Goal: Task Accomplishment & Management: Use online tool/utility

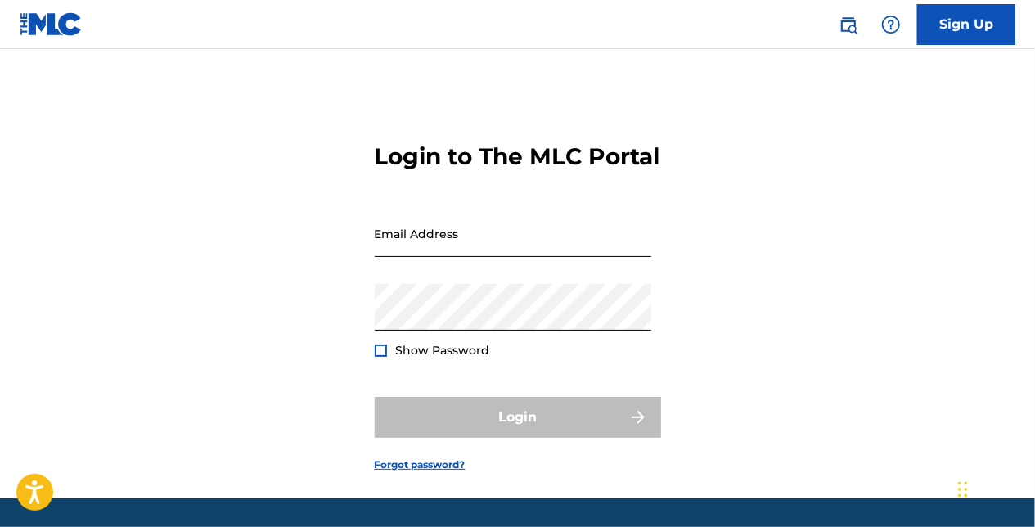
click at [426, 257] on input "Email Address" at bounding box center [513, 233] width 277 height 47
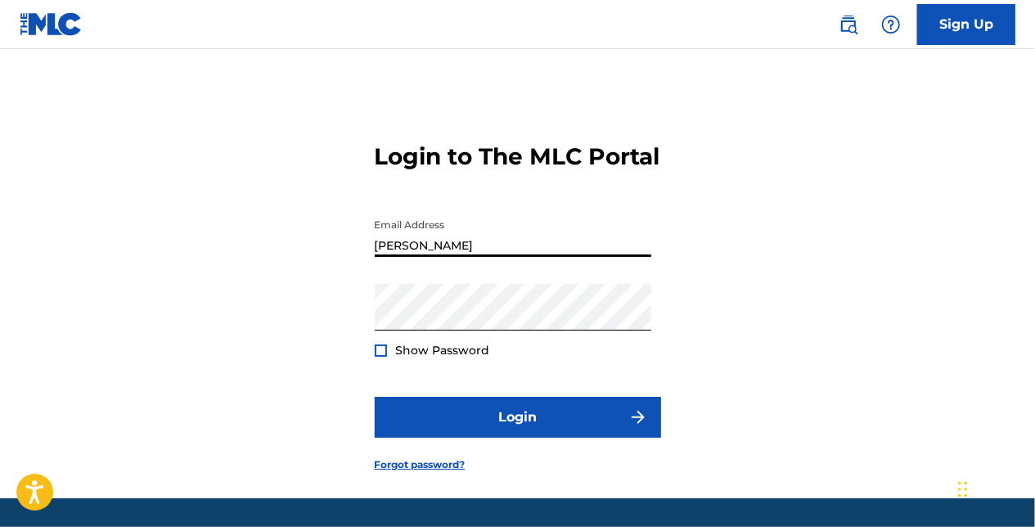
type input "[PERSON_NAME][EMAIL_ADDRESS][PERSON_NAME][DOMAIN_NAME]"
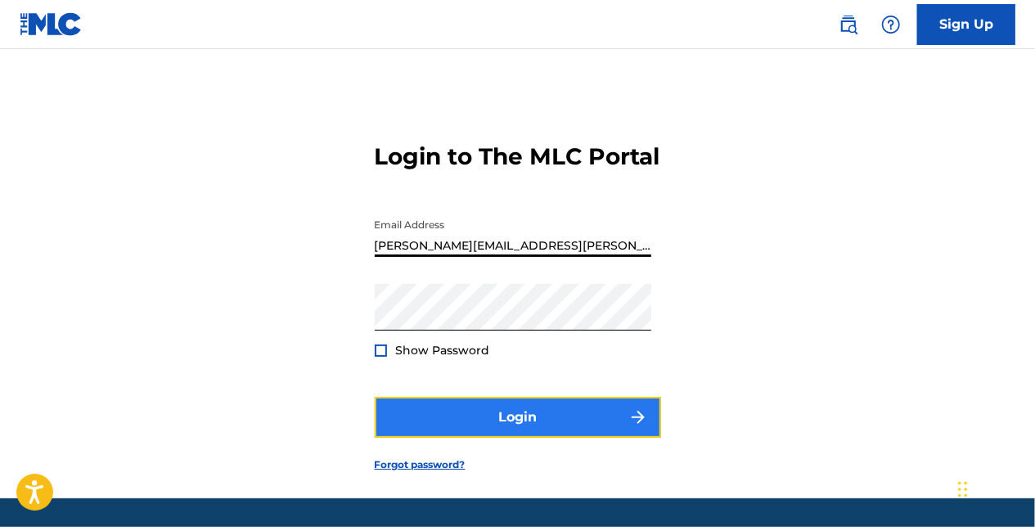
click at [511, 438] on button "Login" at bounding box center [518, 417] width 286 height 41
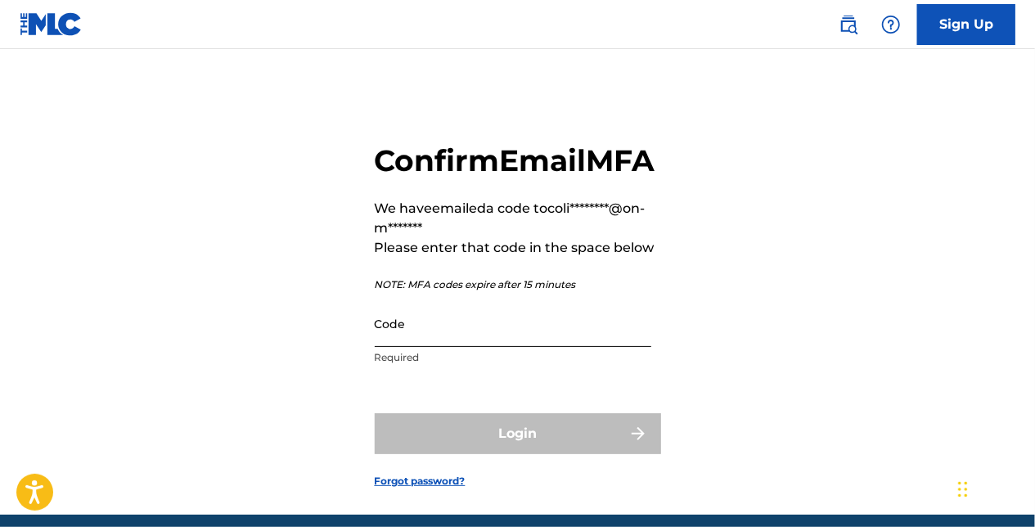
click at [488, 347] on input "Code" at bounding box center [513, 323] width 277 height 47
paste input "062126"
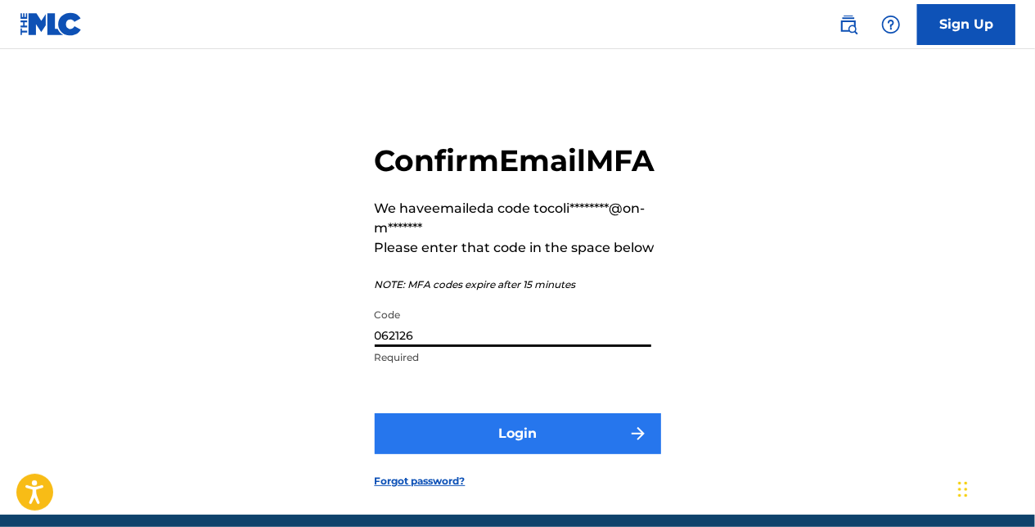
type input "062126"
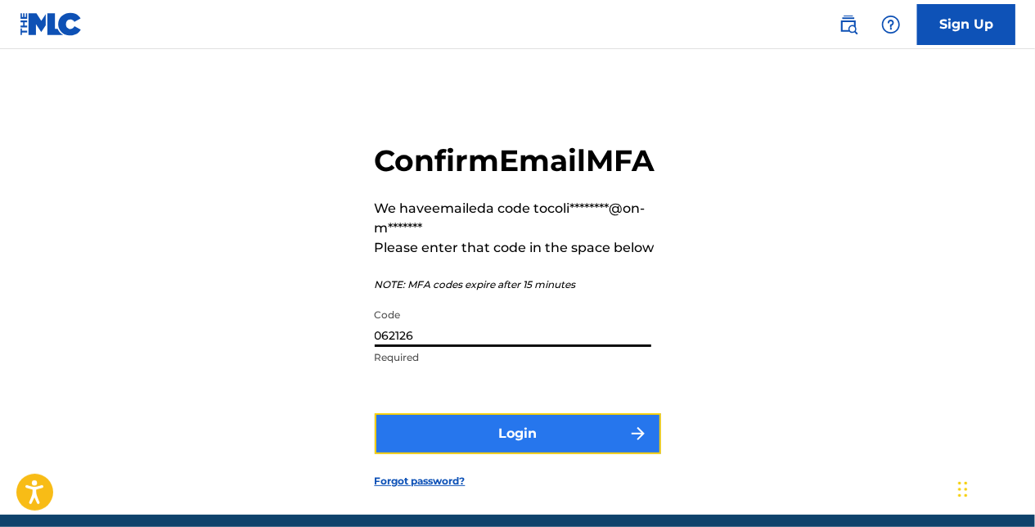
click at [523, 454] on button "Login" at bounding box center [518, 433] width 286 height 41
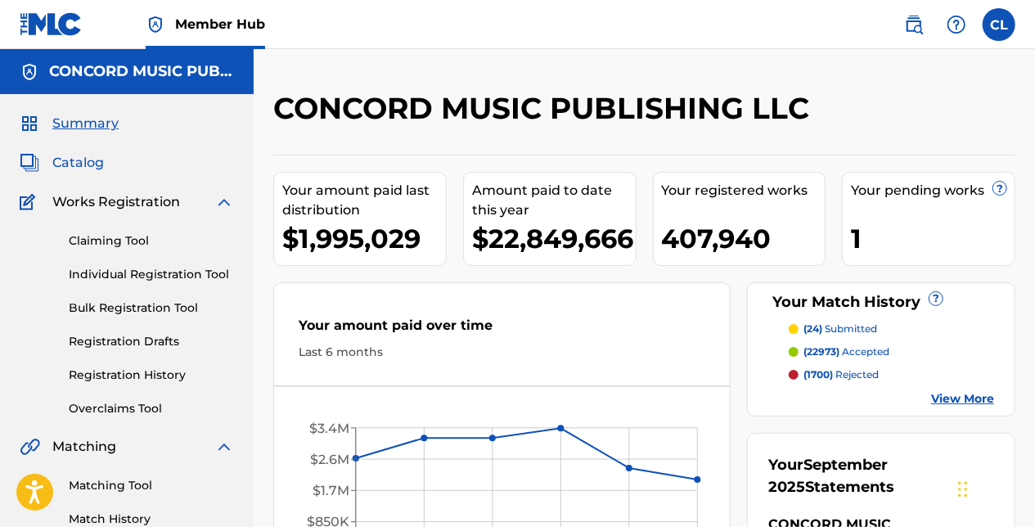
click at [86, 170] on span "Catalog" at bounding box center [78, 163] width 52 height 20
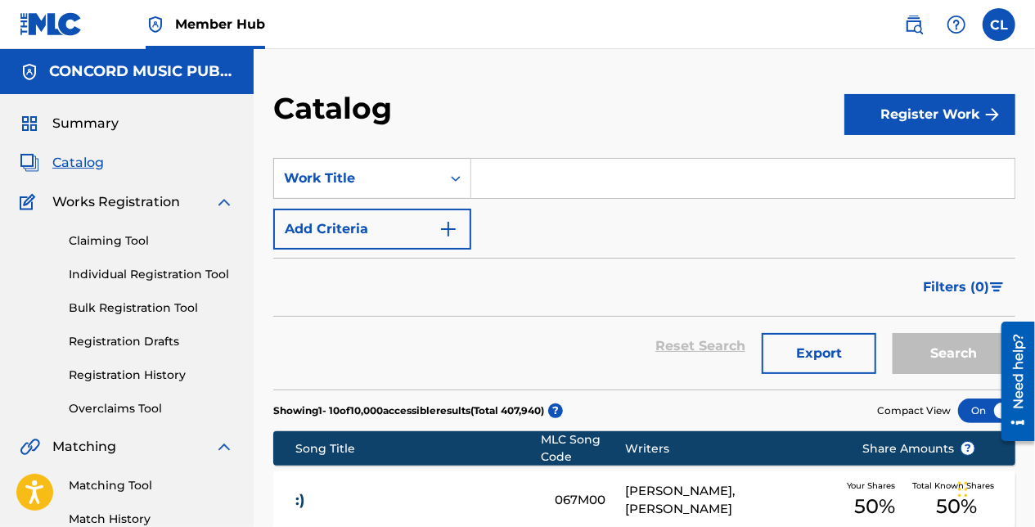
click at [103, 157] on div "Catalog" at bounding box center [127, 163] width 214 height 20
click at [81, 164] on span "Catalog" at bounding box center [78, 163] width 52 height 20
click at [514, 175] on input "Search Form" at bounding box center [742, 178] width 543 height 39
paste input "Beginning"
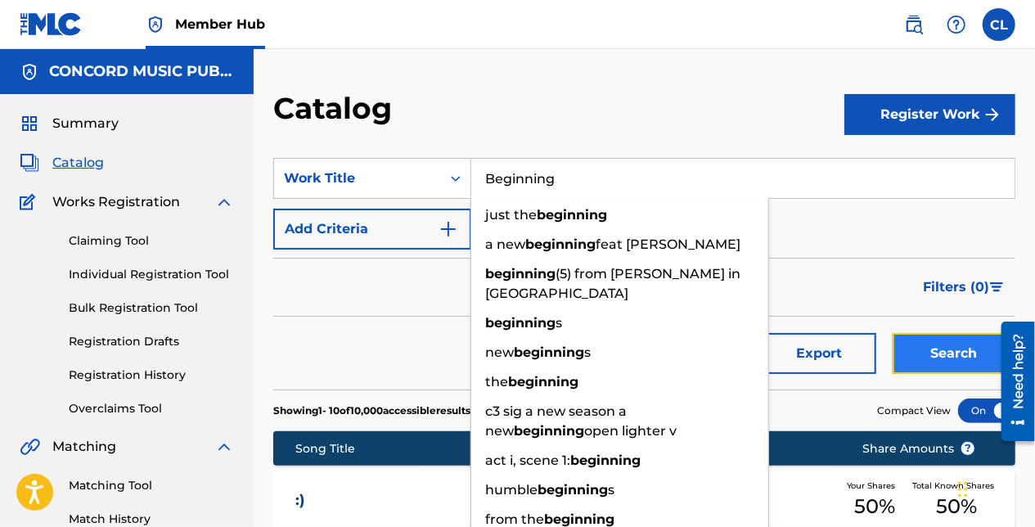
click at [945, 349] on button "Search" at bounding box center [954, 353] width 123 height 41
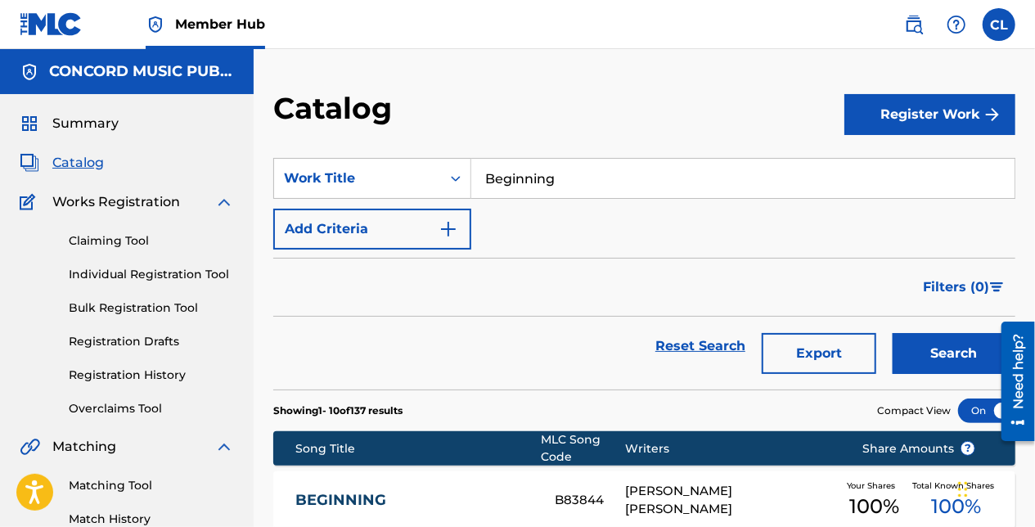
click at [522, 173] on input "Beginning" at bounding box center [742, 178] width 543 height 39
paste input "Everybody Talks"
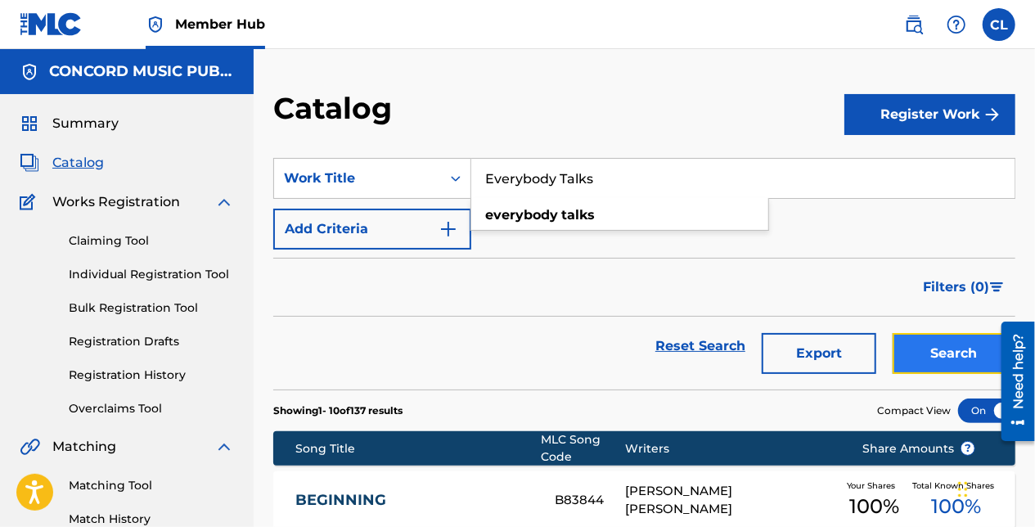
click at [946, 355] on button "Search" at bounding box center [954, 353] width 123 height 41
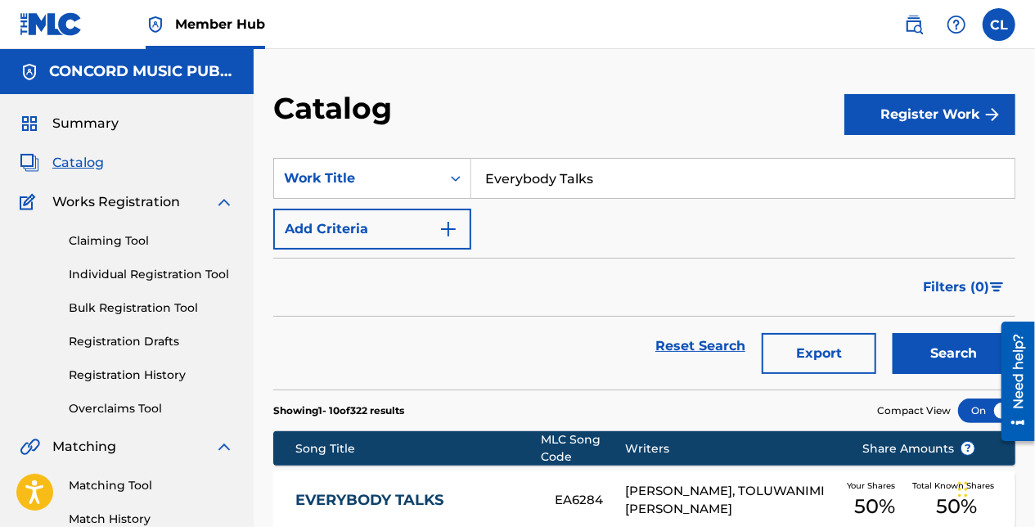
click at [512, 188] on input "Everybody Talks" at bounding box center [742, 178] width 543 height 39
paste input "Wallflower"
click at [947, 361] on button "Search" at bounding box center [954, 353] width 123 height 41
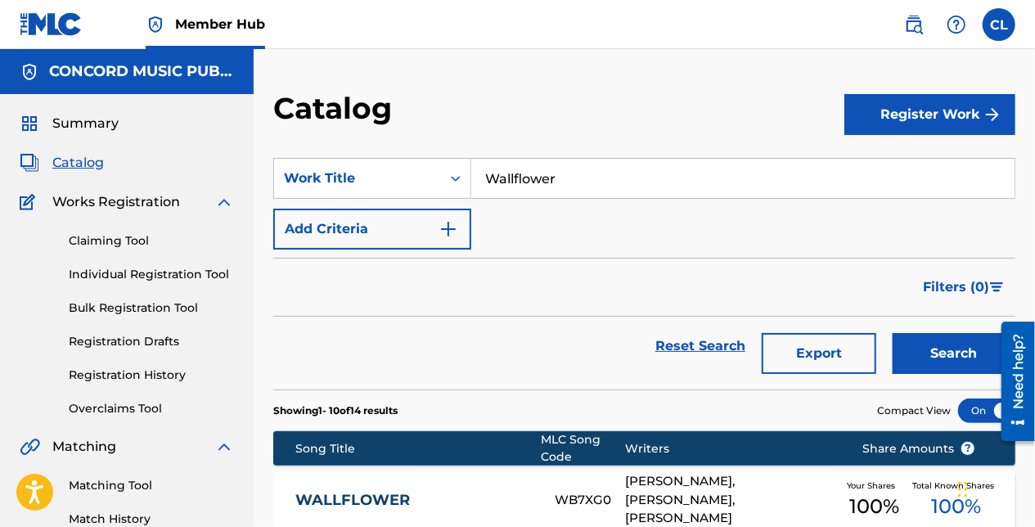
click at [520, 178] on input "Wallflower" at bounding box center [742, 178] width 543 height 39
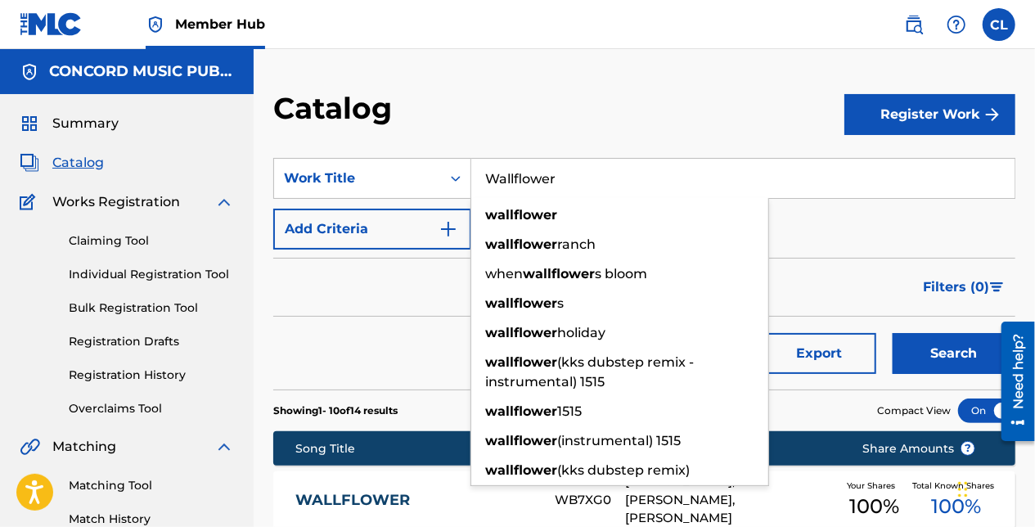
paste input "Music of the Night"
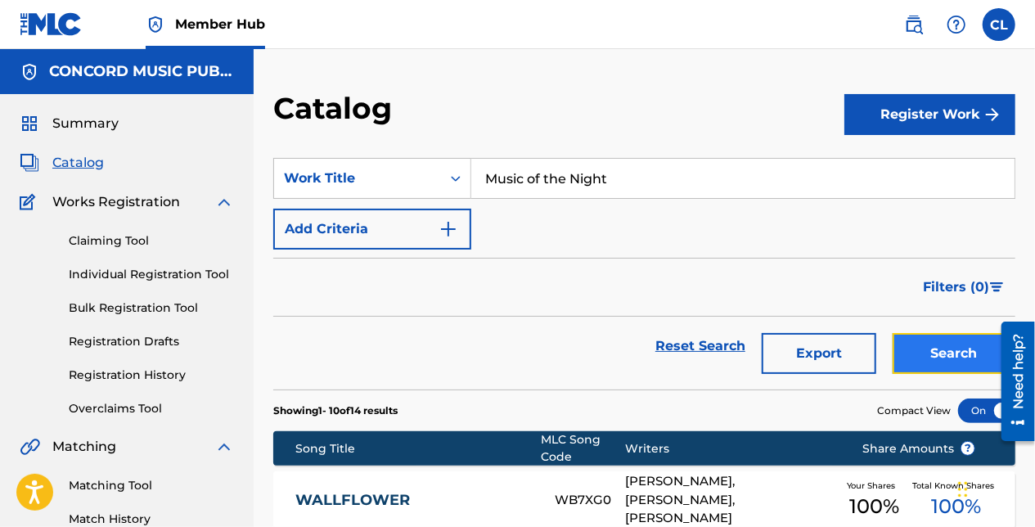
click at [923, 343] on button "Search" at bounding box center [954, 353] width 123 height 41
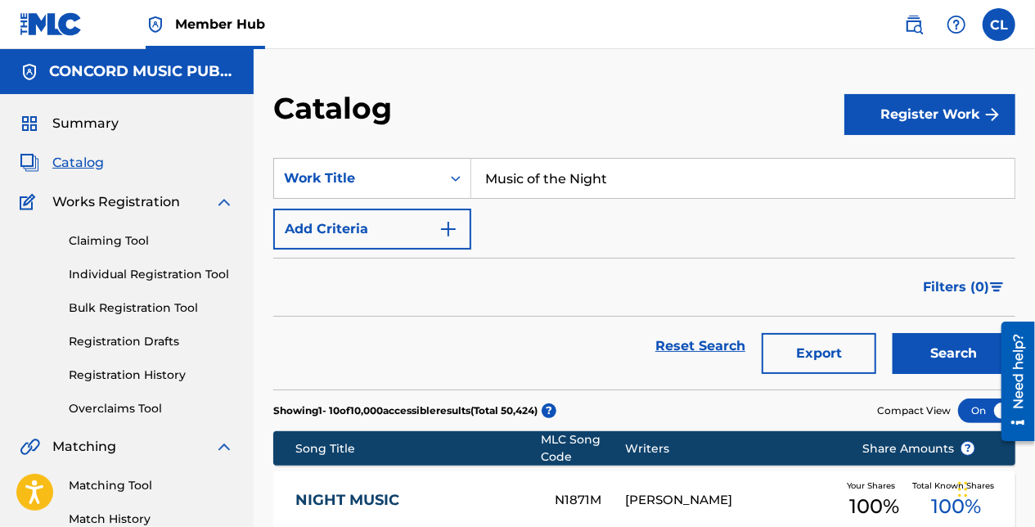
click at [541, 177] on input "Music of the Night" at bounding box center [742, 178] width 543 height 39
paste input "Dubaï"
drag, startPoint x: 940, startPoint y: 351, endPoint x: 845, endPoint y: 308, distance: 104.4
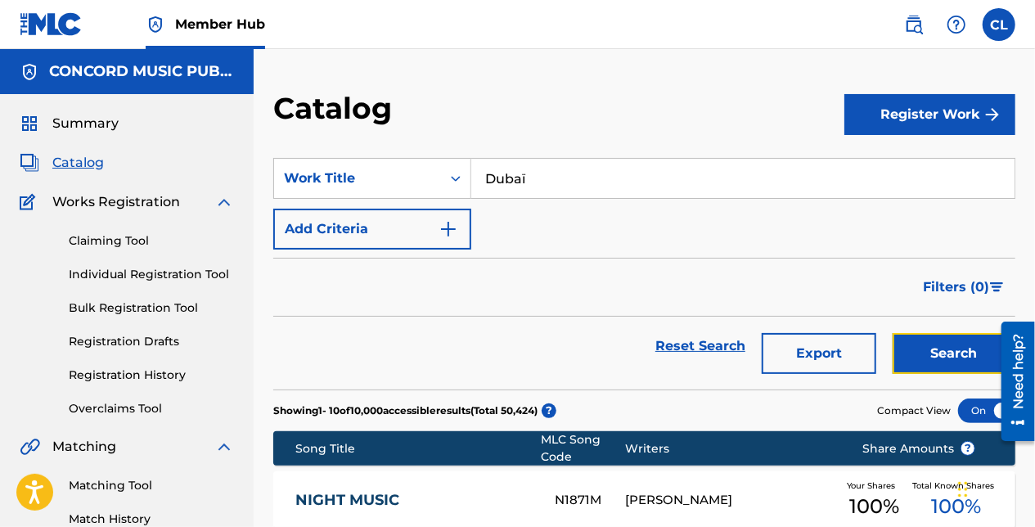
click at [939, 352] on button "Search" at bounding box center [954, 353] width 123 height 41
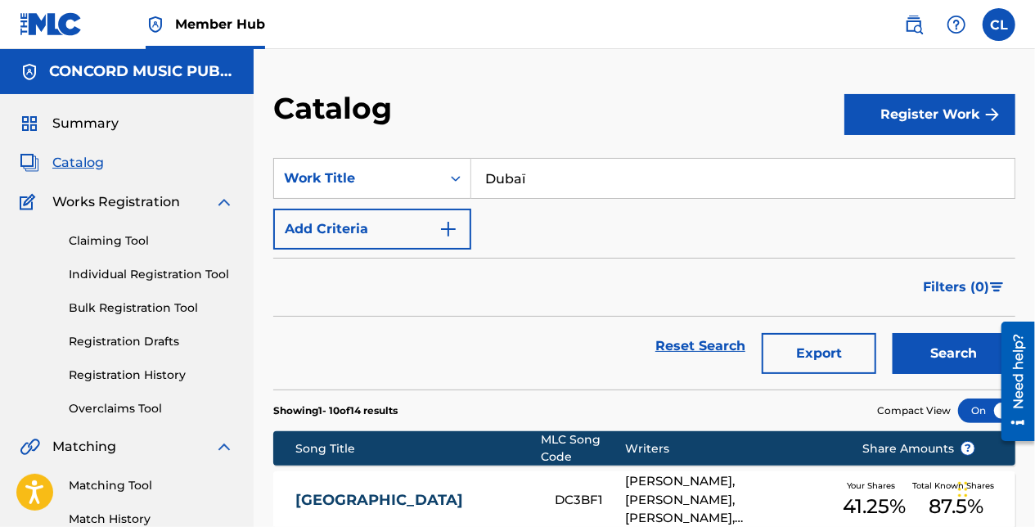
click at [516, 177] on input "Dubaï" at bounding box center [742, 178] width 543 height 39
paste input "on't Know"
click at [949, 340] on button "Search" at bounding box center [954, 353] width 123 height 41
click at [519, 178] on input "Don't Know" at bounding box center [742, 178] width 543 height 39
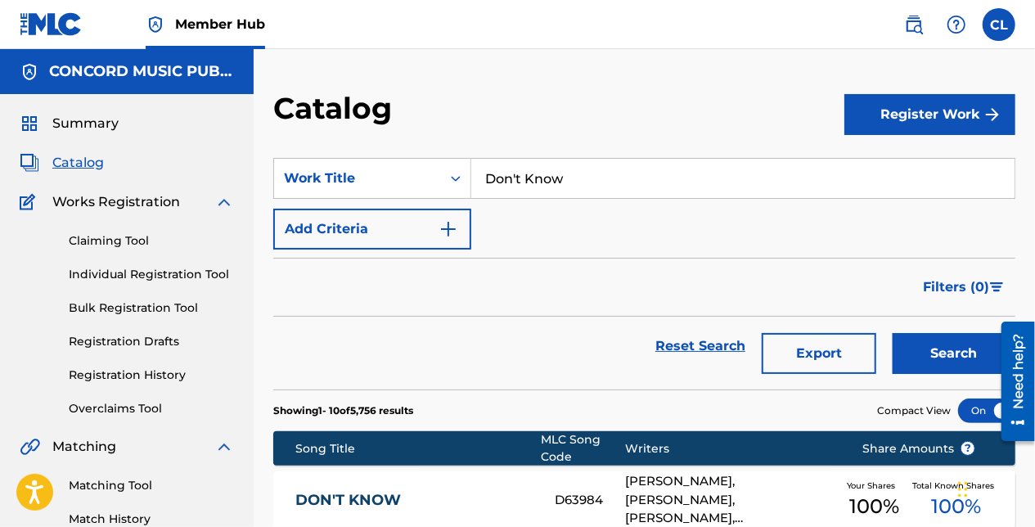
click at [519, 178] on input "Don't Know" at bounding box center [742, 178] width 543 height 39
paste input "tokyo"
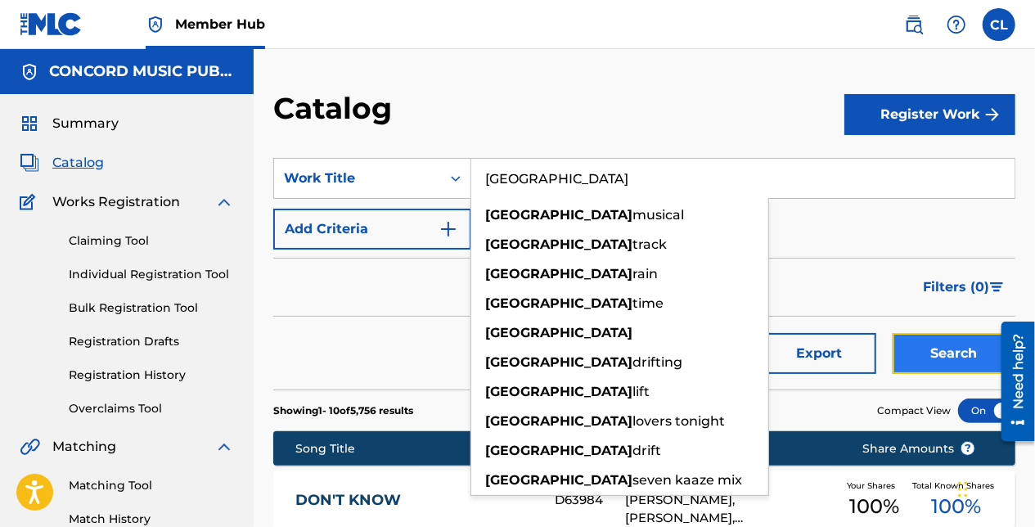
click at [920, 355] on button "Search" at bounding box center [954, 353] width 123 height 41
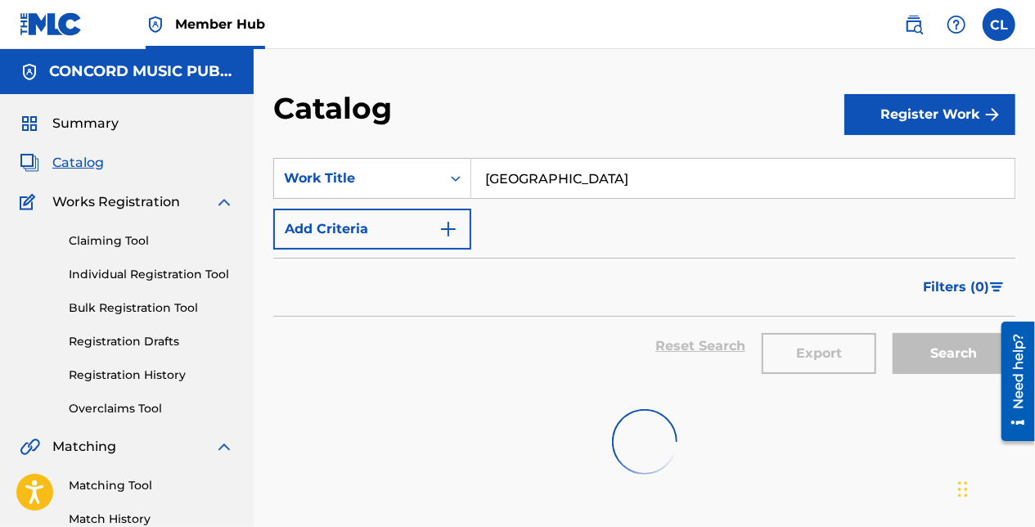
click at [457, 321] on div "Reset Search Export Search" at bounding box center [644, 346] width 742 height 59
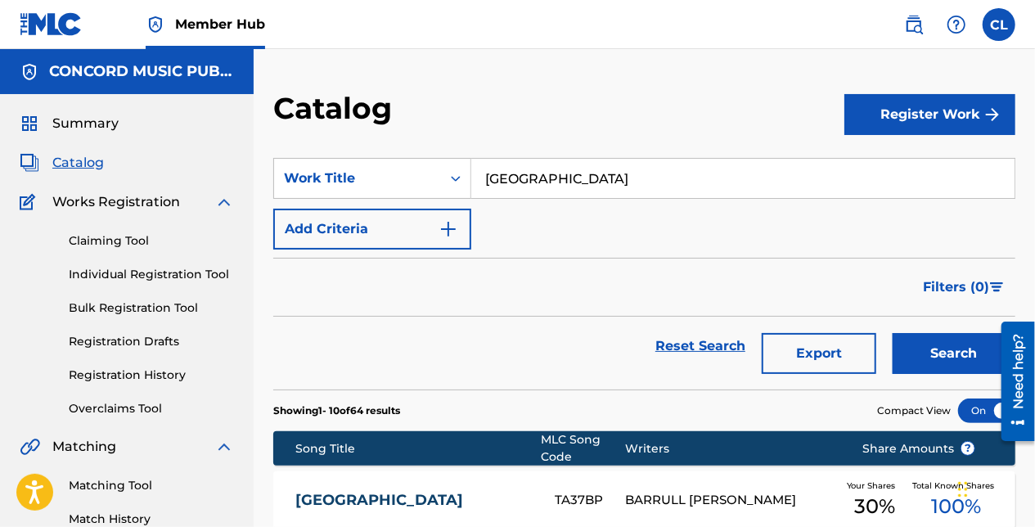
click at [561, 183] on input "tokyo" at bounding box center [742, 178] width 543 height 39
paste input "Faltan Cinco Para Las Doce"
click at [920, 355] on button "Search" at bounding box center [954, 353] width 123 height 41
click at [578, 169] on input "Faltan Cinco Para Las Doce" at bounding box center [742, 178] width 543 height 39
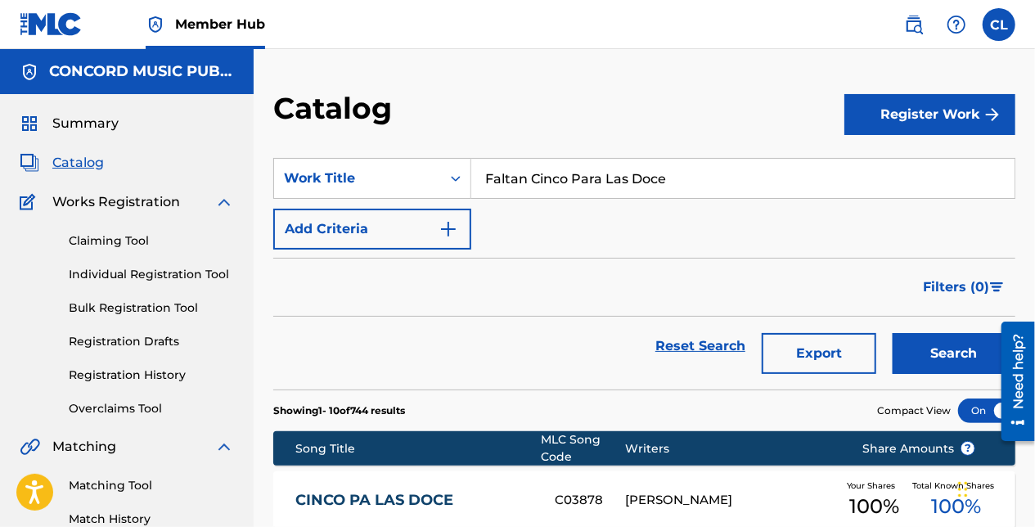
click at [578, 169] on input "Faltan Cinco Para Las Doce" at bounding box center [742, 178] width 543 height 39
paste input "Mod"
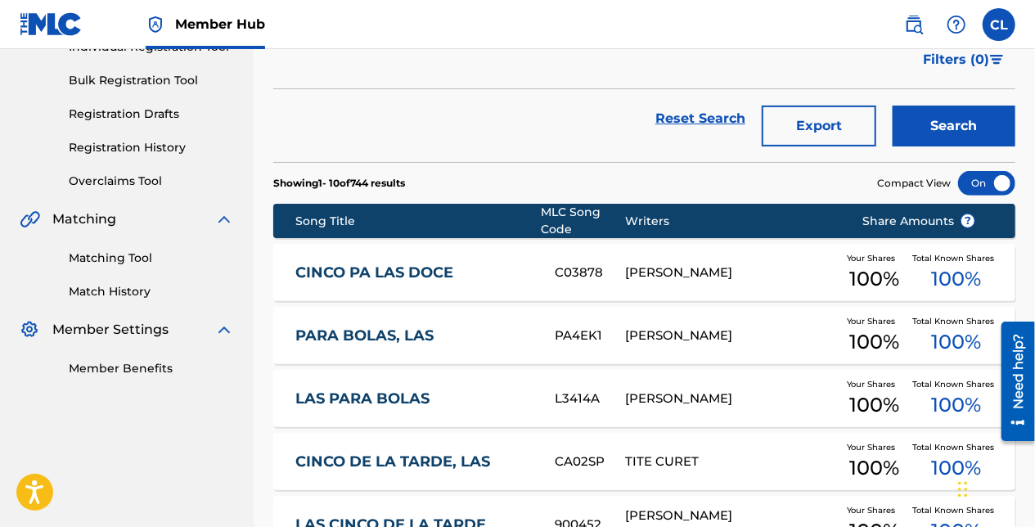
scroll to position [246, 0]
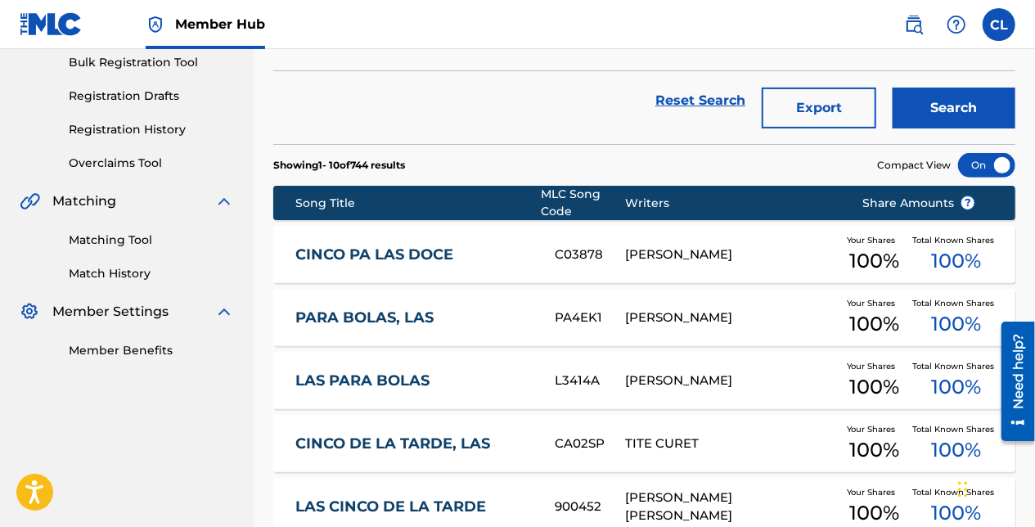
drag, startPoint x: 302, startPoint y: 80, endPoint x: 295, endPoint y: 54, distance: 27.2
click at [295, 54] on div "Filters ( 0 )" at bounding box center [644, 41] width 742 height 59
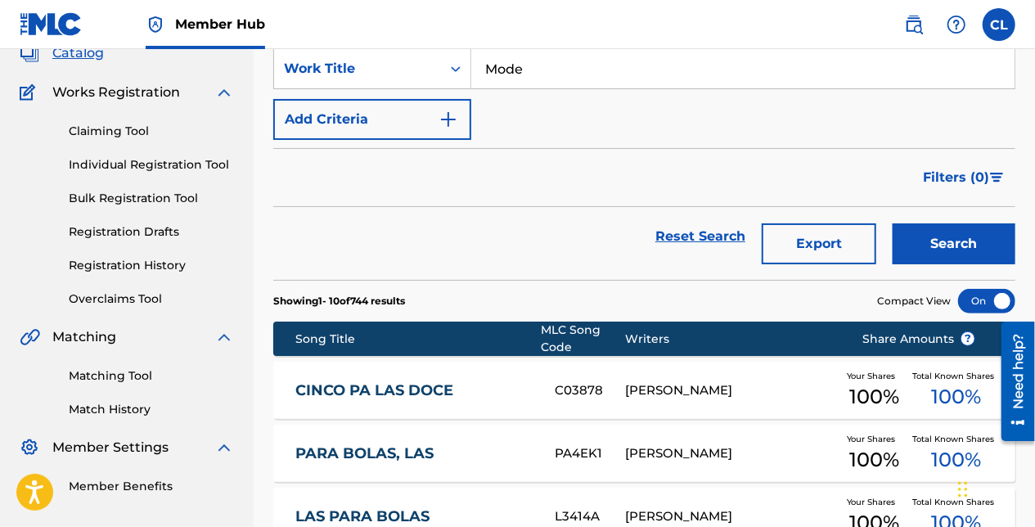
scroll to position [0, 0]
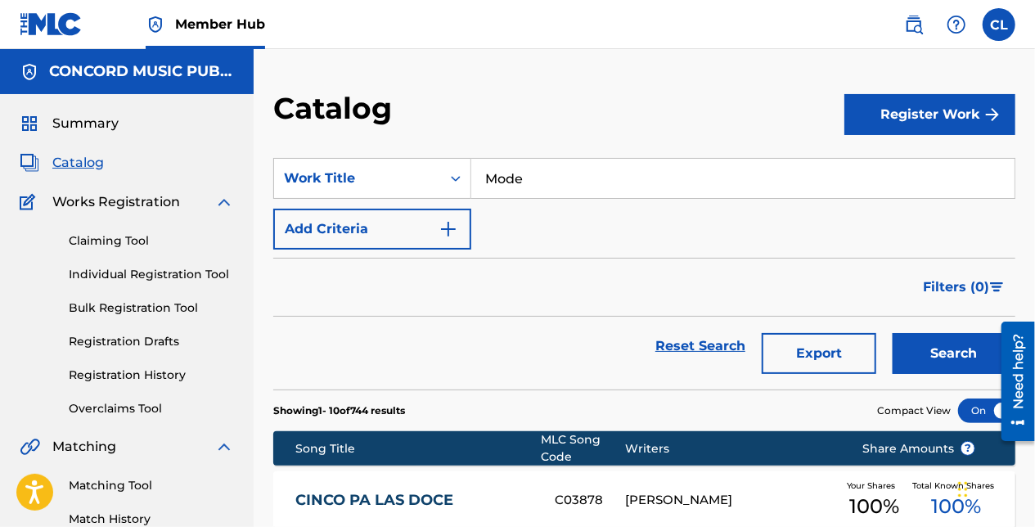
click at [486, 177] on input "Mode" at bounding box center [742, 178] width 543 height 39
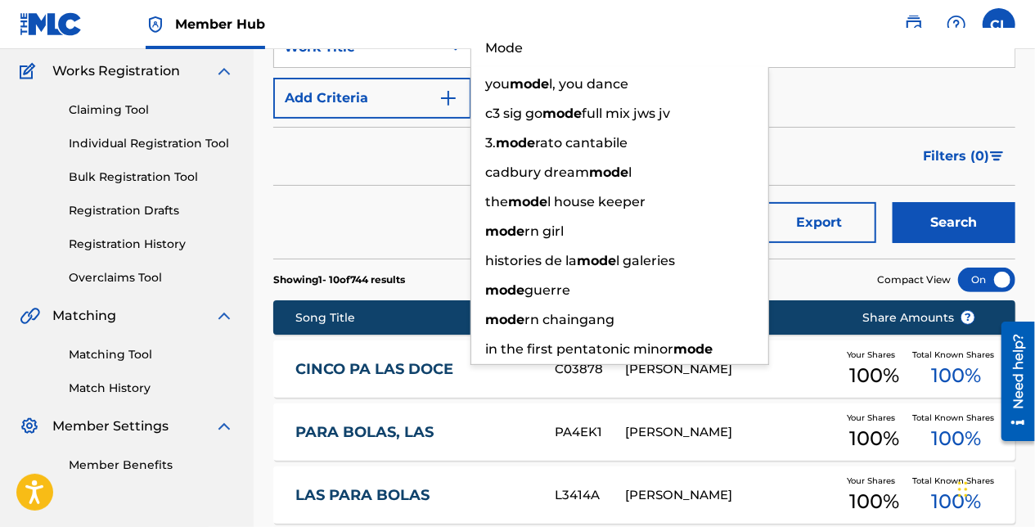
scroll to position [246, 0]
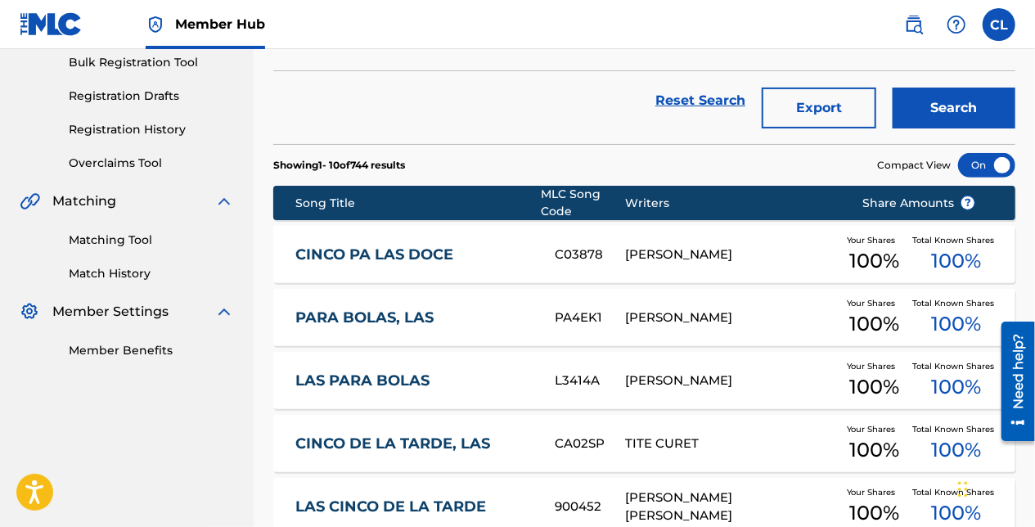
click at [327, 101] on div "Reset Search Export Search" at bounding box center [644, 100] width 742 height 59
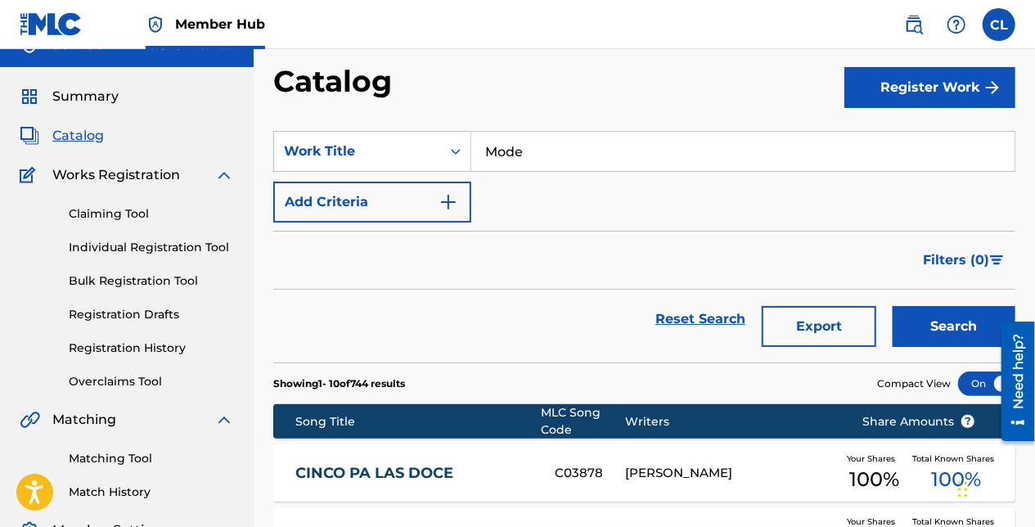
scroll to position [0, 0]
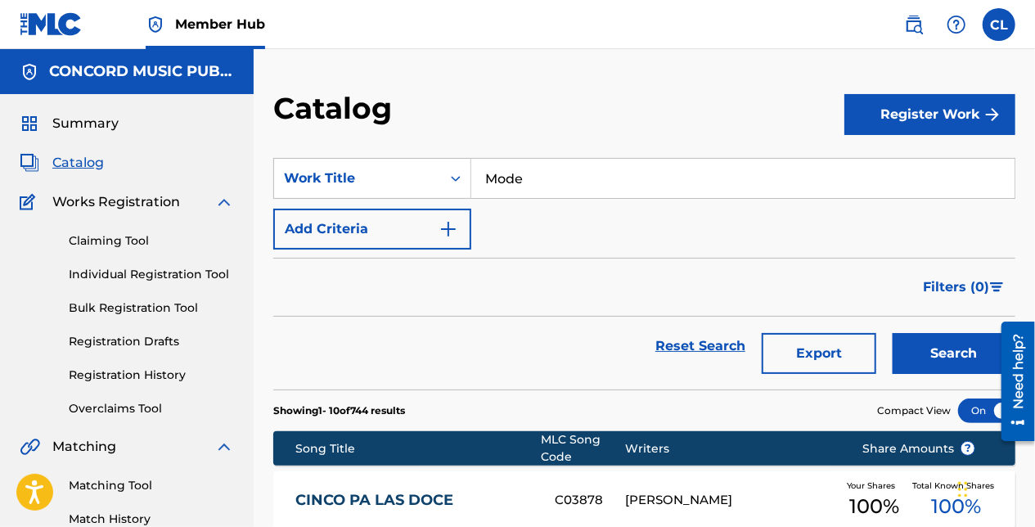
click at [526, 172] on input "Mode" at bounding box center [742, 178] width 543 height 39
paste input "Ghosted"
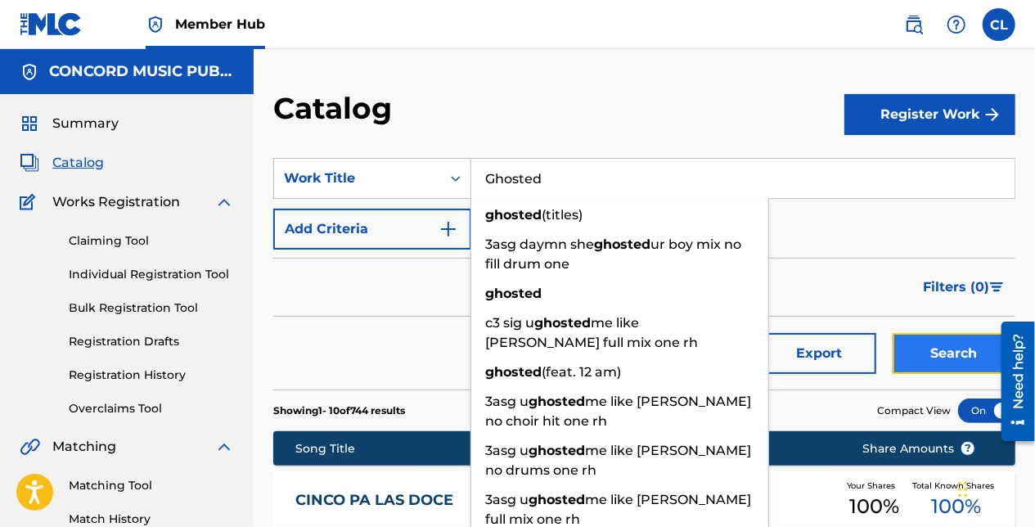
click at [920, 340] on button "Search" at bounding box center [954, 353] width 123 height 41
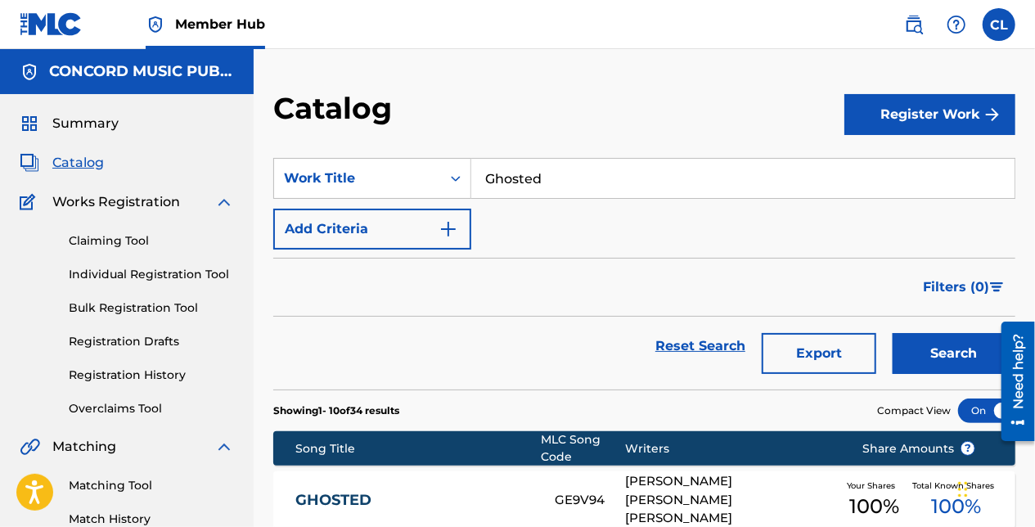
click at [554, 161] on input "Ghosted" at bounding box center [742, 178] width 543 height 39
paste input "The Ghost Ship"
click at [927, 357] on button "Search" at bounding box center [954, 353] width 123 height 41
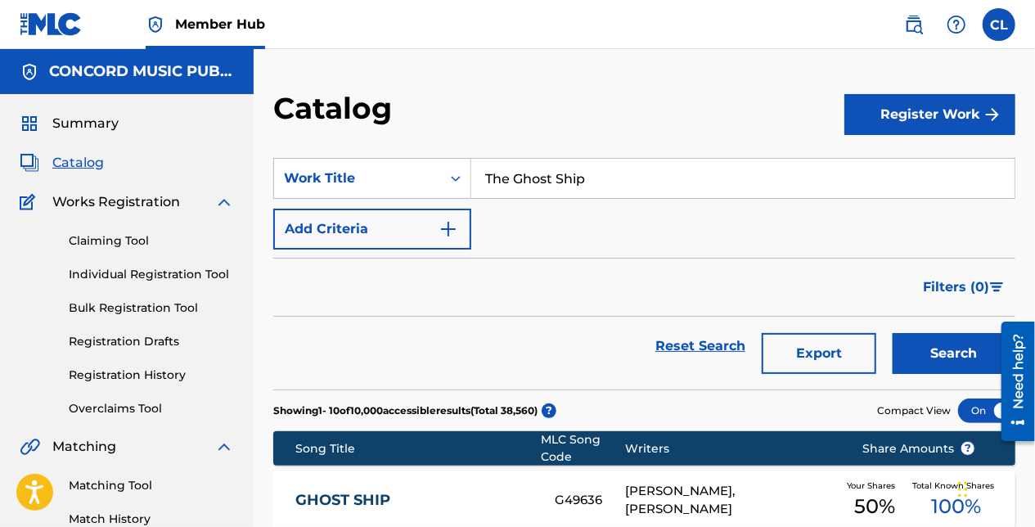
click at [547, 180] on input "The Ghost Ship" at bounding box center [742, 178] width 543 height 39
click at [947, 359] on button "Search" at bounding box center [954, 353] width 123 height 41
click at [547, 179] on input "The Ghost Ship" at bounding box center [742, 178] width 543 height 39
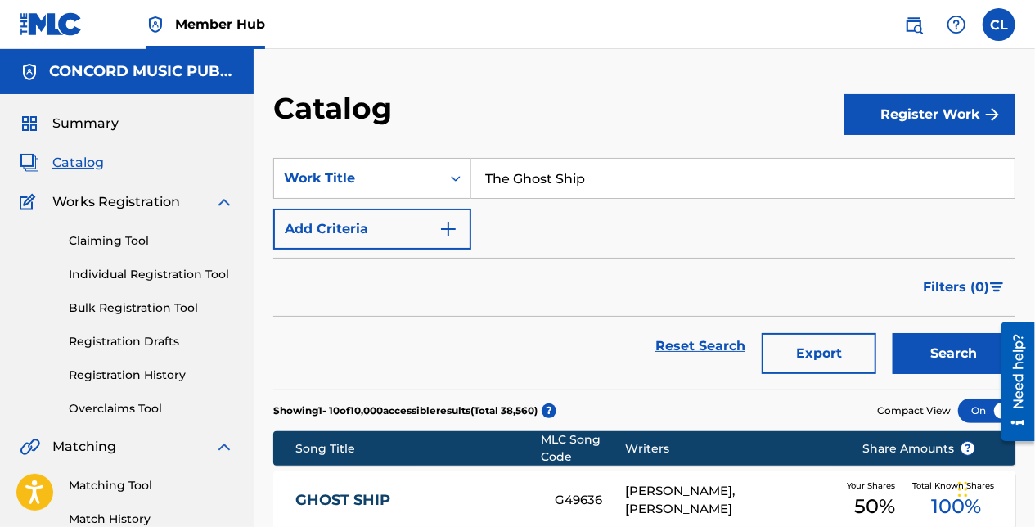
click at [547, 179] on input "The Ghost Ship" at bounding box center [742, 178] width 543 height 39
paste input "Still Waters"
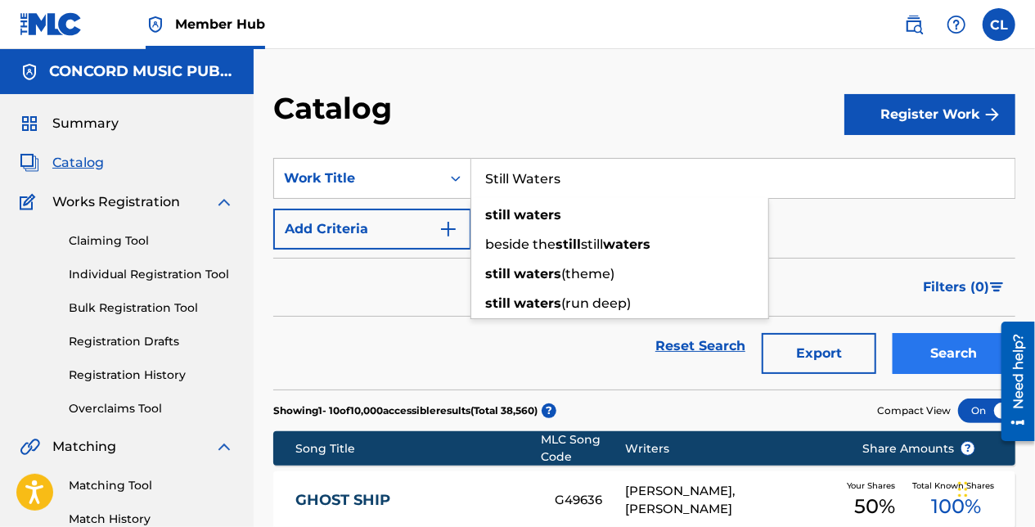
type input "Still Waters"
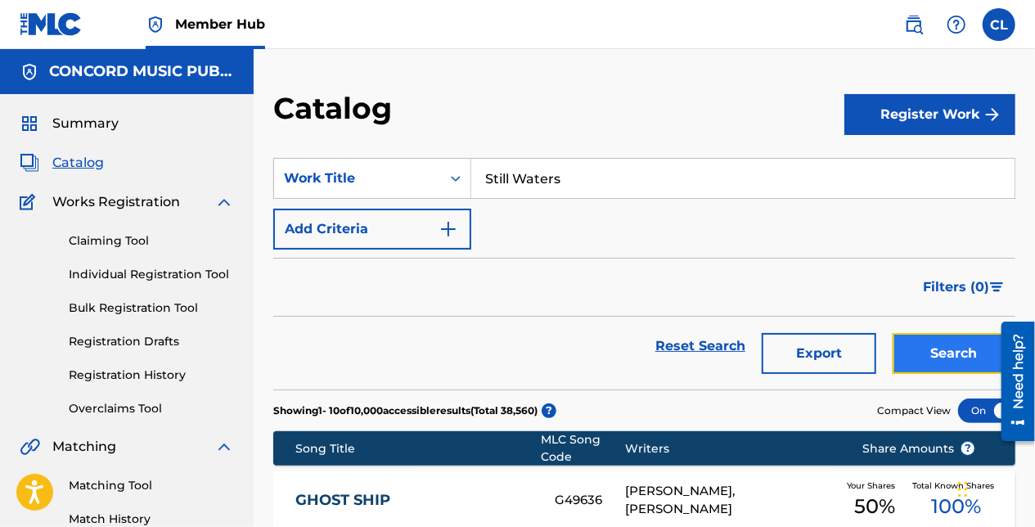
click at [933, 352] on button "Search" at bounding box center [954, 353] width 123 height 41
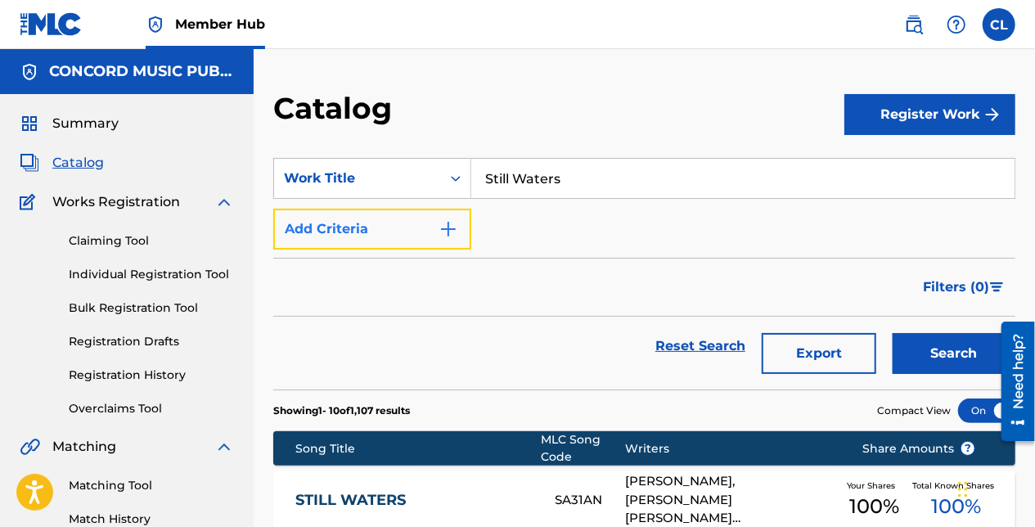
click at [385, 237] on button "Add Criteria" at bounding box center [372, 229] width 198 height 41
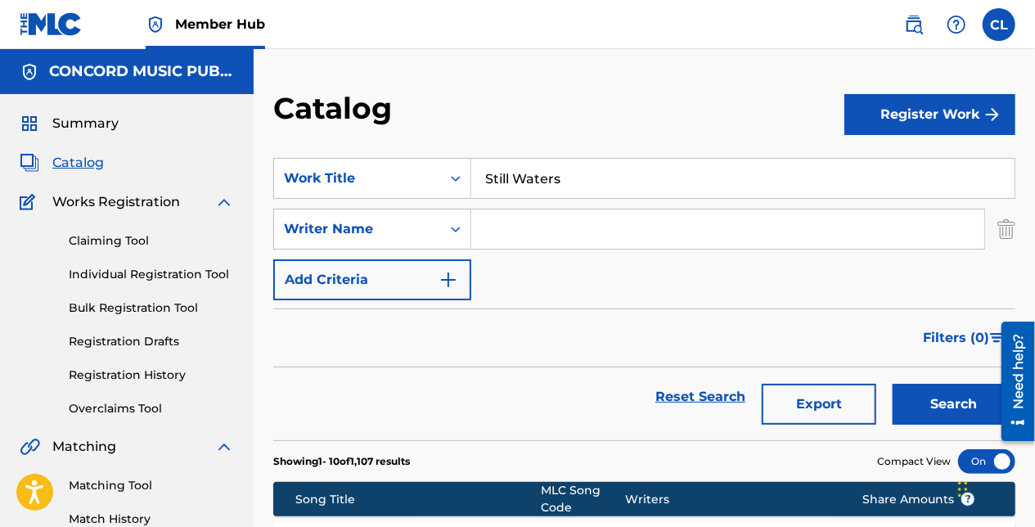
click at [546, 212] on input "Search Form" at bounding box center [727, 229] width 513 height 39
paste input "LeBlanc"
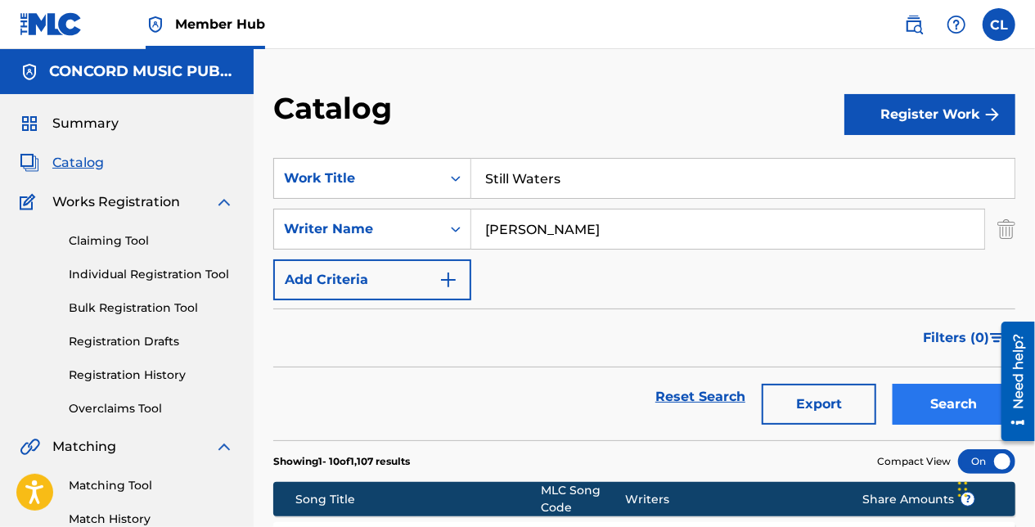
type input "LeBlanc"
click at [912, 394] on button "Search" at bounding box center [954, 404] width 123 height 41
click at [593, 167] on input "Still Waters" at bounding box center [742, 178] width 543 height 39
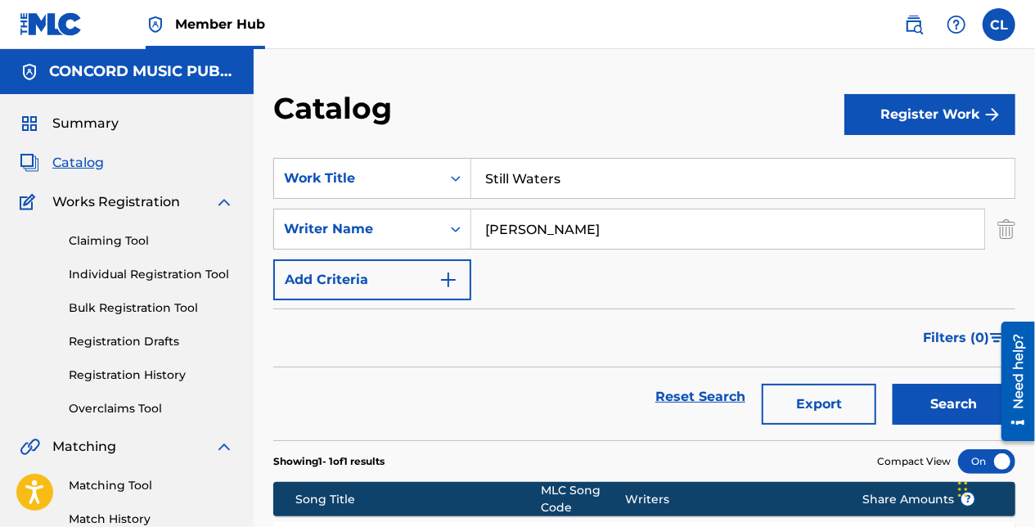
paste input "O Amor Vem Pra Cada Um"
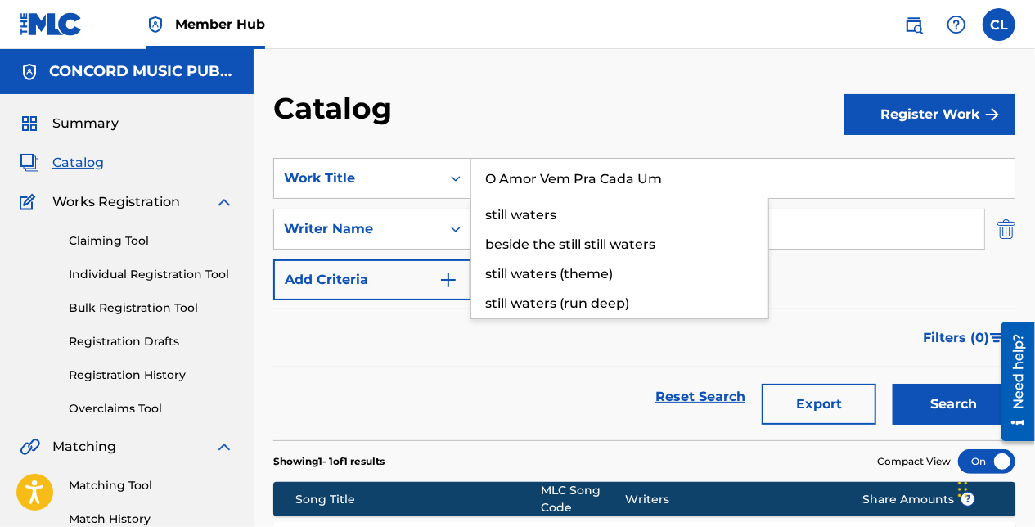
click at [1013, 223] on img "Search Form" at bounding box center [1007, 229] width 18 height 41
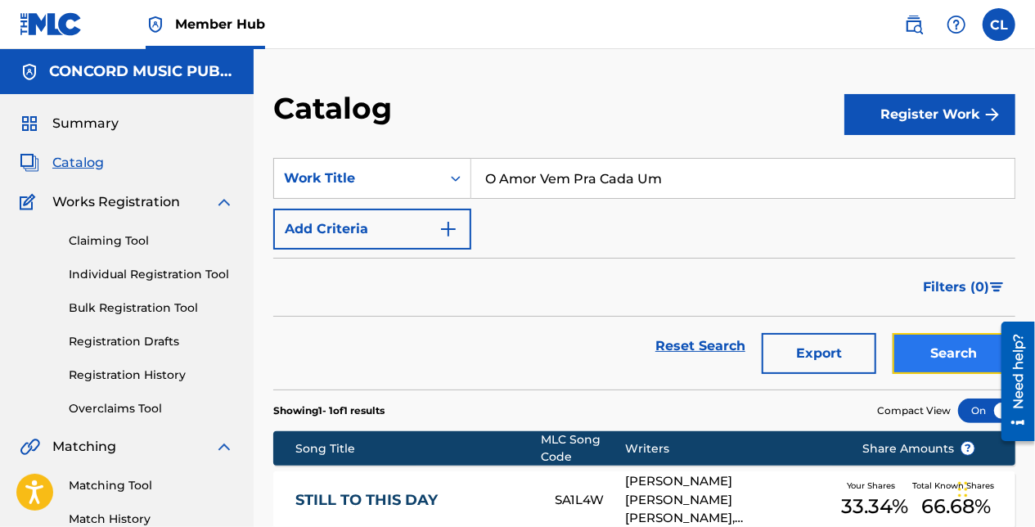
click at [943, 360] on button "Search" at bounding box center [954, 353] width 123 height 41
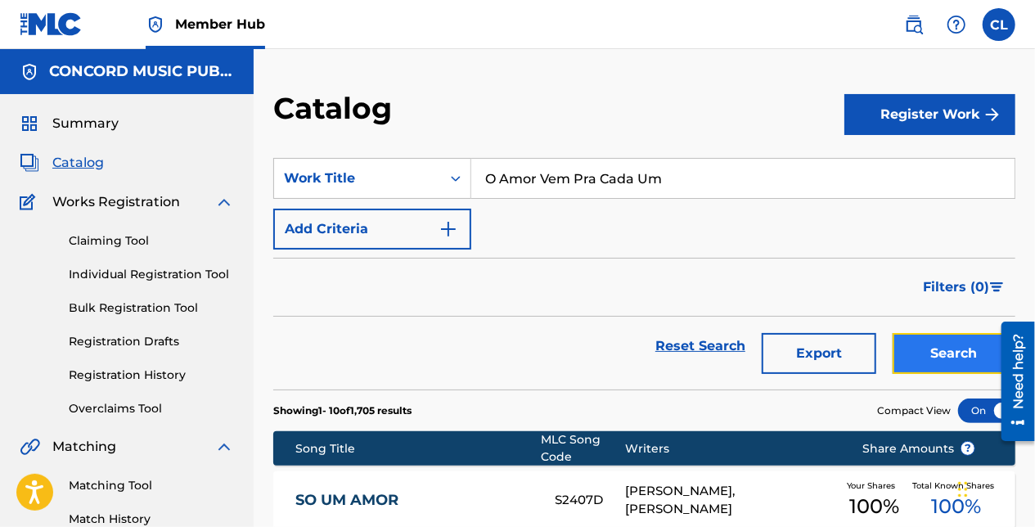
click at [912, 342] on button "Search" at bounding box center [954, 353] width 123 height 41
click at [608, 177] on input "O Amor Vem Pra Cada Um" at bounding box center [742, 178] width 543 height 39
paste input "South Pacific"
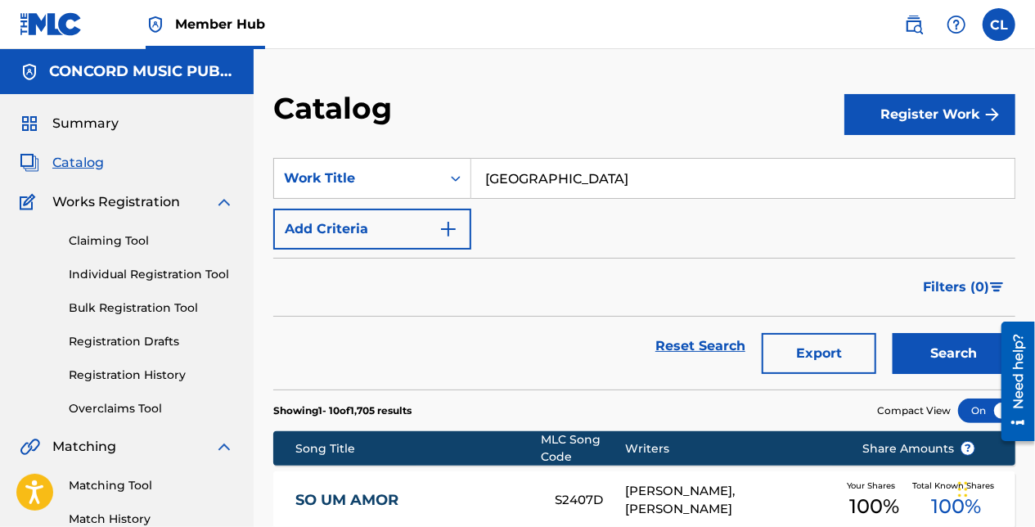
type input "South Pacific"
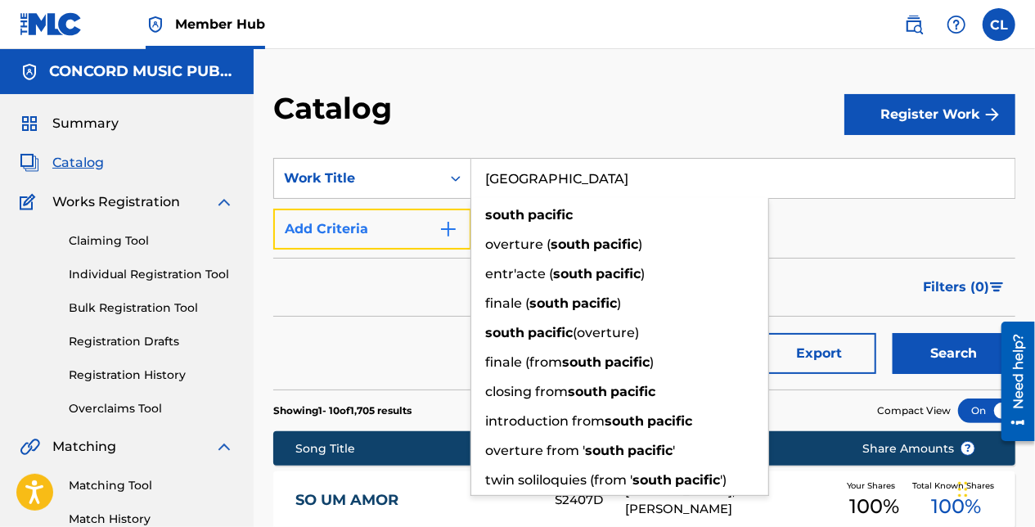
click at [412, 234] on button "Add Criteria" at bounding box center [372, 229] width 198 height 41
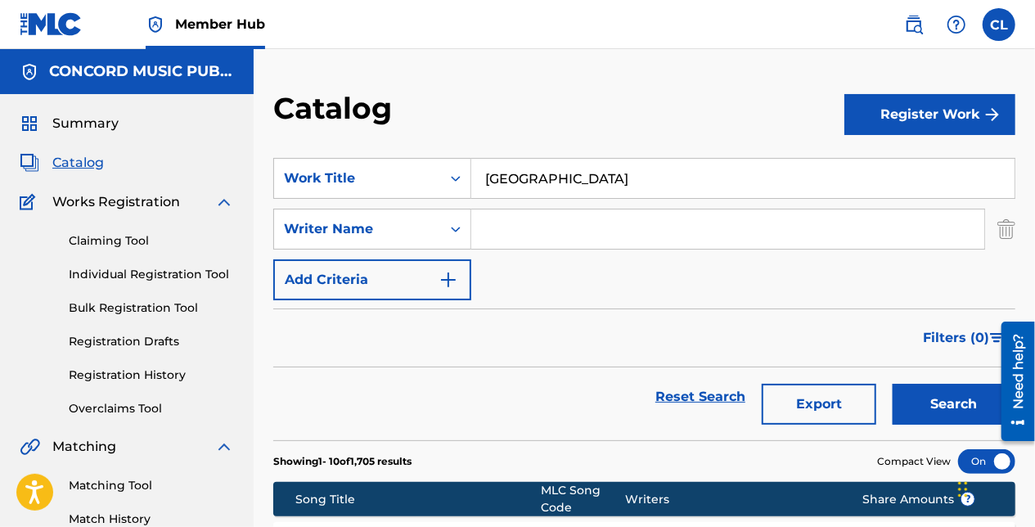
click at [524, 207] on div "SearchWithCriteriac348cad6-4e3a-48d6-86b2-d7bf7d4c780c Work Title South Pacific…" at bounding box center [644, 229] width 742 height 142
click at [524, 229] on input "Search Form" at bounding box center [727, 229] width 513 height 39
paste input "Hammerstein"
type input "Hammerstein"
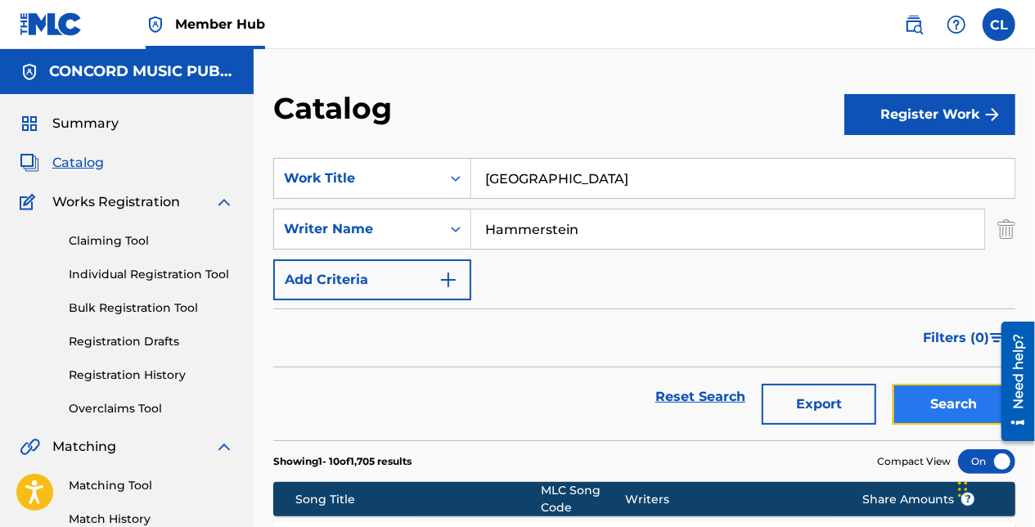
click at [953, 403] on button "Search" at bounding box center [954, 404] width 123 height 41
drag, startPoint x: 622, startPoint y: 178, endPoint x: 280, endPoint y: 173, distance: 342.1
click at [280, 173] on div "SearchWithCriteriac348cad6-4e3a-48d6-86b2-d7bf7d4c780c Work Title South Pacific" at bounding box center [644, 178] width 742 height 41
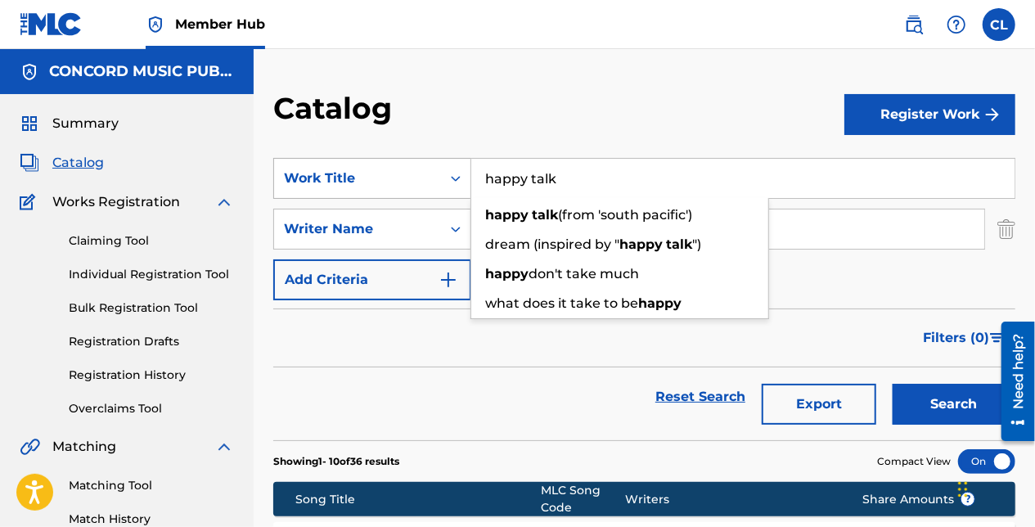
type input "happy talk"
click at [893, 384] on button "Search" at bounding box center [954, 404] width 123 height 41
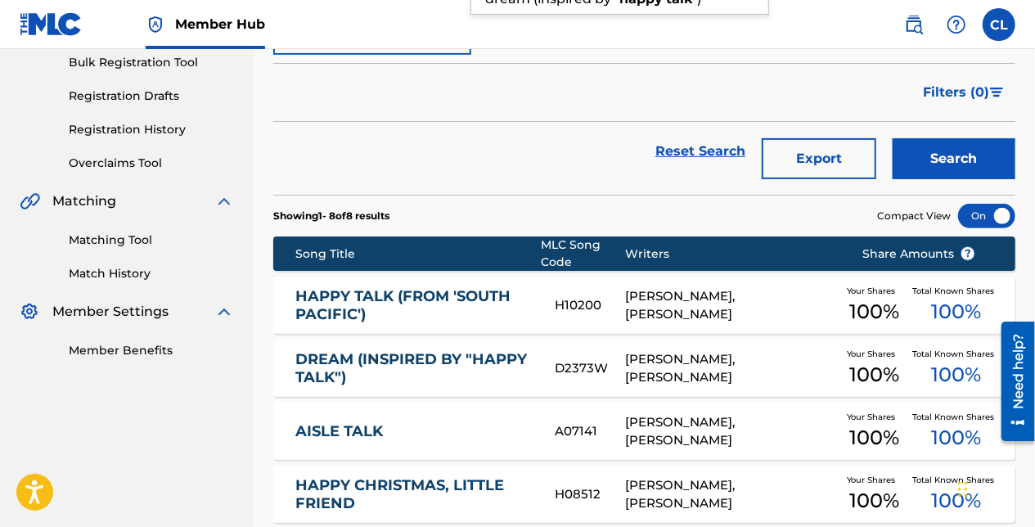
scroll to position [164, 0]
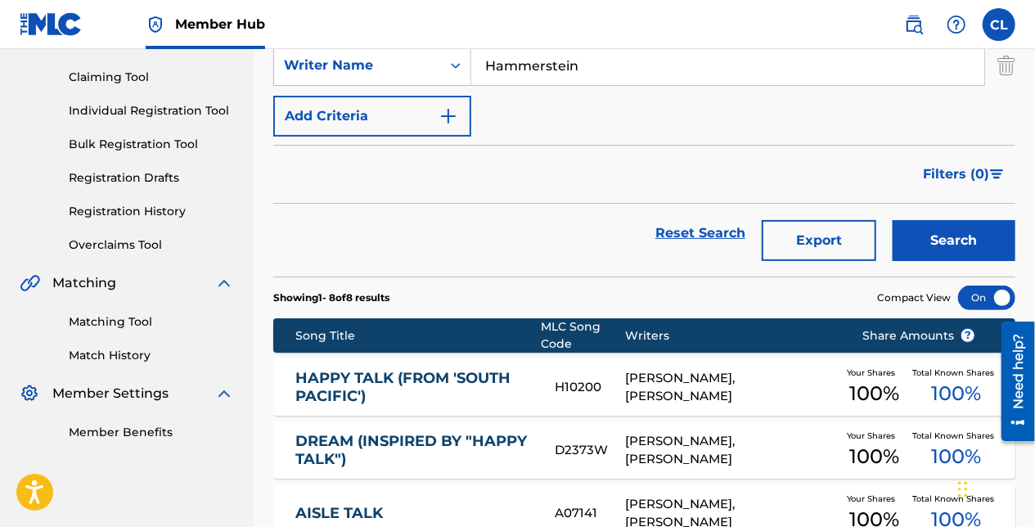
click at [426, 381] on link "HAPPY TALK (FROM 'SOUTH PACIFIC')" at bounding box center [413, 387] width 237 height 37
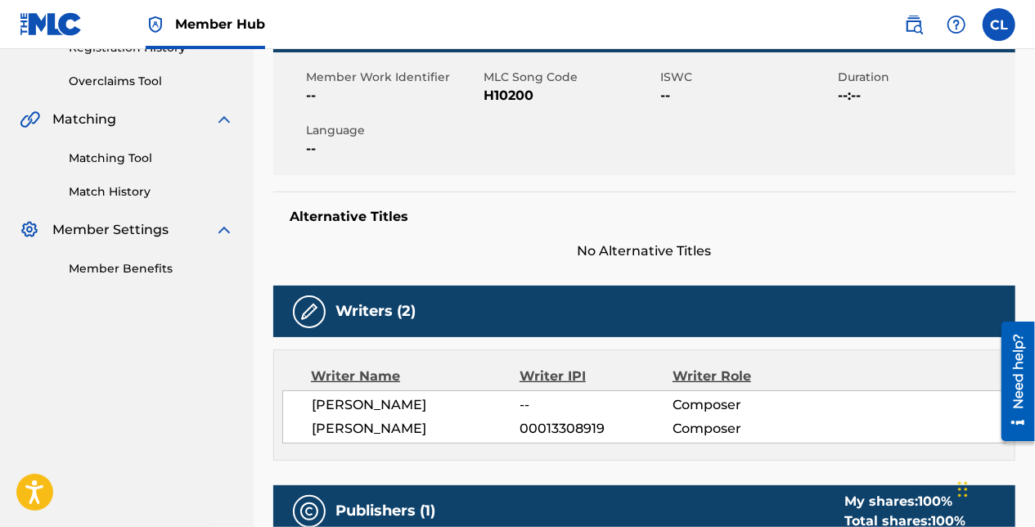
scroll to position [164, 0]
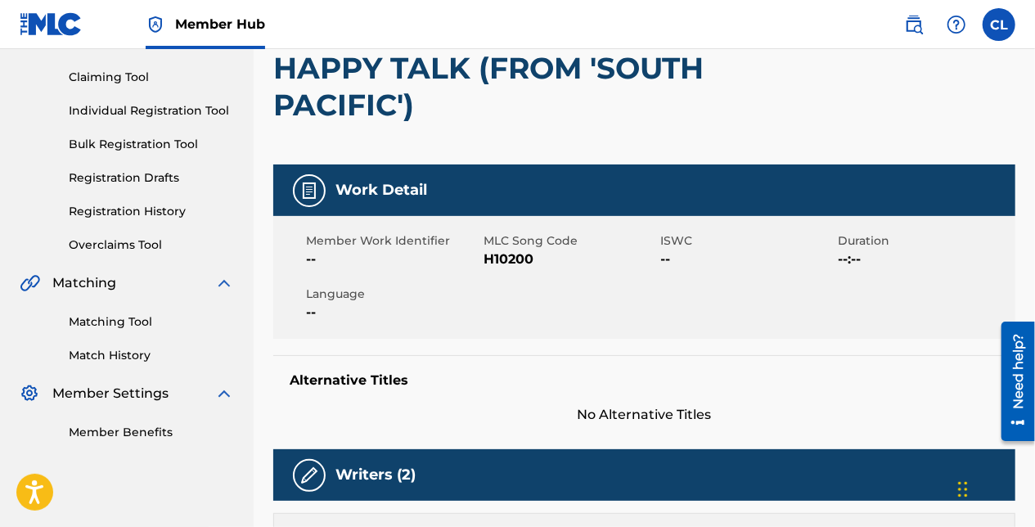
click at [495, 259] on span "H10200" at bounding box center [570, 260] width 173 height 20
copy span "H10200"
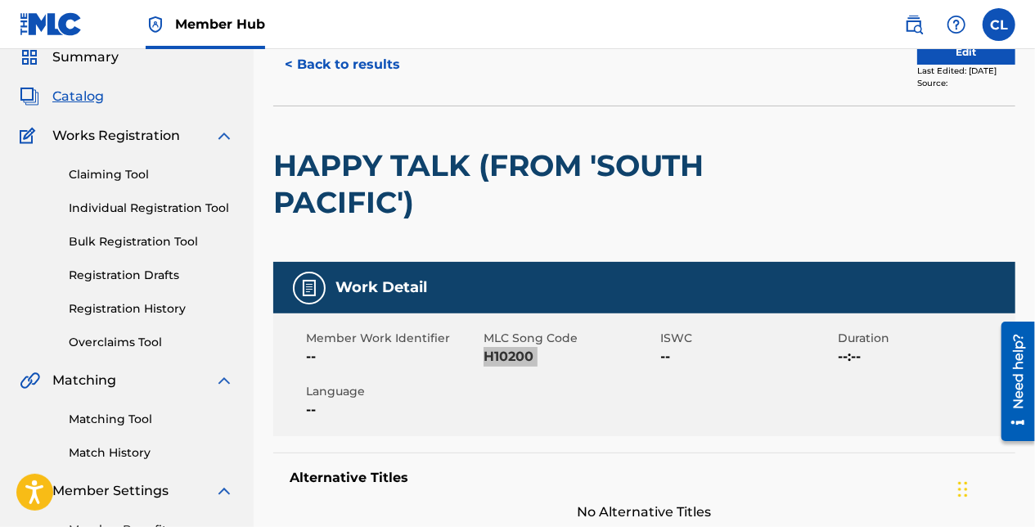
scroll to position [0, 0]
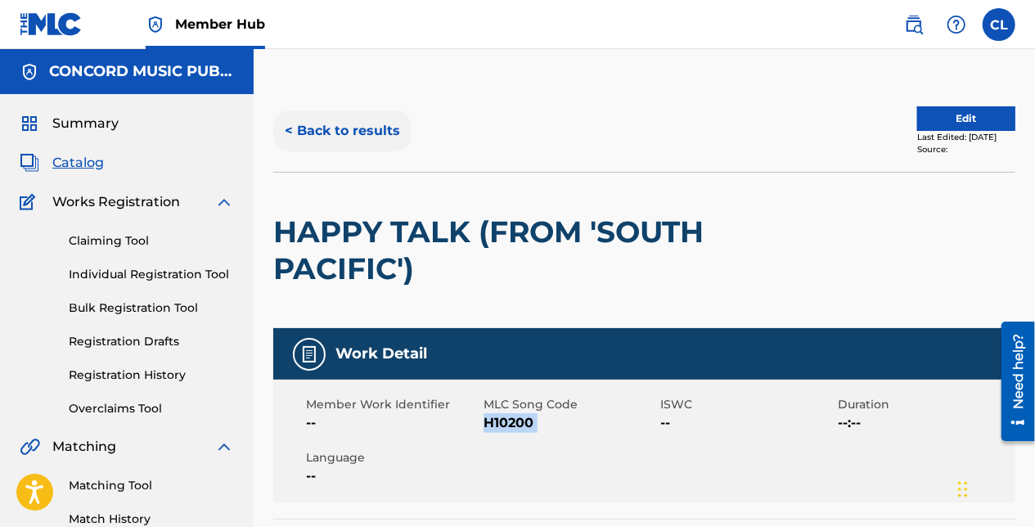
click at [301, 116] on button "< Back to results" at bounding box center [342, 130] width 138 height 41
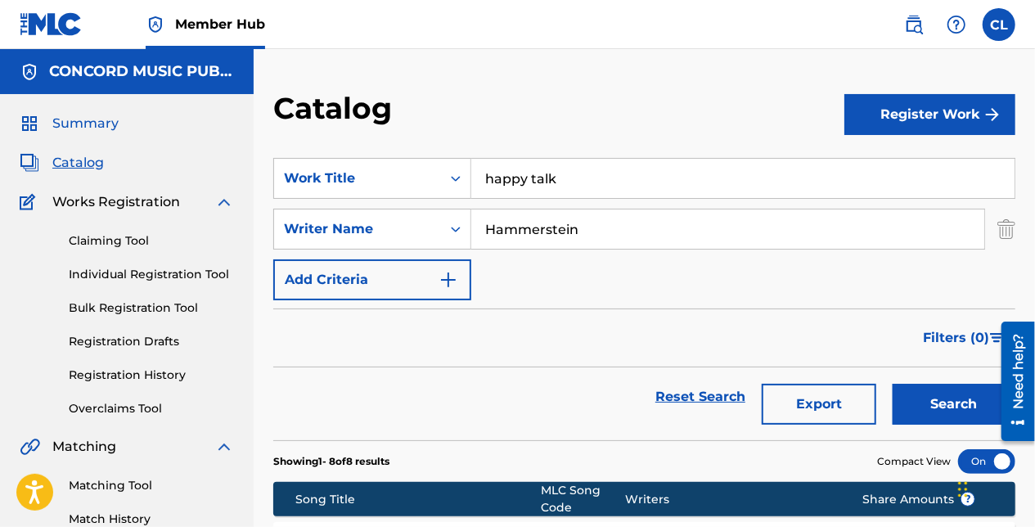
click at [93, 121] on span "Summary" at bounding box center [85, 124] width 66 height 20
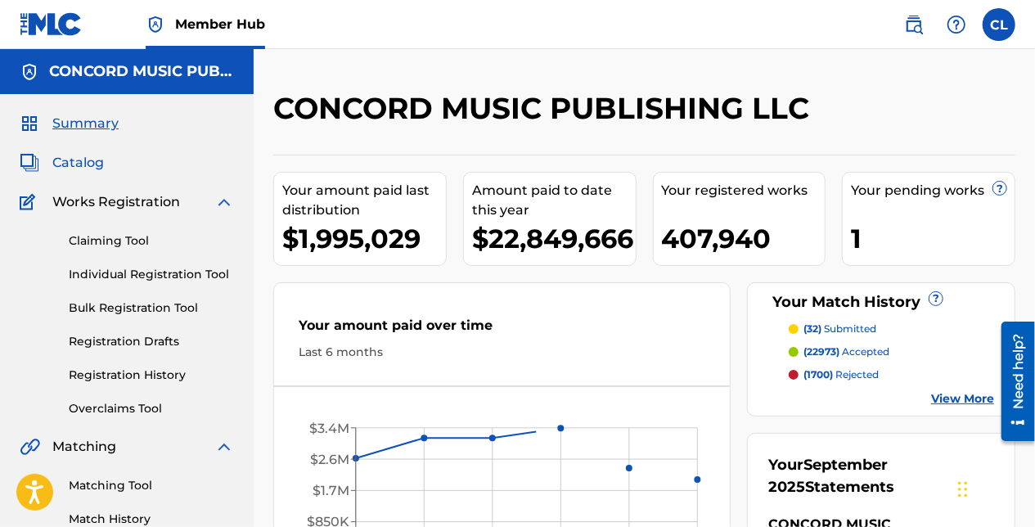
click at [68, 171] on span "Catalog" at bounding box center [78, 163] width 52 height 20
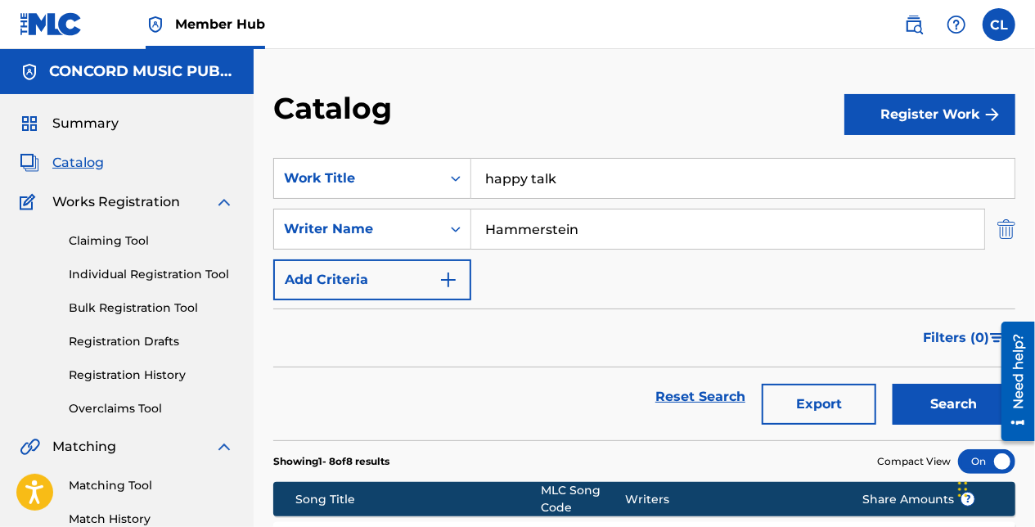
click at [1008, 234] on img "Search Form" at bounding box center [1007, 229] width 18 height 41
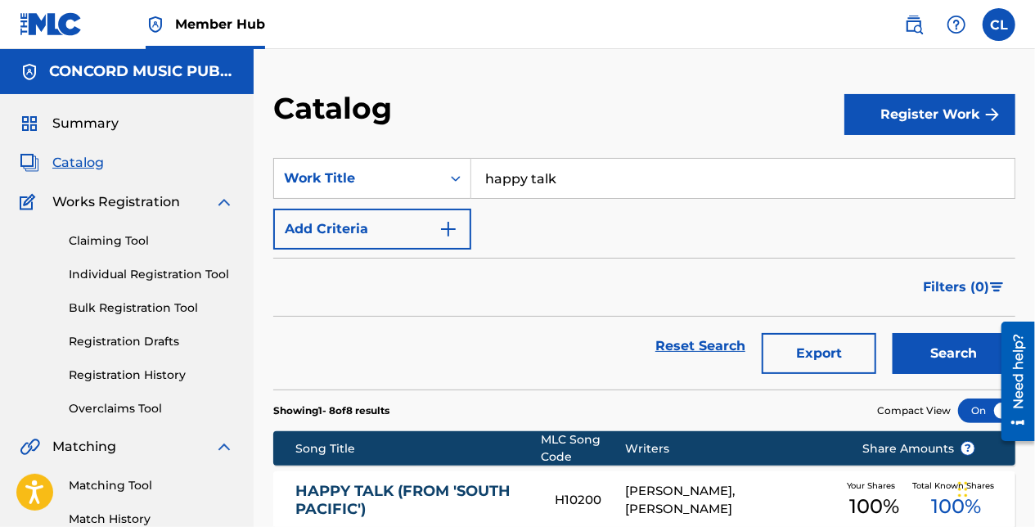
click at [511, 187] on input "happy talk" at bounding box center [742, 178] width 543 height 39
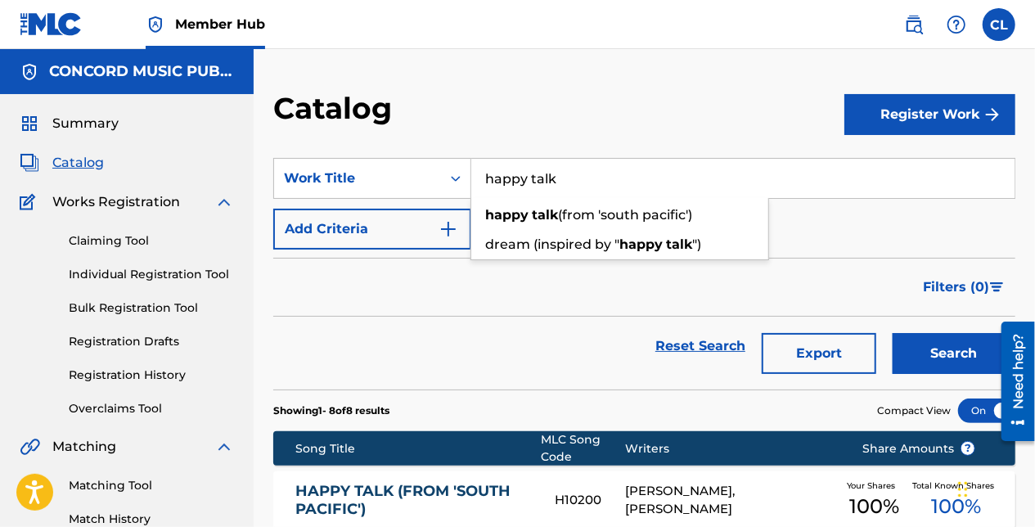
click at [511, 187] on input "happy talk" at bounding box center [742, 178] width 543 height 39
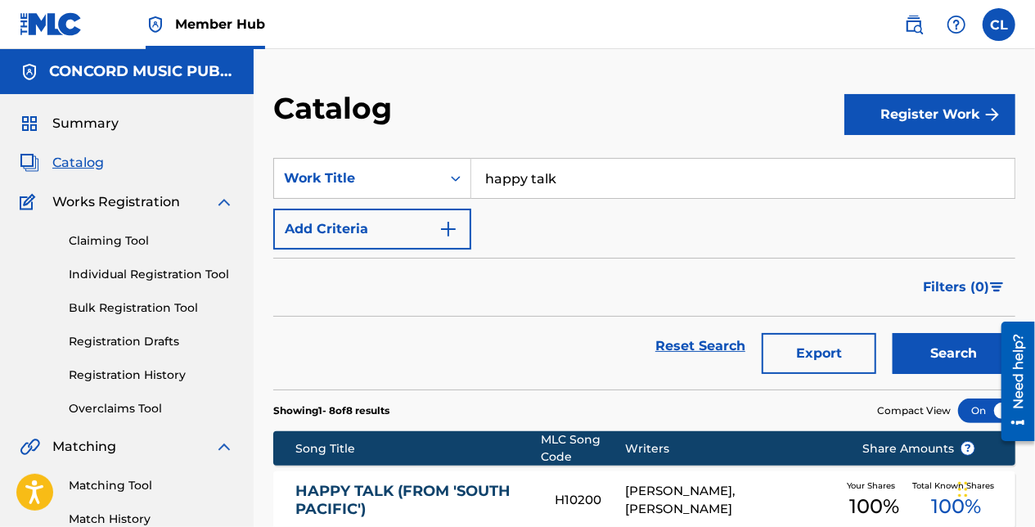
click at [400, 286] on div "Filters ( 0 )" at bounding box center [644, 287] width 742 height 59
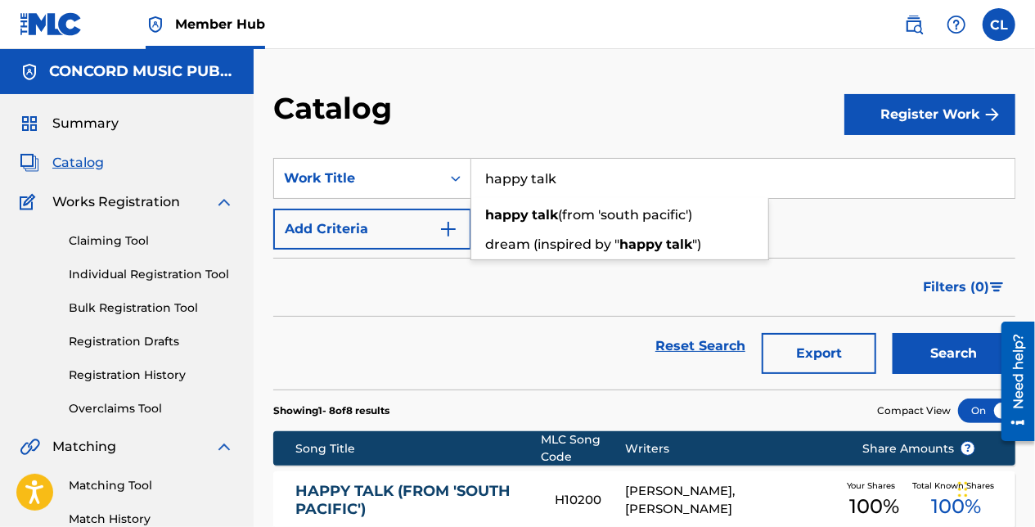
click at [529, 175] on input "happy talk" at bounding box center [742, 178] width 543 height 39
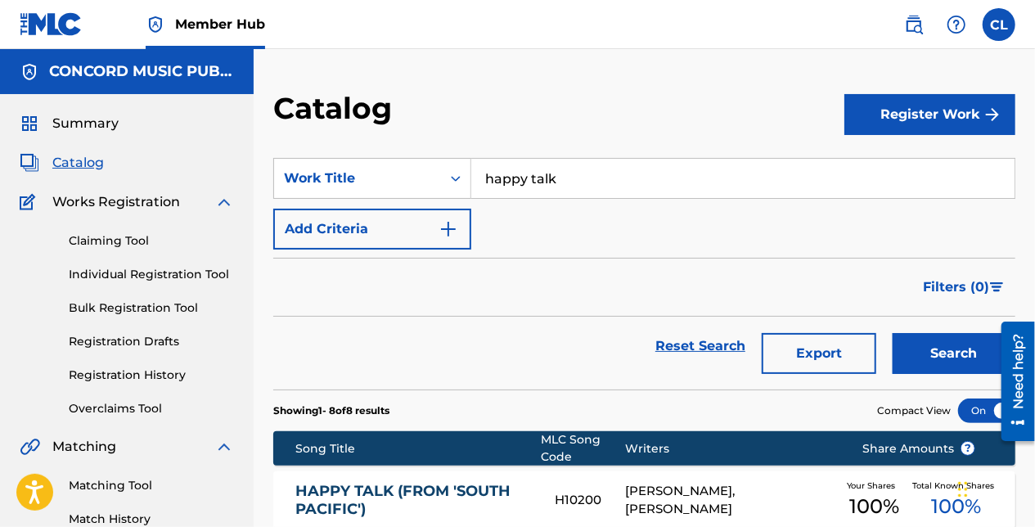
click at [401, 285] on div "Filters ( 0 )" at bounding box center [644, 287] width 742 height 59
click at [534, 175] on input "happy talk" at bounding box center [742, 178] width 543 height 39
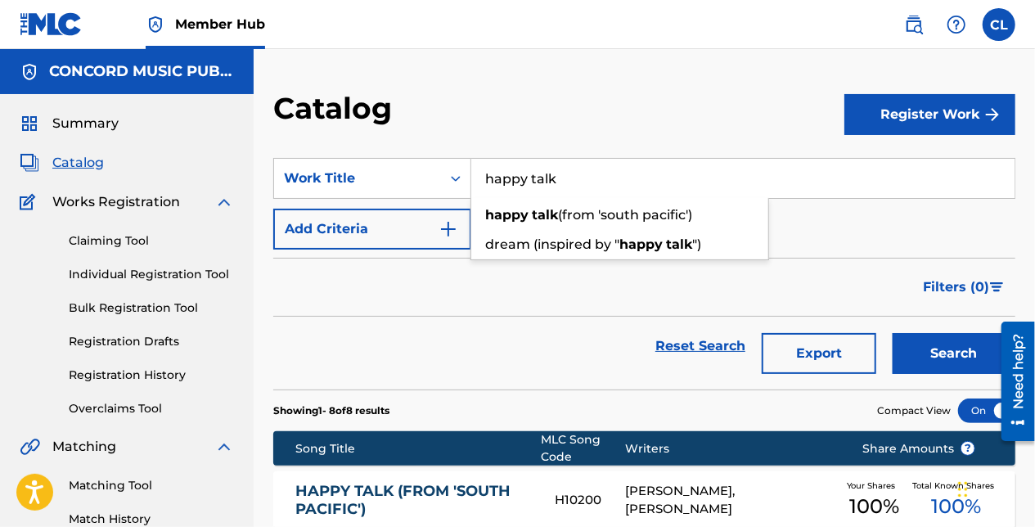
click at [534, 175] on input "happy talk" at bounding box center [742, 178] width 543 height 39
paste input "Real Thing"
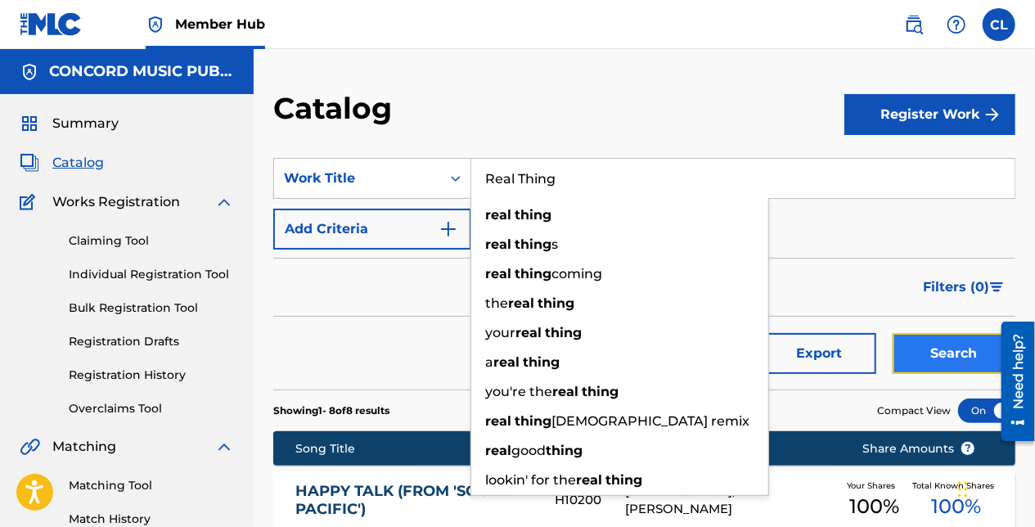
click at [917, 368] on button "Search" at bounding box center [954, 353] width 123 height 41
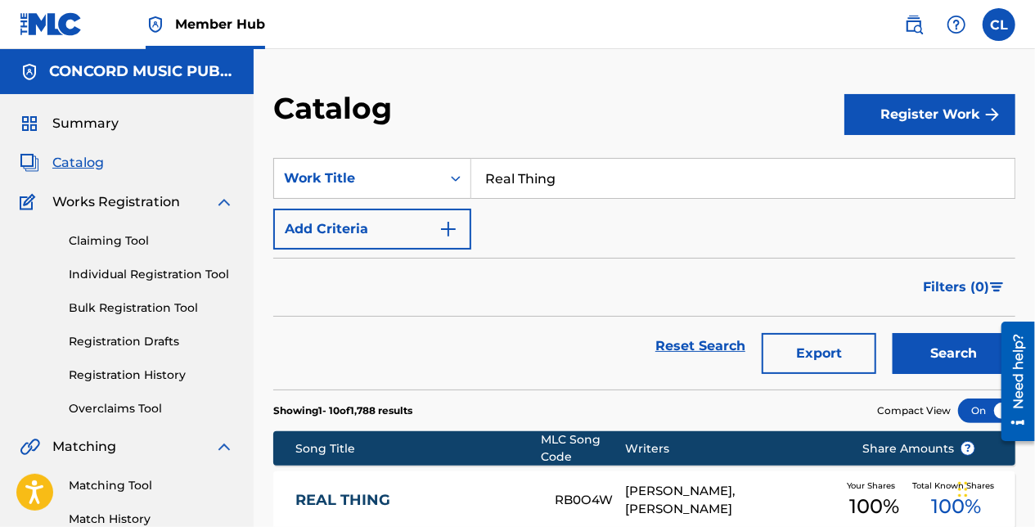
click at [564, 173] on input "Real Thing" at bounding box center [742, 178] width 543 height 39
paste input "Lorde"
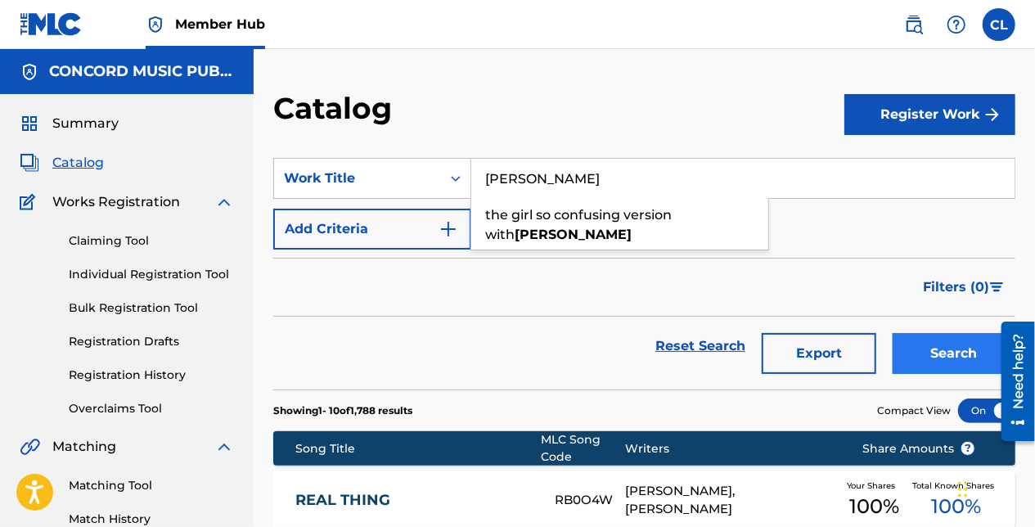
type input "Lorde"
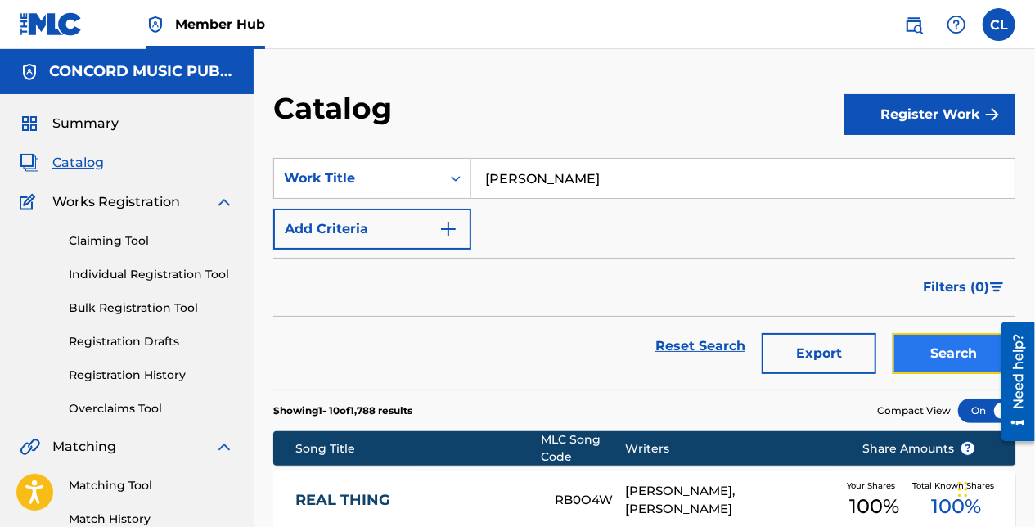
click at [941, 358] on button "Search" at bounding box center [954, 353] width 123 height 41
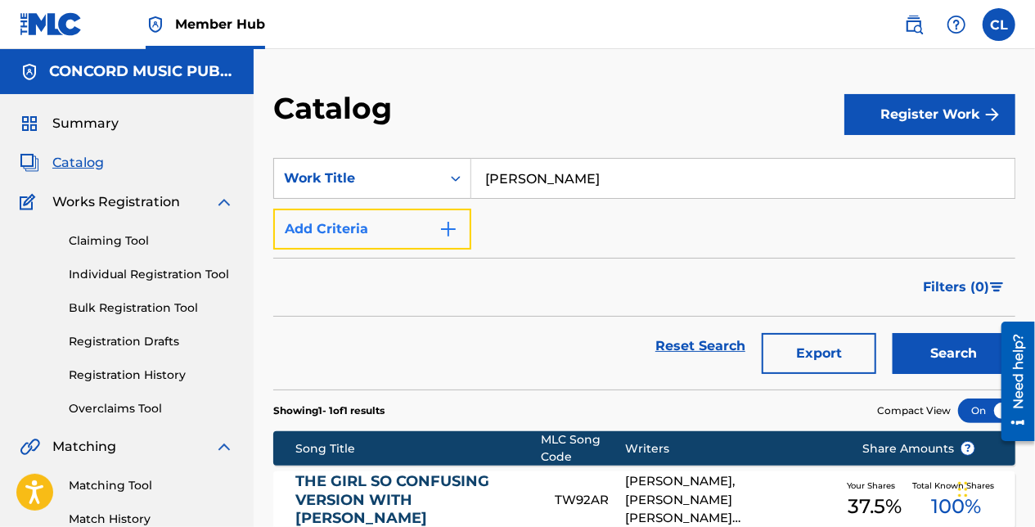
click at [419, 210] on button "Add Criteria" at bounding box center [372, 229] width 198 height 41
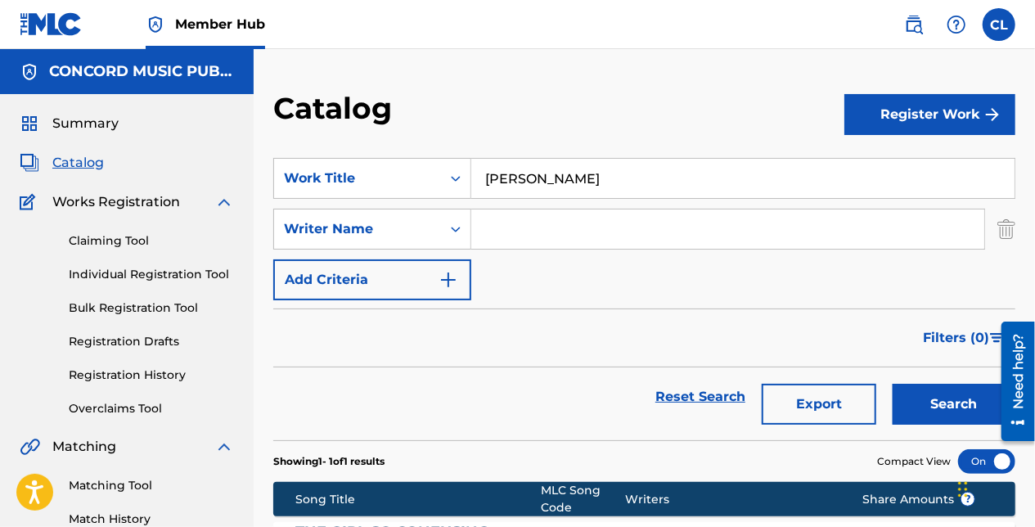
click at [511, 237] on input "Search Form" at bounding box center [727, 229] width 513 height 39
paste input "Cocker"
type input "Cocker"
click at [962, 407] on button "Search" at bounding box center [954, 404] width 123 height 41
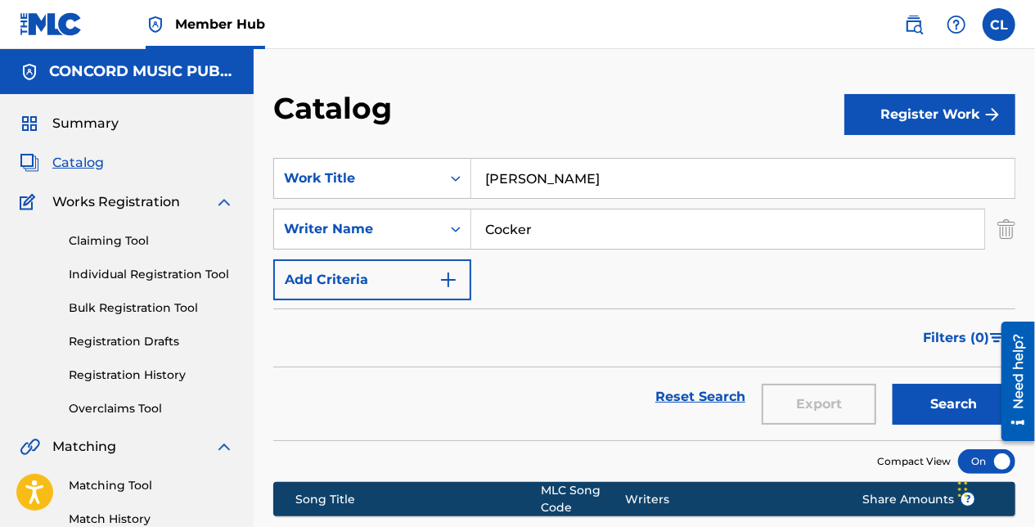
click at [516, 182] on input "Lorde" at bounding box center [742, 178] width 543 height 39
paste input "High"
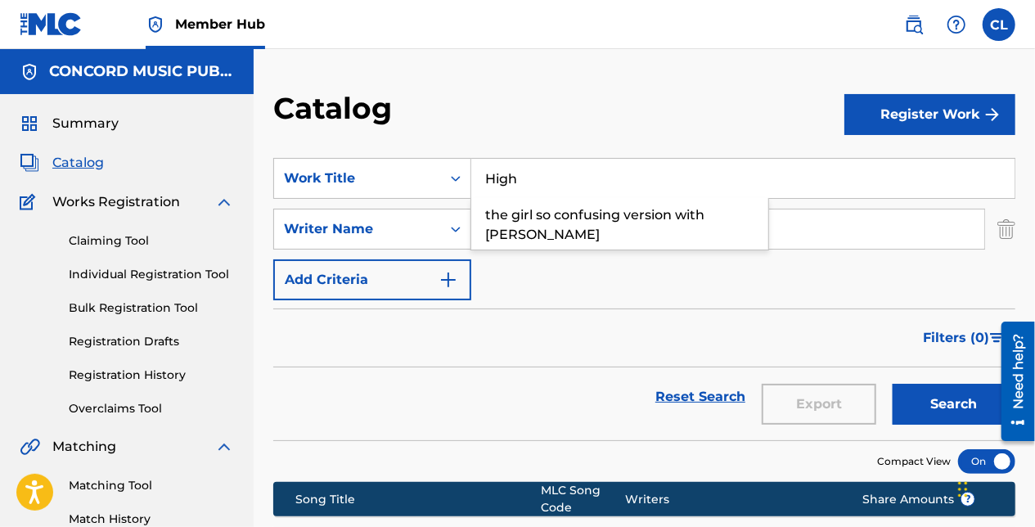
type input "High"
click at [457, 94] on div "Catalog" at bounding box center [558, 114] width 571 height 48
click at [534, 234] on input "Cocker" at bounding box center [727, 229] width 513 height 39
paste input "Hyde"
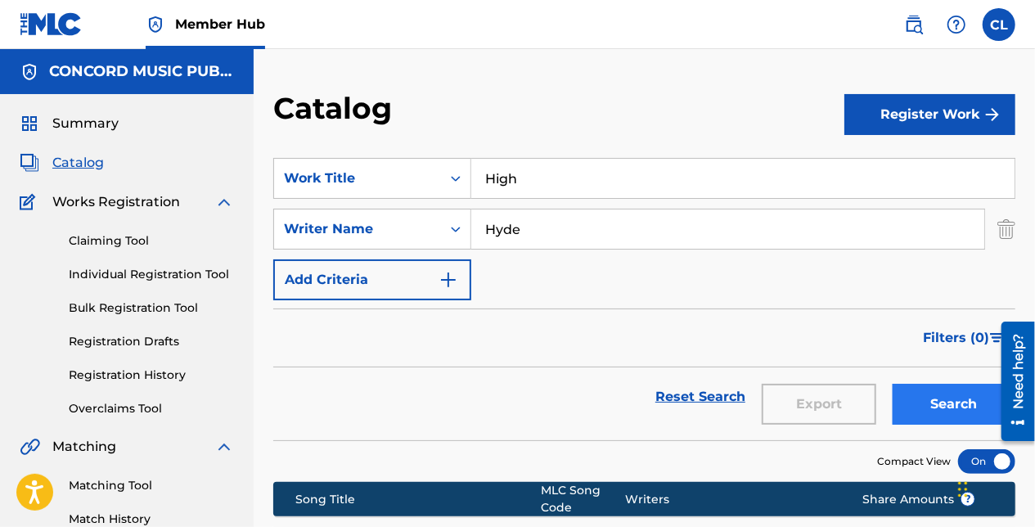
type input "Hyde"
click at [935, 407] on button "Search" at bounding box center [954, 404] width 123 height 41
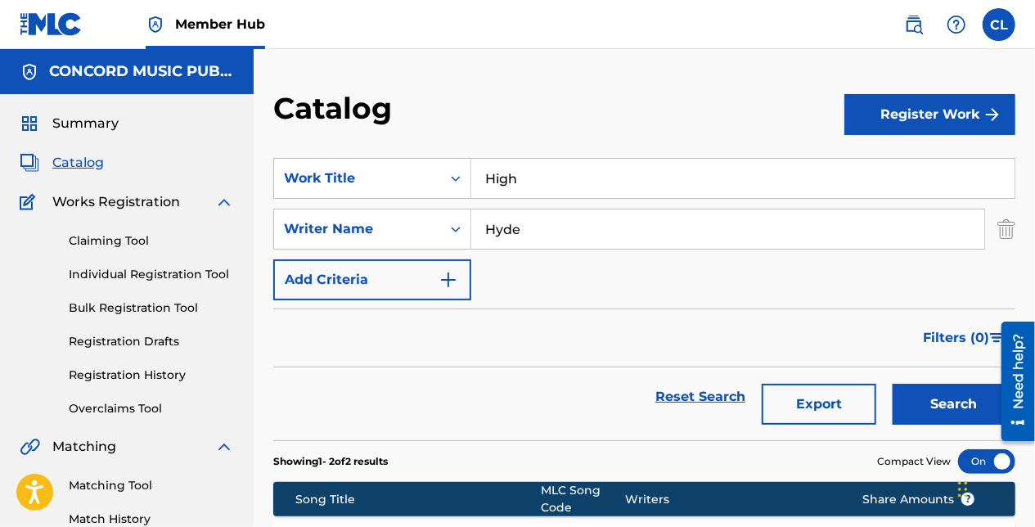
click at [522, 173] on input "High" at bounding box center [742, 178] width 543 height 39
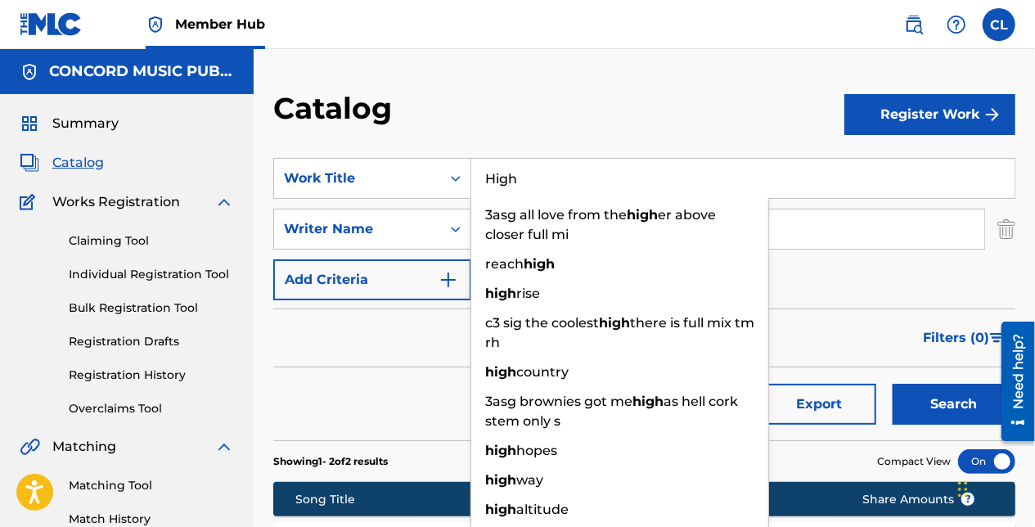
paste input "Never Die"
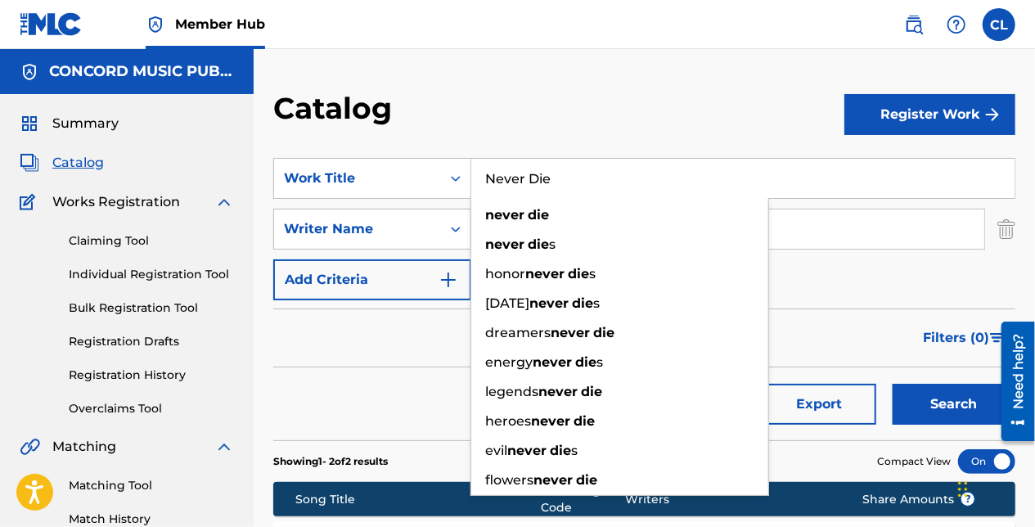
click at [521, 75] on div "Catalog Register Work SearchWithCriteriac348cad6-4e3a-48d6-86b2-d7bf7d4c780c Wo…" at bounding box center [645, 384] width 782 height 670
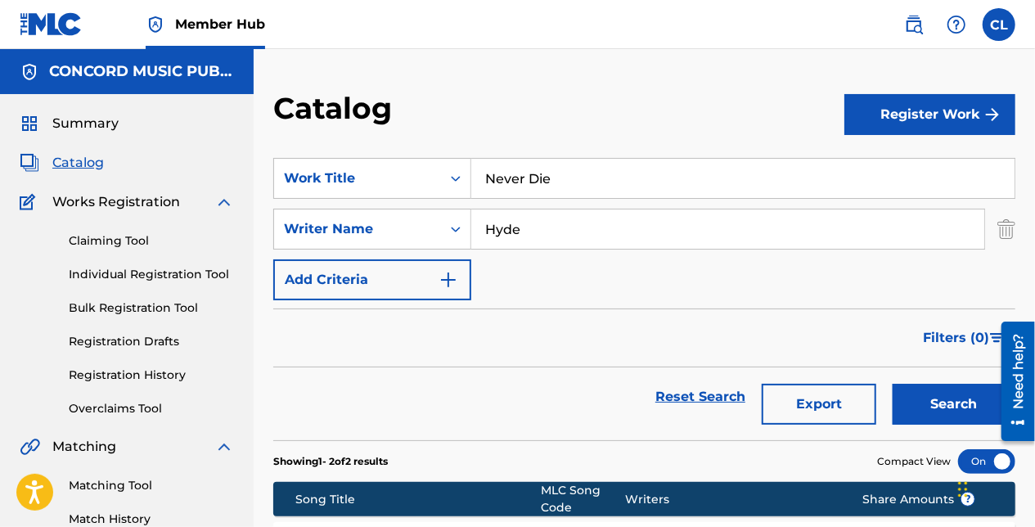
click at [997, 231] on div "SearchWithCriteria073e2f1c-8e87-406f-b935-0b0ba9bc574e Writer Name Hyde" at bounding box center [644, 229] width 742 height 41
click at [1002, 231] on img "Search Form" at bounding box center [1007, 229] width 18 height 41
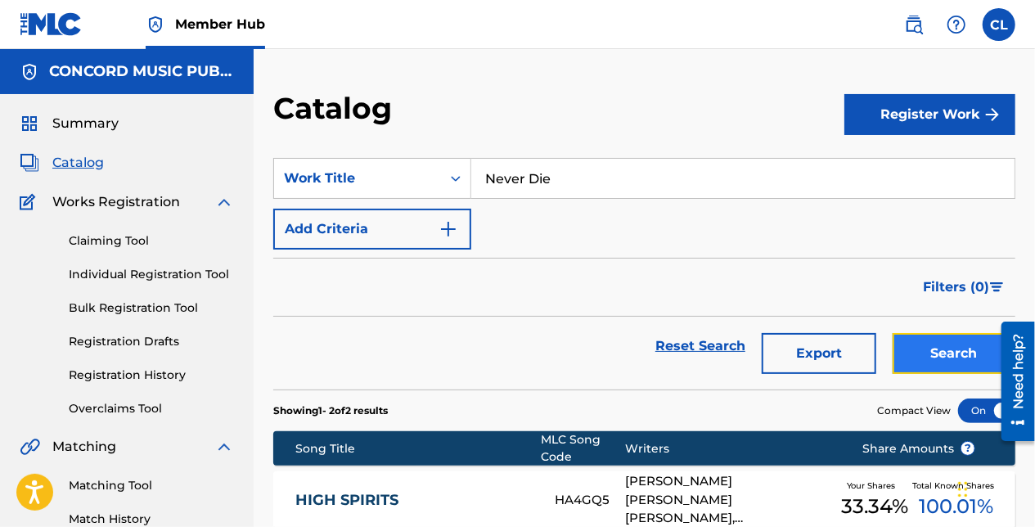
click at [940, 355] on button "Search" at bounding box center [954, 353] width 123 height 41
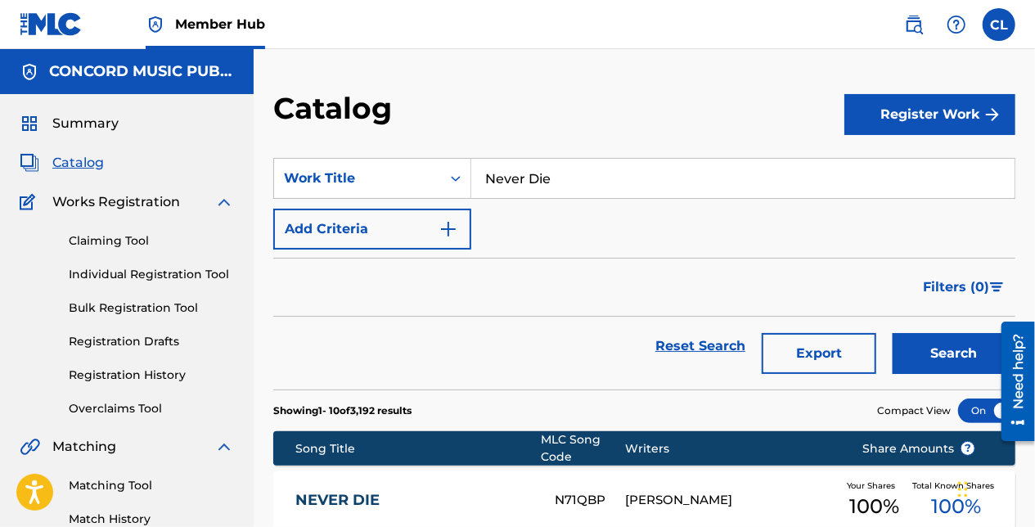
click at [570, 193] on input "Never Die" at bounding box center [742, 178] width 543 height 39
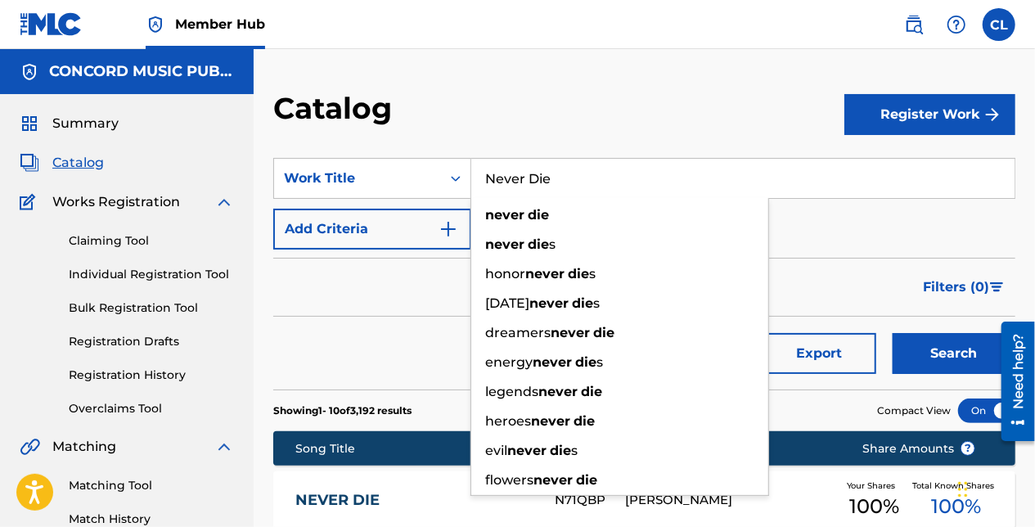
paste input "Greedy"
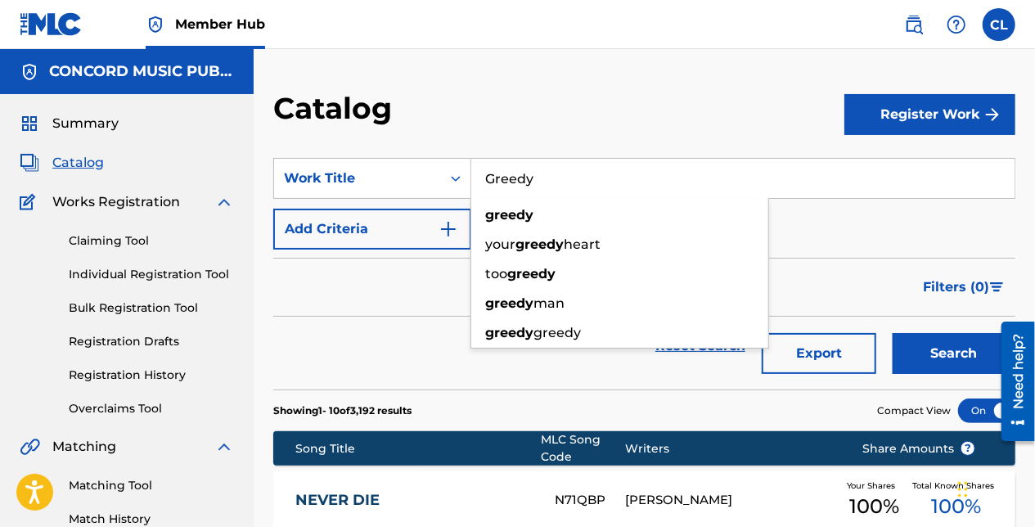
type input "Greedy"
click at [367, 210] on button "Add Criteria" at bounding box center [372, 229] width 198 height 41
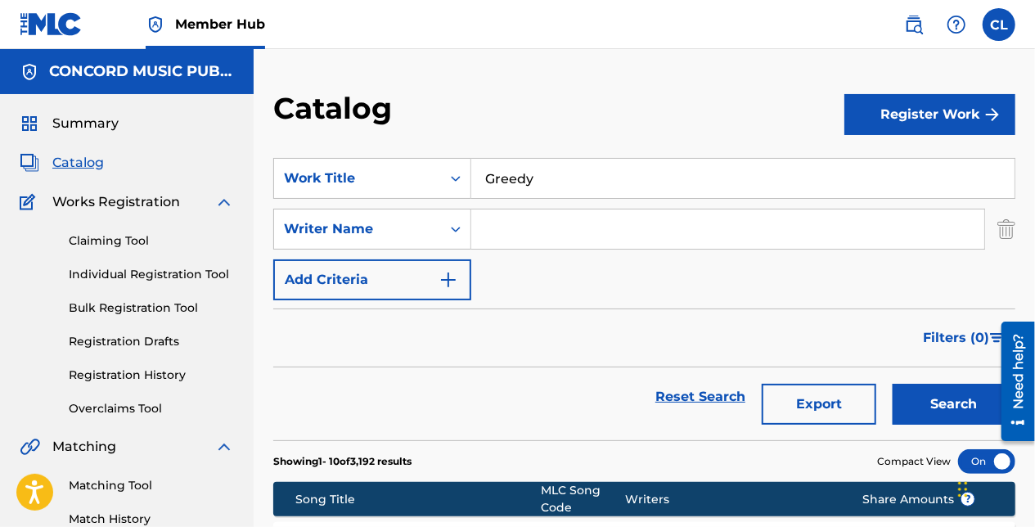
click at [507, 214] on input "Search Form" at bounding box center [727, 229] width 513 height 39
paste input "McRae"
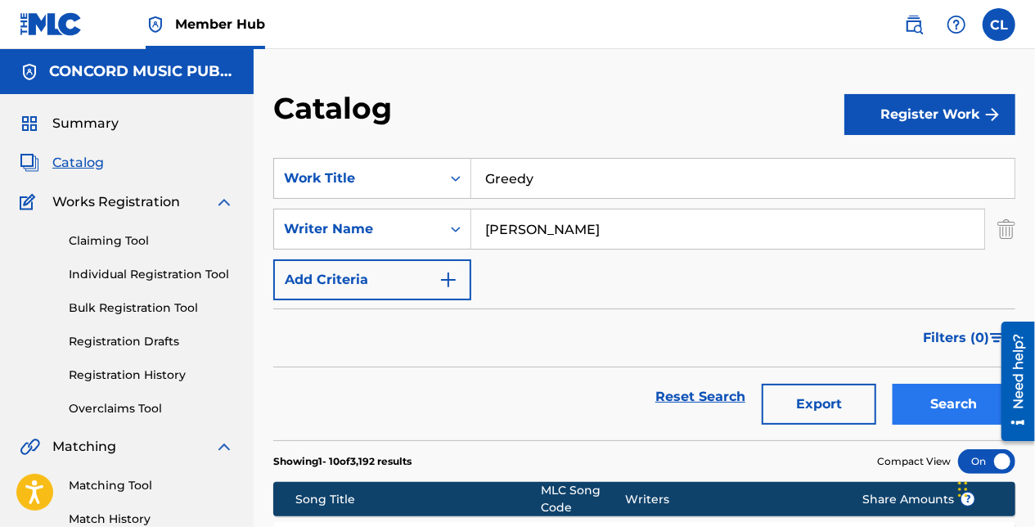
type input "McRae"
click at [940, 394] on button "Search" at bounding box center [954, 404] width 123 height 41
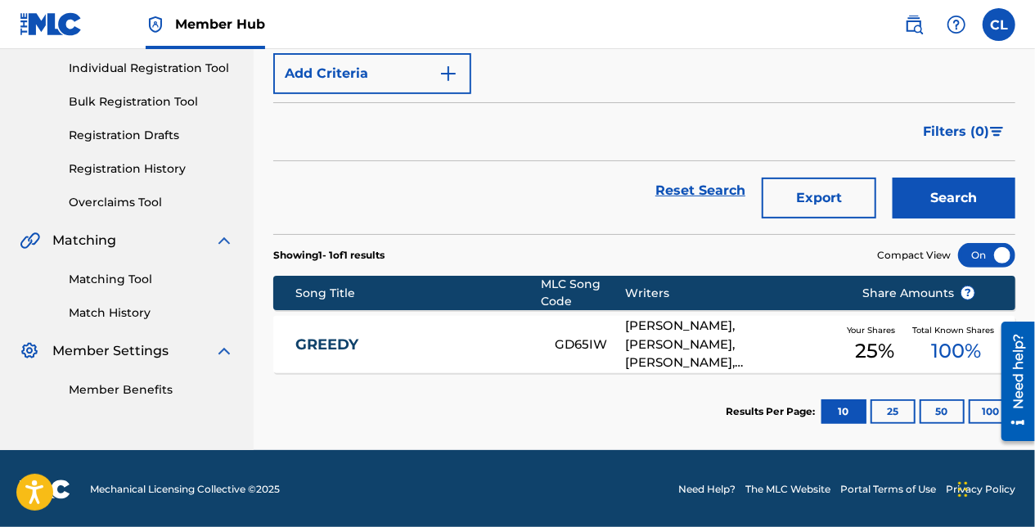
scroll to position [207, 0]
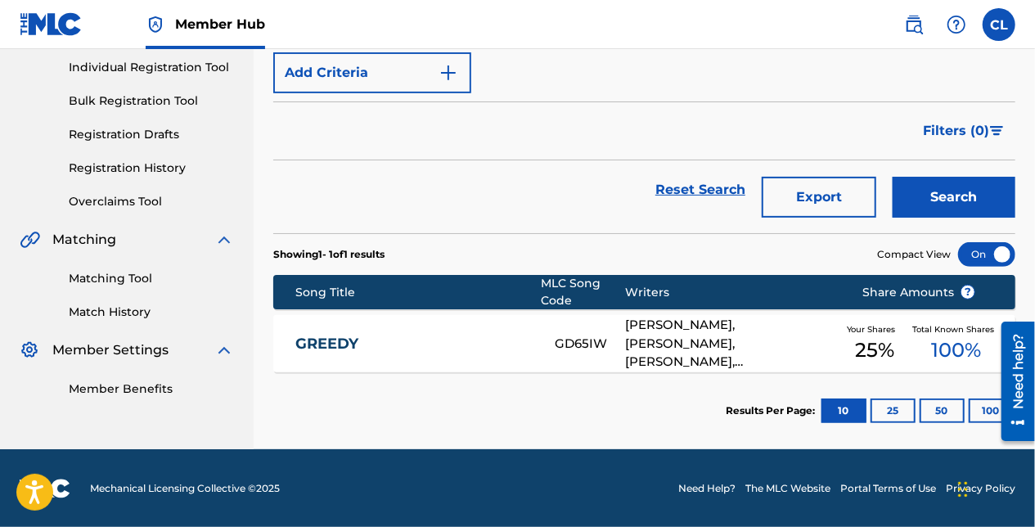
click at [465, 321] on div "GREEDY GD65IW AMY ROSE ALLEN, TATE MCRAE, RYAN B TEDDER, JASPER HARRIS Your Sha…" at bounding box center [644, 343] width 742 height 57
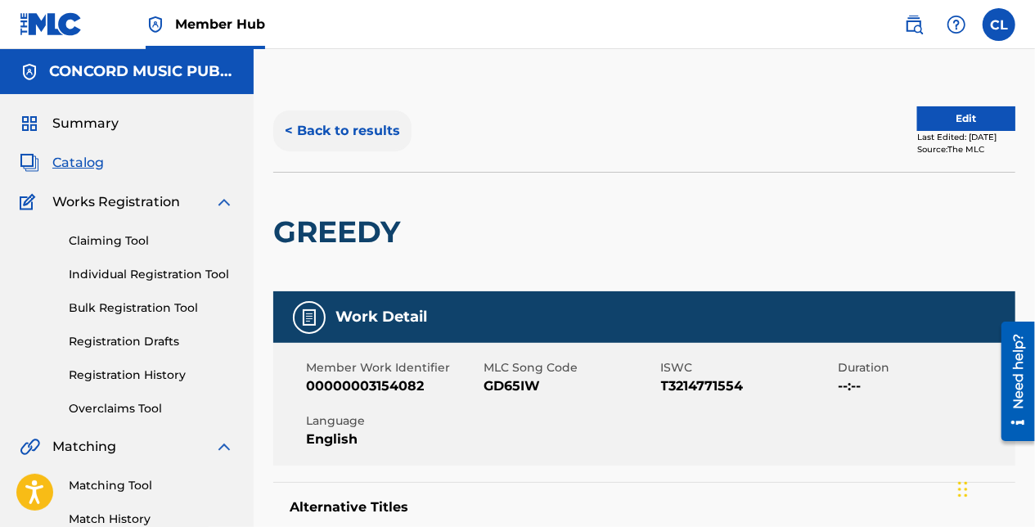
click at [338, 119] on button "< Back to results" at bounding box center [342, 130] width 138 height 41
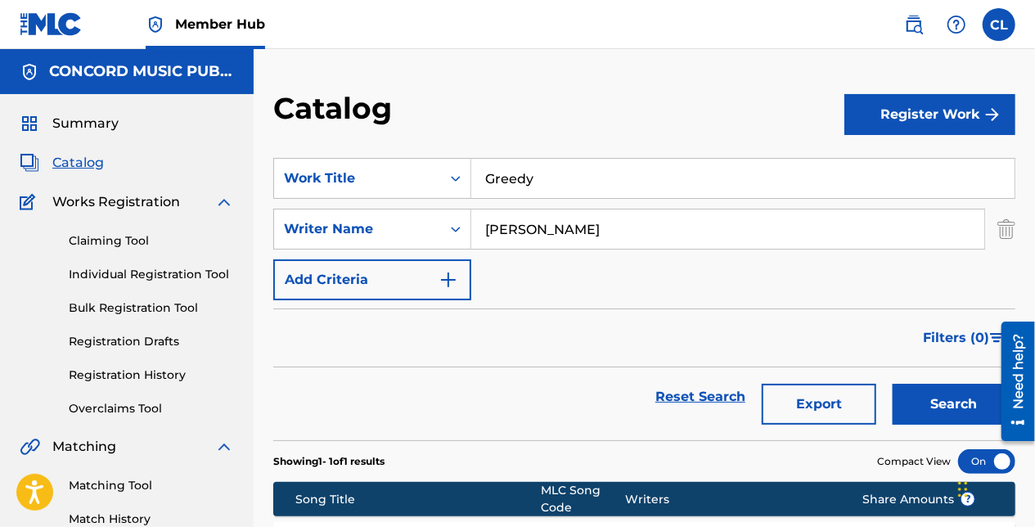
click at [529, 174] on input "Greedy" at bounding box center [742, 178] width 543 height 39
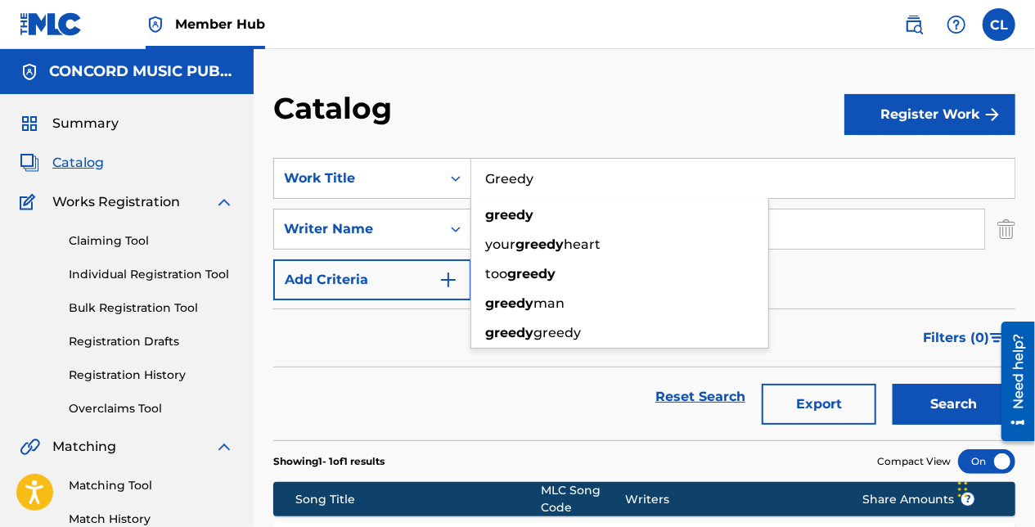
paste input "Pray 4 Them"
type input "Pray 4 Them"
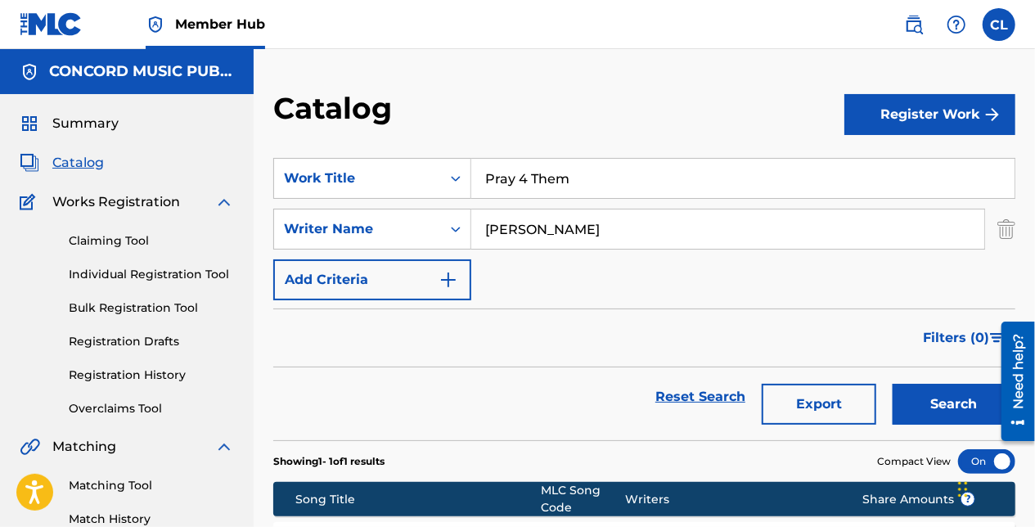
click at [552, 226] on input "McRae" at bounding box center [727, 229] width 513 height 39
paste input "Todd-Parker"
type input "Todd-Parker"
click at [953, 398] on button "Search" at bounding box center [954, 404] width 123 height 41
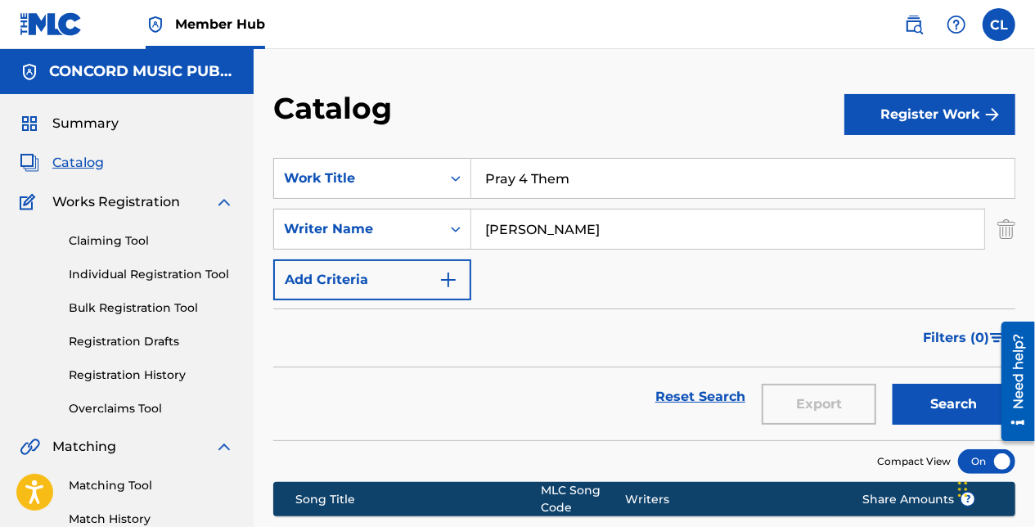
click at [545, 181] on input "Pray 4 Them" at bounding box center [742, 178] width 543 height 39
paste input "Fue Su Primera Vez"
type input "Fue Su Primera Vez"
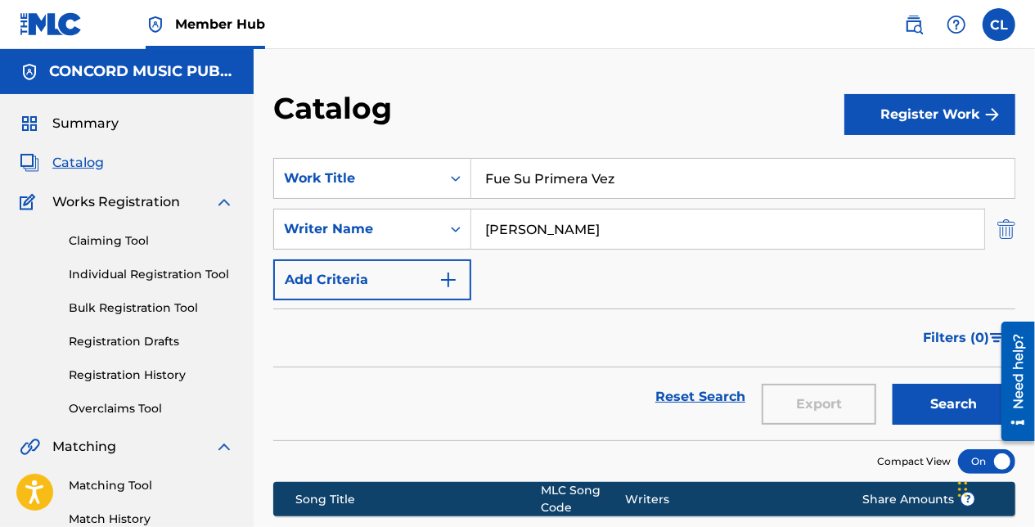
click at [1007, 231] on img "Search Form" at bounding box center [1007, 229] width 18 height 41
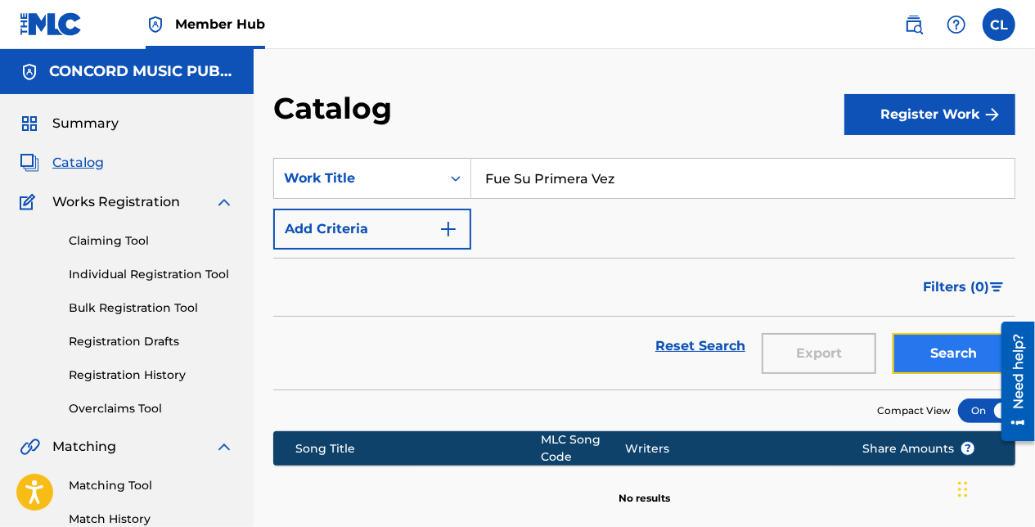
click at [952, 349] on button "Search" at bounding box center [954, 353] width 123 height 41
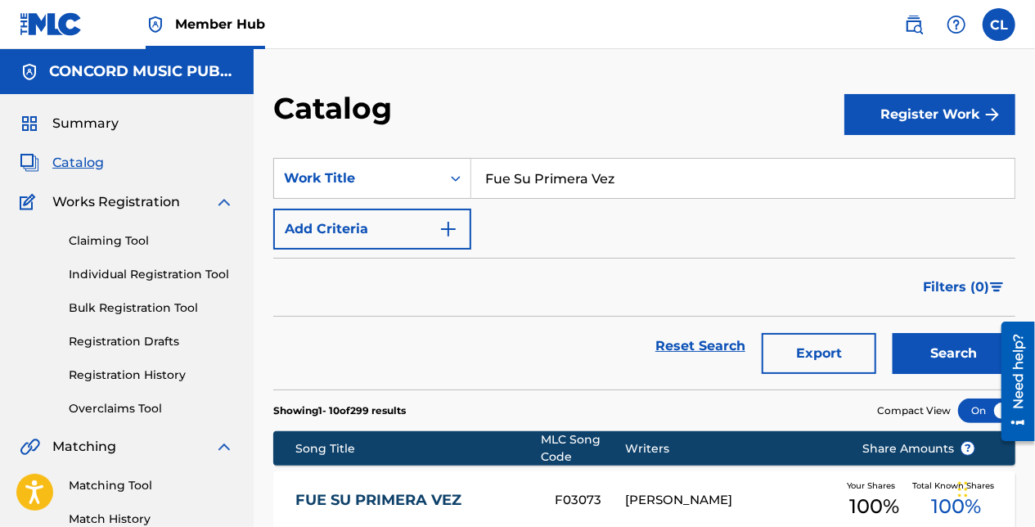
click at [382, 499] on link "FUE SU PRIMERA VEZ" at bounding box center [413, 500] width 237 height 19
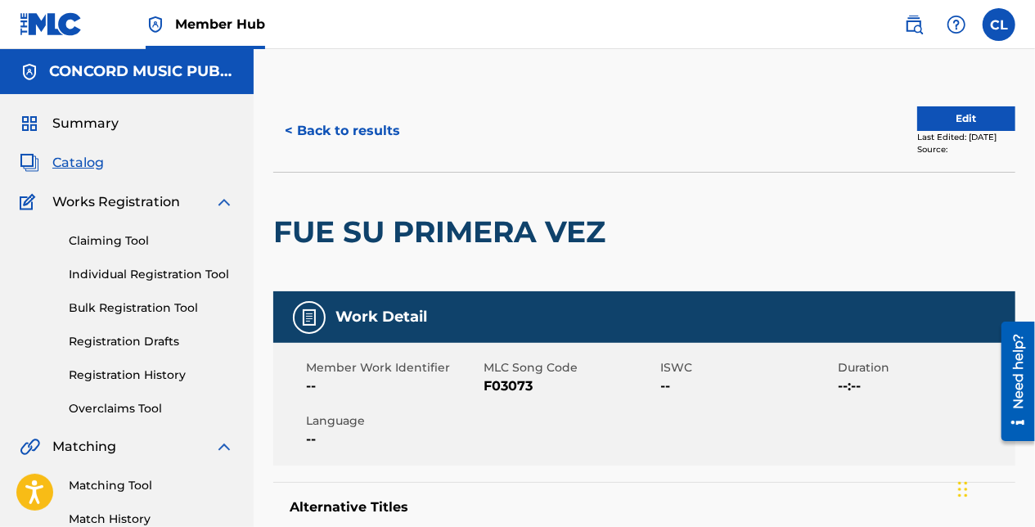
click at [528, 383] on span "F03073" at bounding box center [570, 386] width 173 height 20
copy span "F03073"
click at [373, 116] on button "< Back to results" at bounding box center [342, 130] width 138 height 41
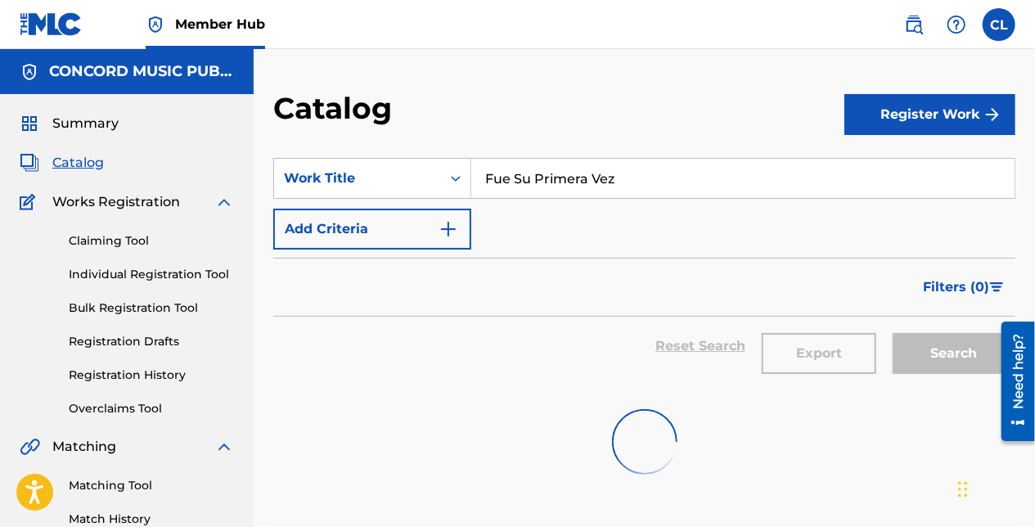
click at [522, 169] on input "Fue Su Primera Vez" at bounding box center [742, 178] width 543 height 39
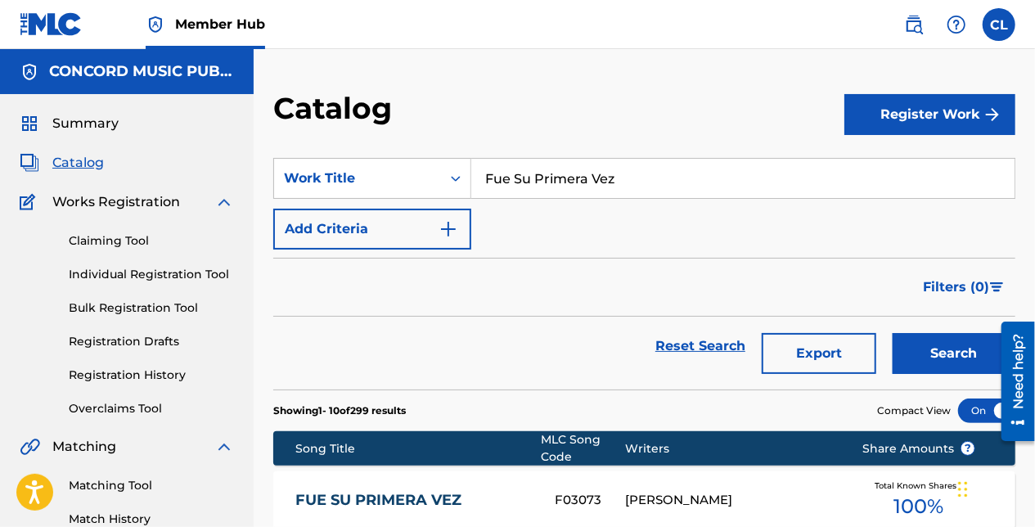
paste input "Der Trommelmann"
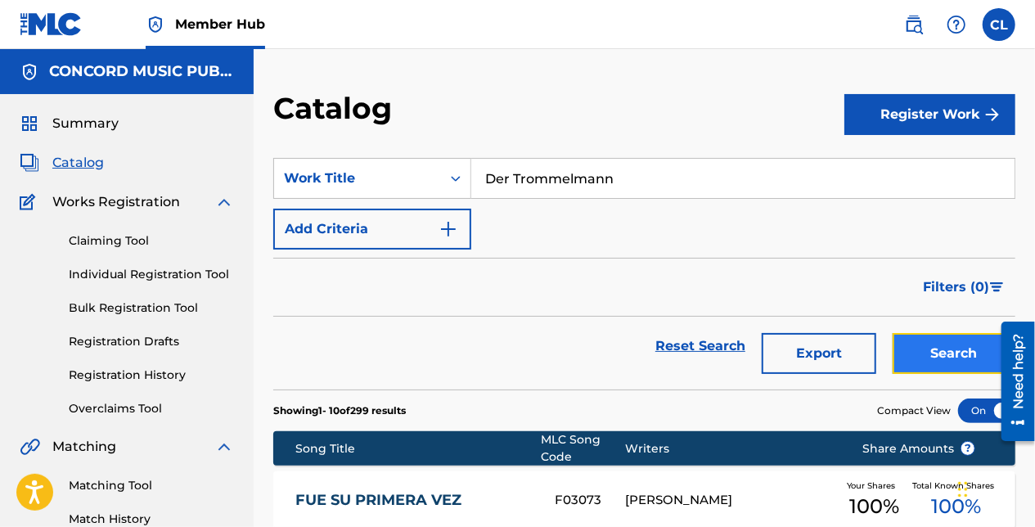
click at [949, 354] on button "Search" at bounding box center [954, 353] width 123 height 41
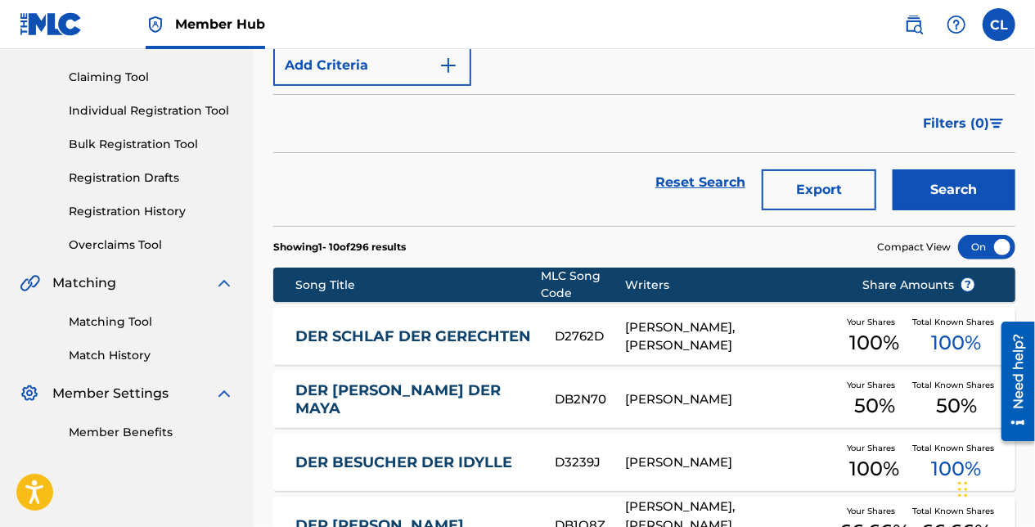
scroll to position [82, 0]
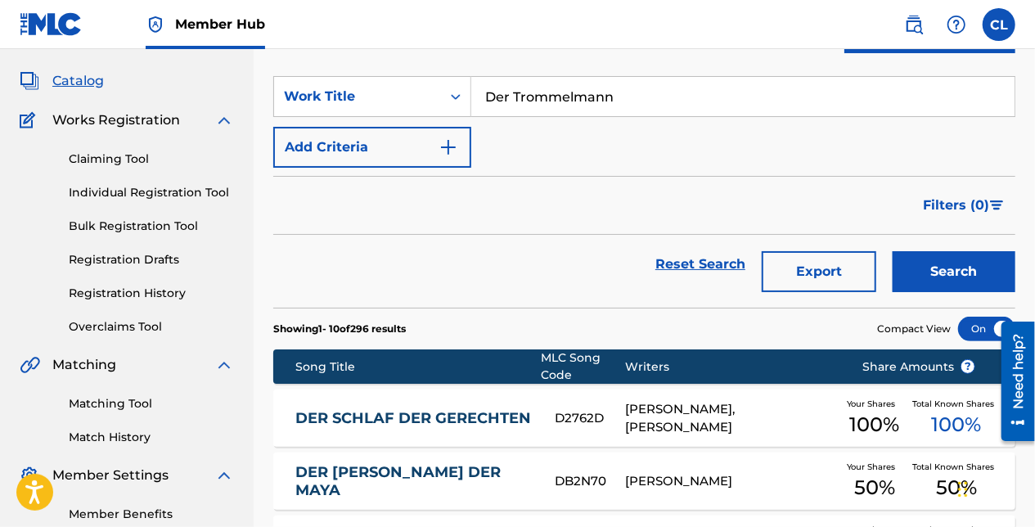
click at [558, 98] on input "Der Trommelmann" at bounding box center [742, 96] width 543 height 39
paste input "Feel It Still"
click at [558, 98] on input "Der Feel It Still" at bounding box center [742, 96] width 543 height 39
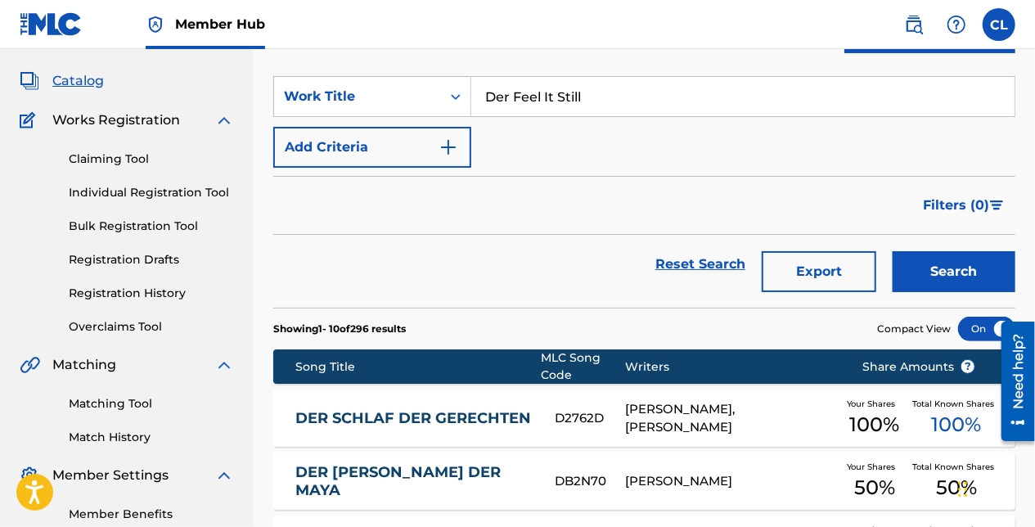
click at [558, 98] on input "Der Feel It Still" at bounding box center [742, 96] width 543 height 39
paste input "Search Form"
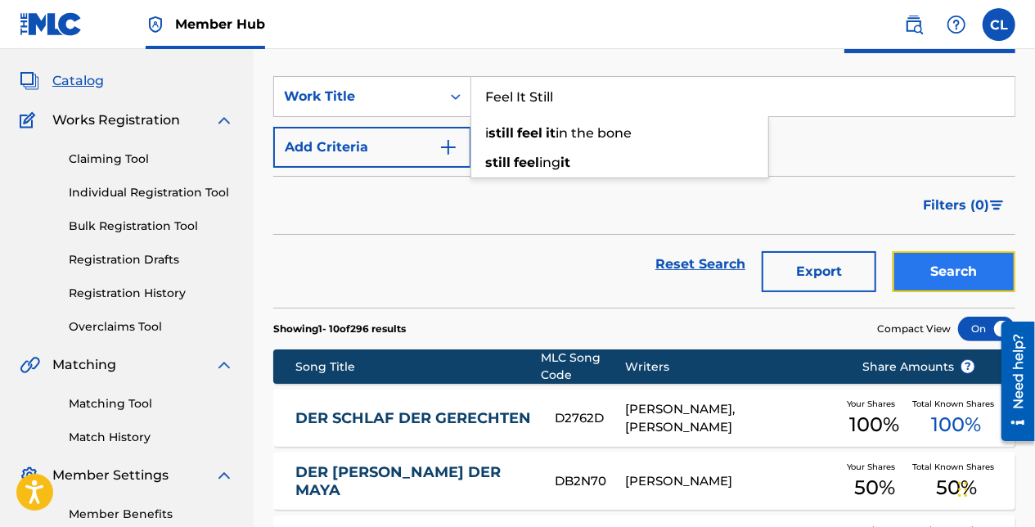
drag, startPoint x: 939, startPoint y: 272, endPoint x: 908, endPoint y: 274, distance: 31.2
click at [930, 274] on button "Search" at bounding box center [954, 271] width 123 height 41
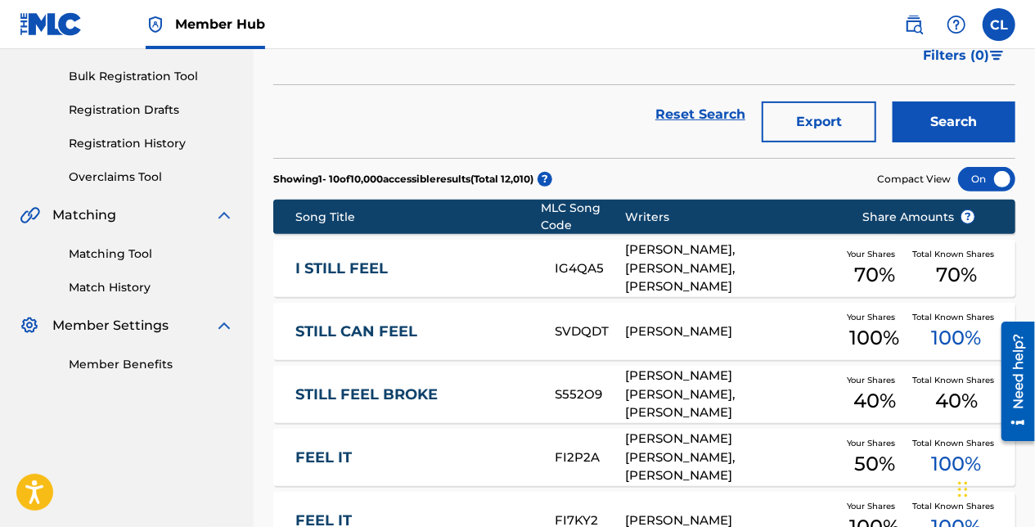
scroll to position [0, 0]
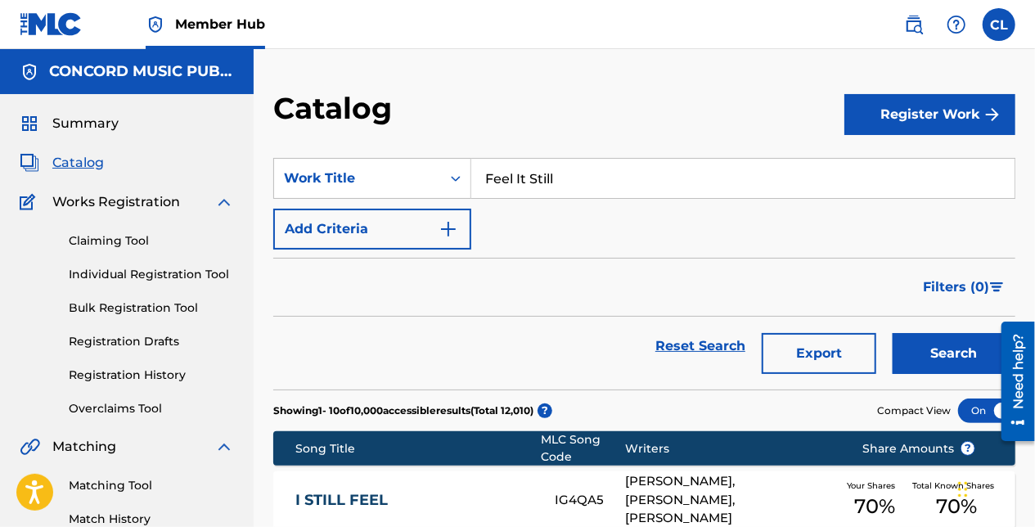
click at [521, 187] on input "Feel It Still" at bounding box center [742, 178] width 543 height 39
paste input "Pieces"
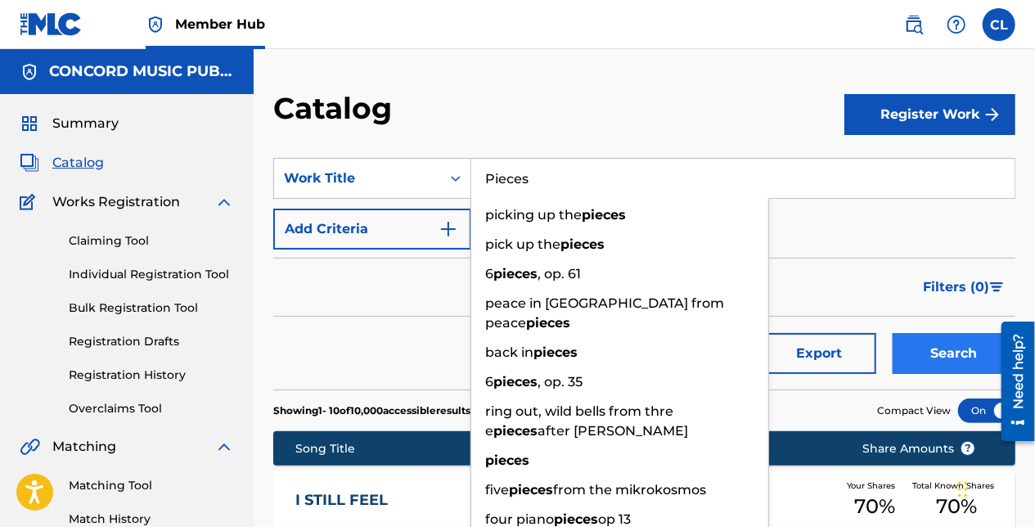
type input "Pieces"
click at [937, 361] on button "Search" at bounding box center [954, 353] width 123 height 41
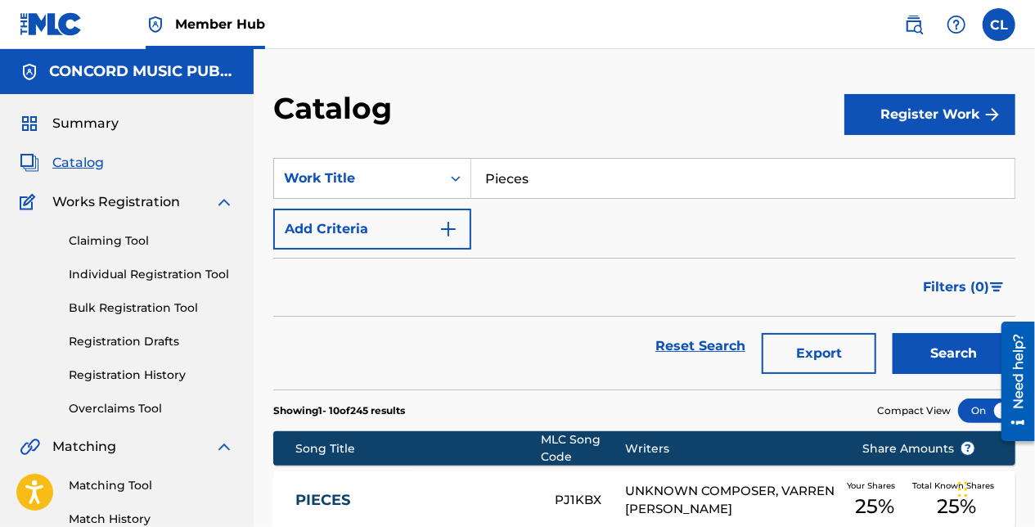
scroll to position [82, 0]
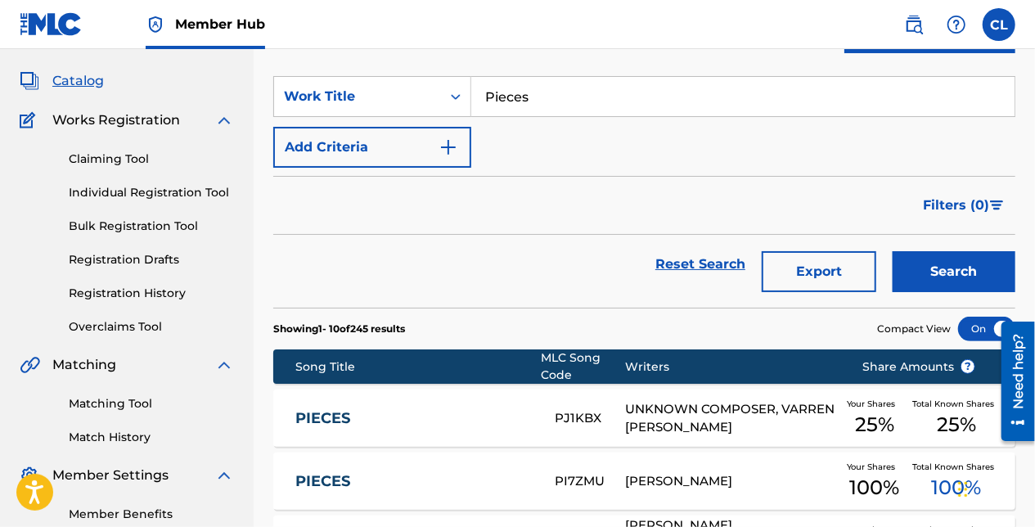
click at [490, 281] on div "Reset Search Export Search" at bounding box center [644, 264] width 742 height 59
click at [412, 164] on button "Add Criteria" at bounding box center [372, 147] width 198 height 41
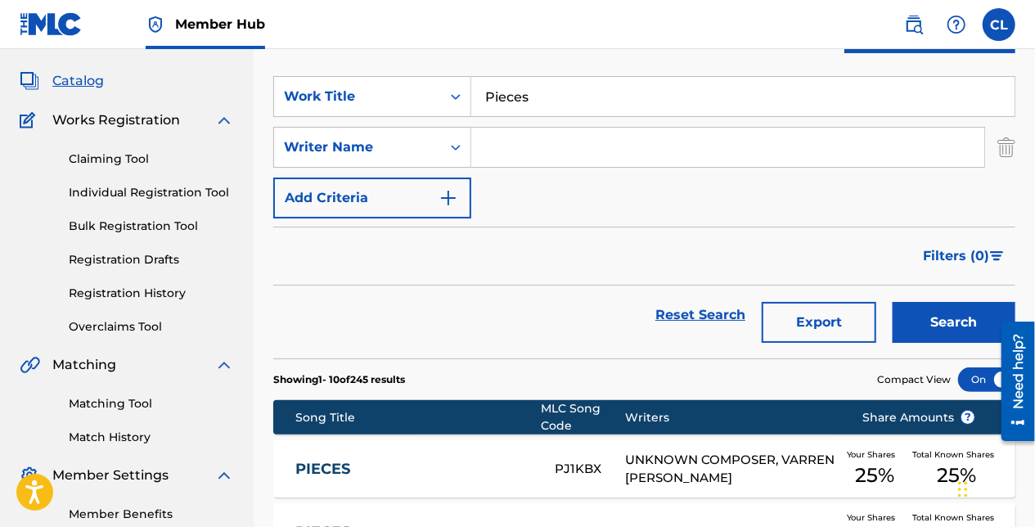
click at [484, 149] on input "Search Form" at bounding box center [727, 147] width 513 height 39
paste input "Driver"
type input "Driver"
click at [892, 318] on div "Search" at bounding box center [950, 315] width 131 height 59
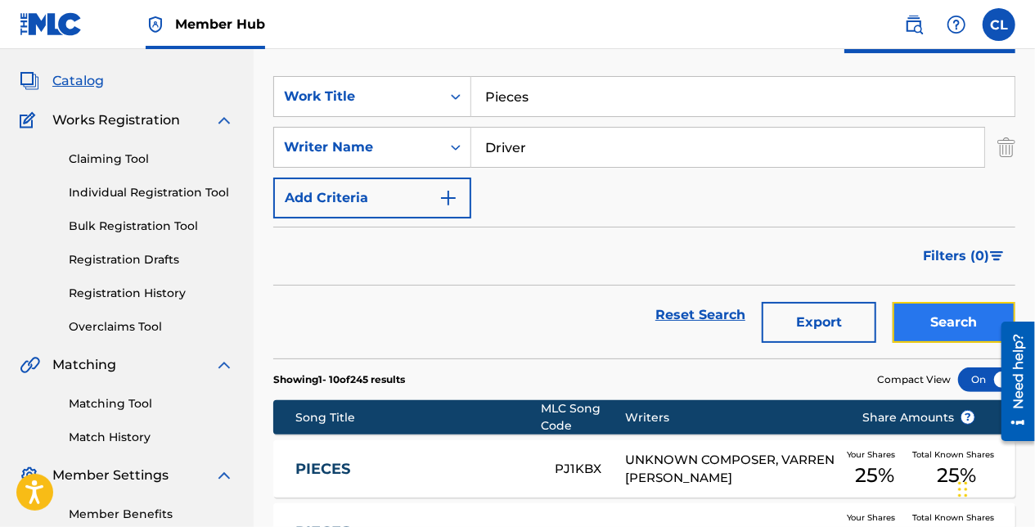
click at [897, 315] on button "Search" at bounding box center [954, 322] width 123 height 41
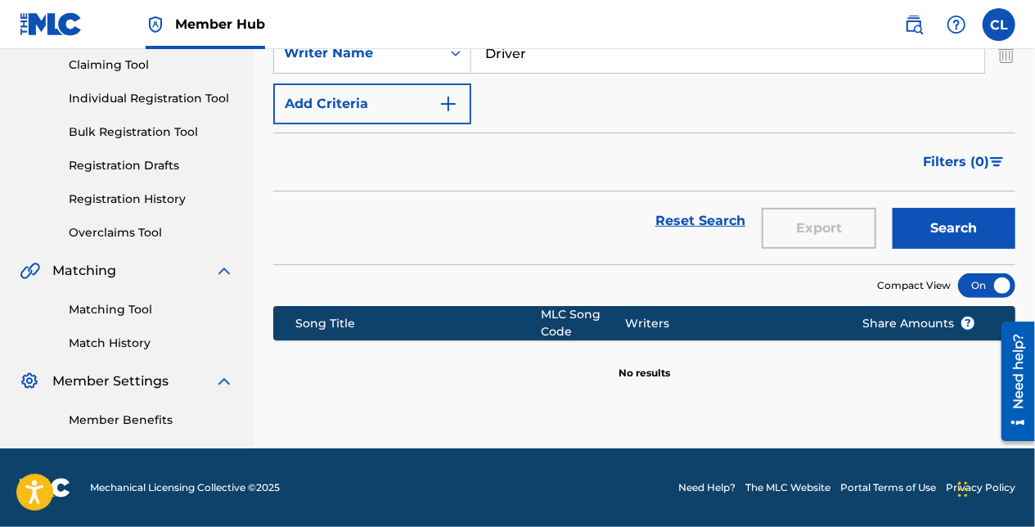
scroll to position [12, 0]
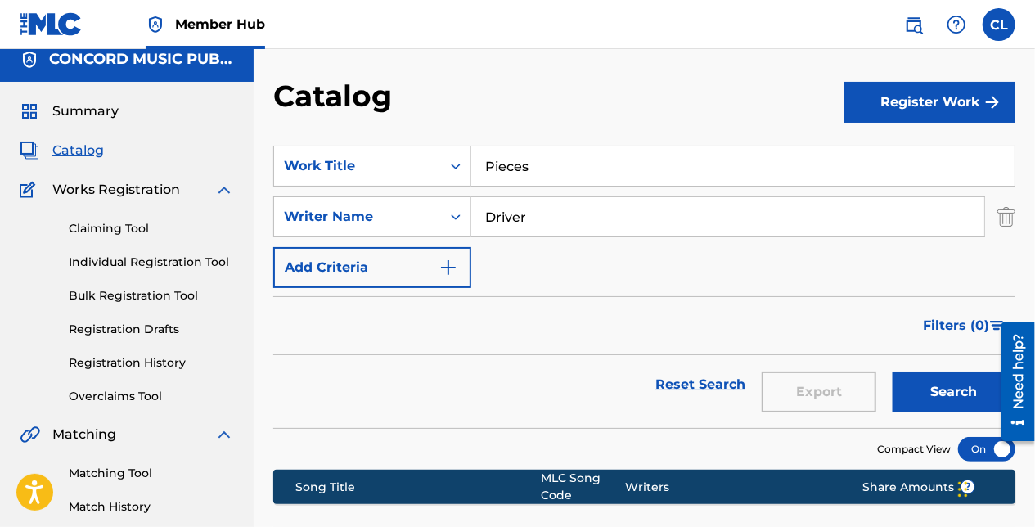
click at [519, 172] on input "Pieces" at bounding box center [742, 165] width 543 height 39
paste input "Contigo Me Equivoque"
type input "Contigo Me Equivoque"
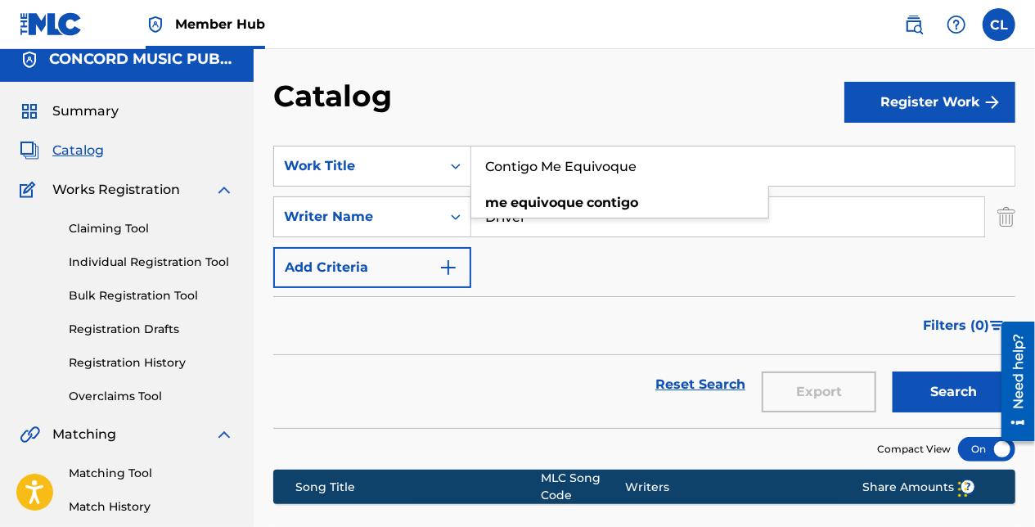
click at [570, 223] on input "Driver" at bounding box center [727, 216] width 513 height 39
click at [536, 223] on input "Driver" at bounding box center [727, 216] width 513 height 39
paste input "Obregon"
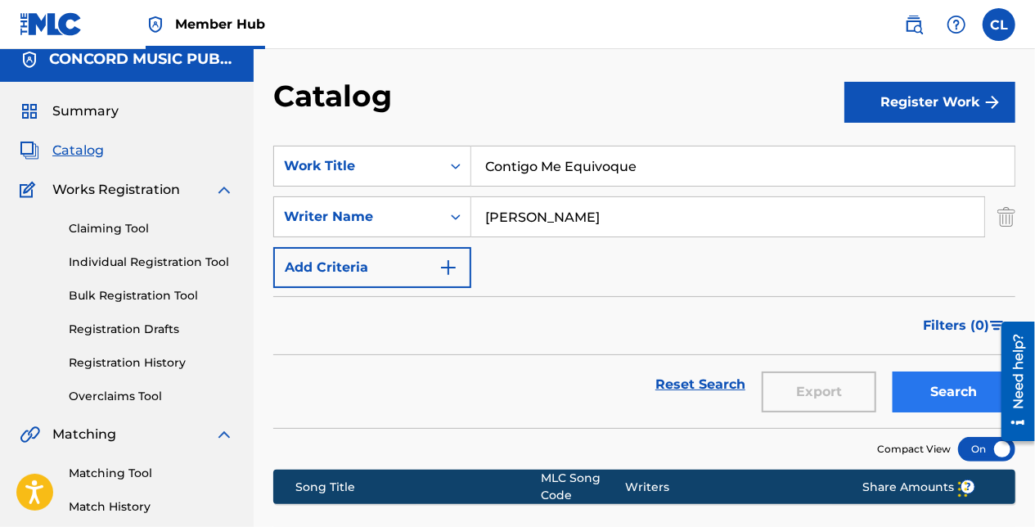
type input "Obregon"
click at [954, 375] on button "Search" at bounding box center [954, 392] width 123 height 41
click at [961, 399] on button "Search" at bounding box center [954, 392] width 123 height 41
click at [520, 167] on input "Contigo Me Equivoque" at bounding box center [742, 165] width 543 height 39
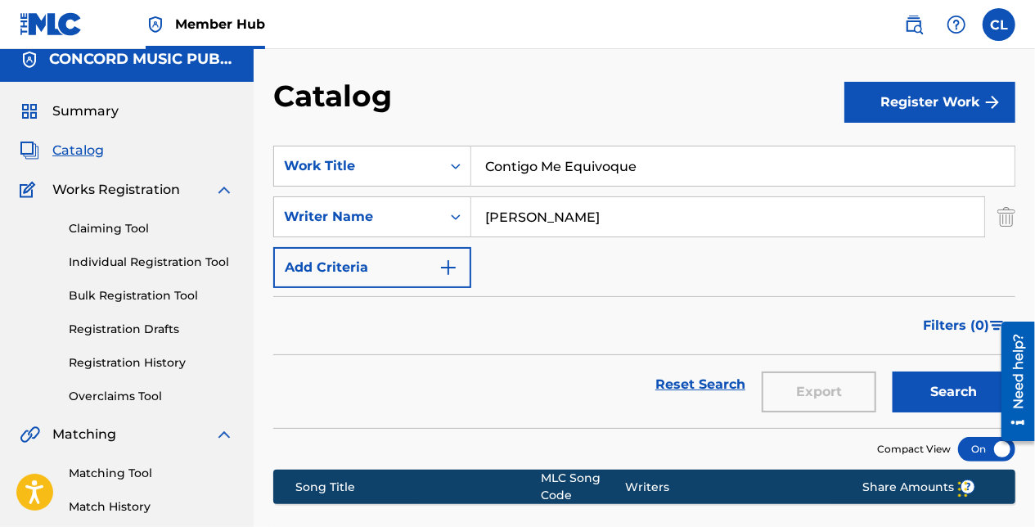
click at [520, 167] on input "Contigo Me Equivoque" at bounding box center [742, 165] width 543 height 39
paste input "MAKE SOME NOISE"
type input "let's make some noise"
click at [531, 225] on input "Obregon" at bounding box center [727, 216] width 513 height 39
paste input "Witzigreuter"
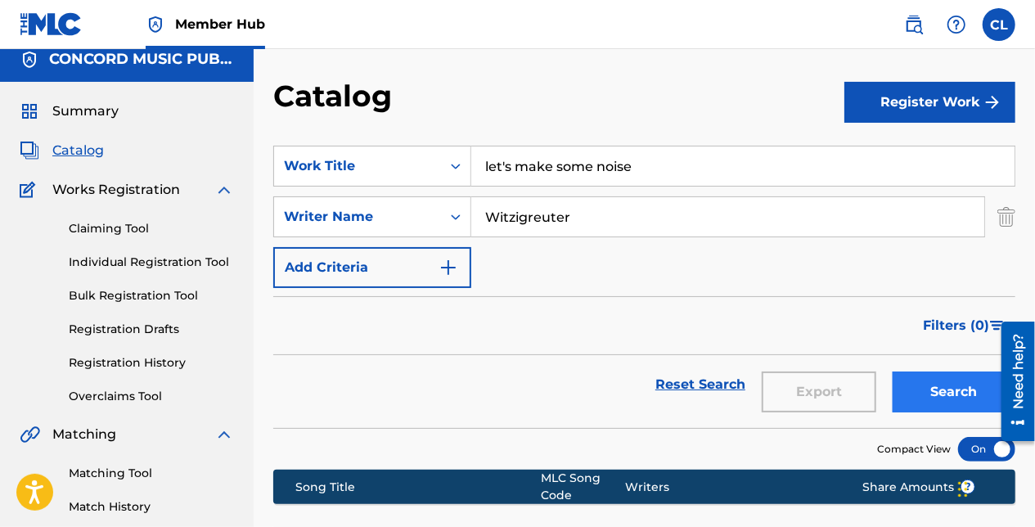
type input "Witzigreuter"
drag, startPoint x: 950, startPoint y: 386, endPoint x: 933, endPoint y: 380, distance: 18.4
click at [946, 385] on button "Search" at bounding box center [954, 392] width 123 height 41
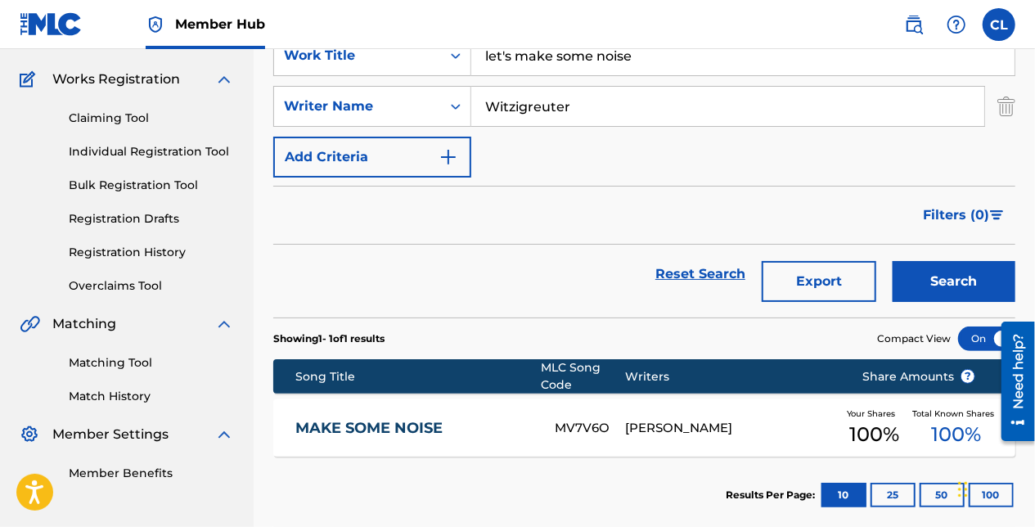
scroll to position [207, 0]
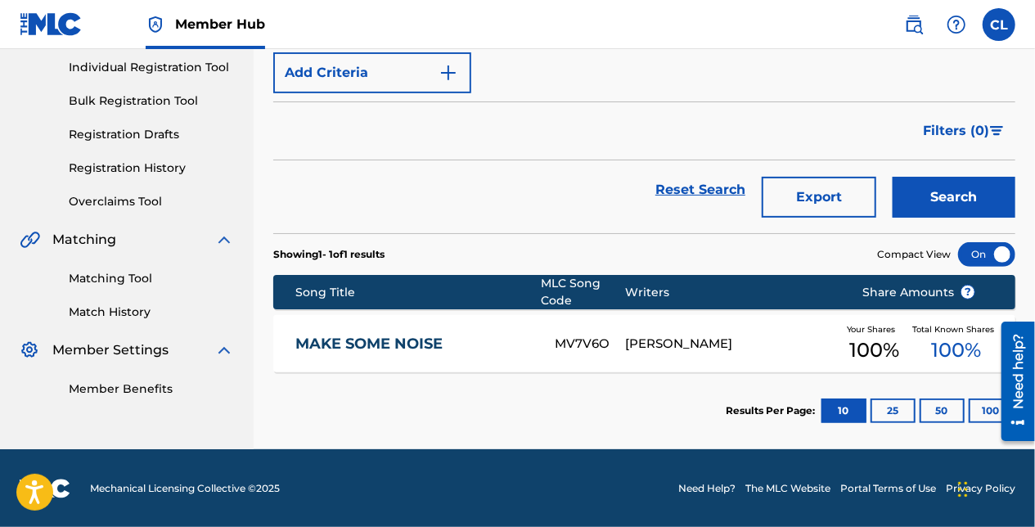
click at [379, 358] on div "MAKE SOME NOISE MV7V6O JORDAN WITZIGREUTER Your Shares 100 % Total Known Shares…" at bounding box center [644, 343] width 742 height 57
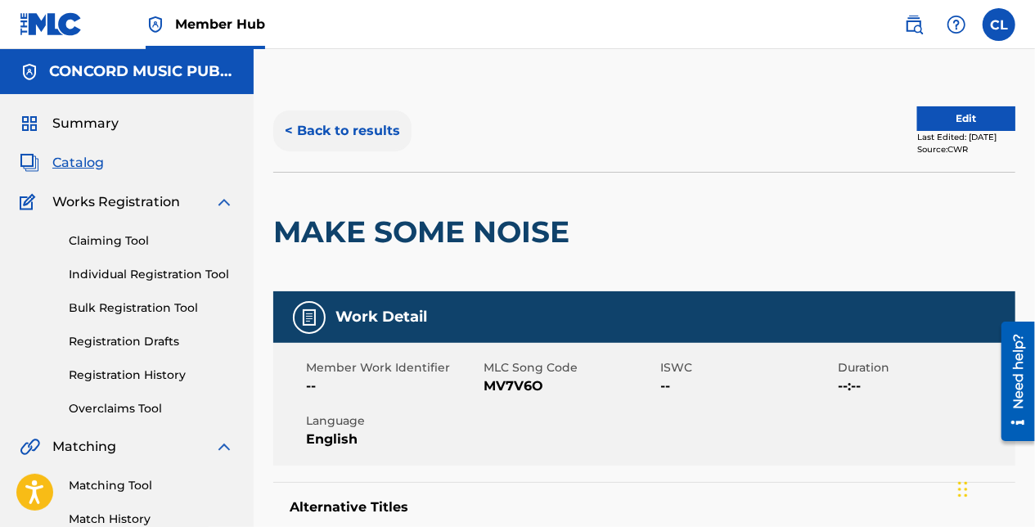
click at [344, 124] on button "< Back to results" at bounding box center [342, 130] width 138 height 41
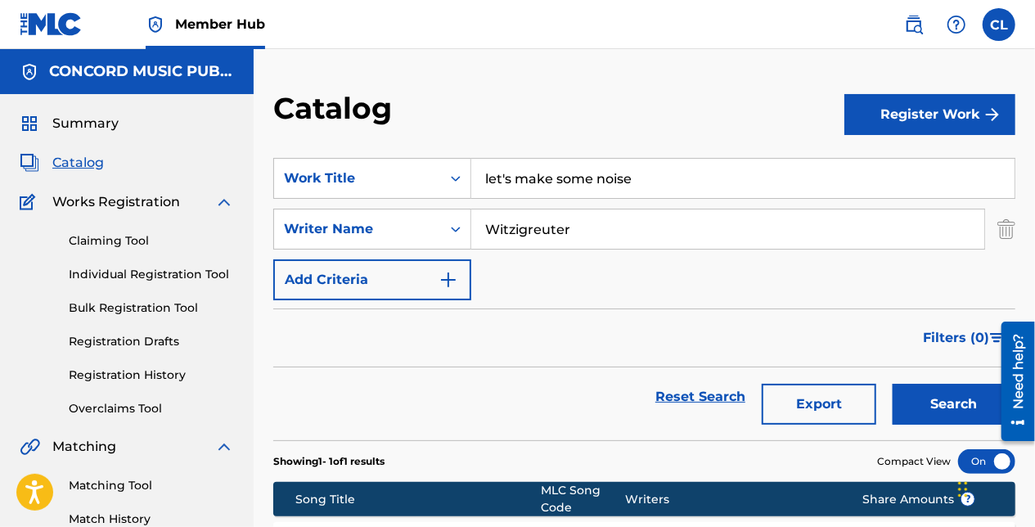
click at [573, 169] on input "let's make some noise" at bounding box center [742, 178] width 543 height 39
paste input "MAKE SOME NOISE"
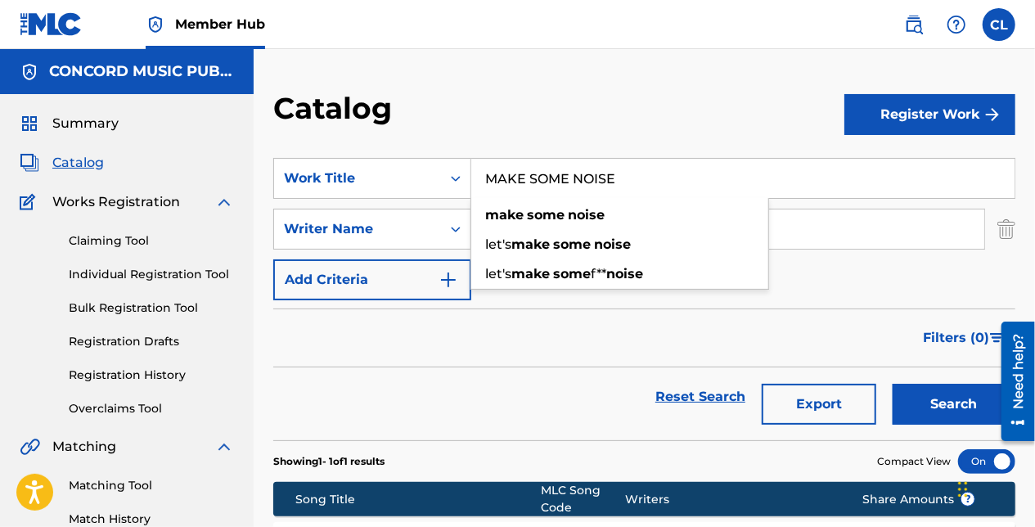
click at [839, 232] on input "Witzigreuter" at bounding box center [727, 229] width 513 height 39
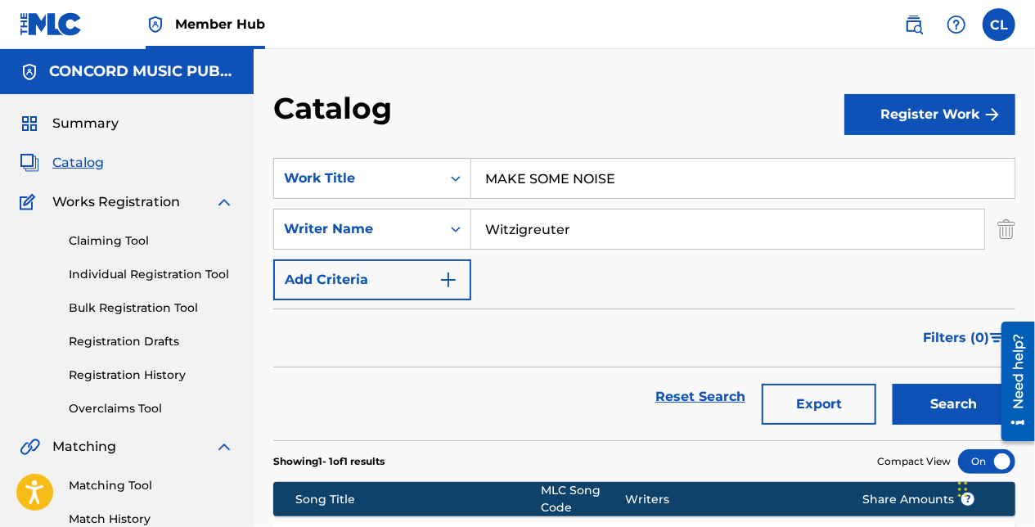
click at [839, 232] on input "Witzigreuter" at bounding box center [727, 229] width 513 height 39
click at [928, 404] on button "Search" at bounding box center [954, 404] width 123 height 41
click at [551, 182] on input "MAKE SOME NOISE" at bounding box center [742, 178] width 543 height 39
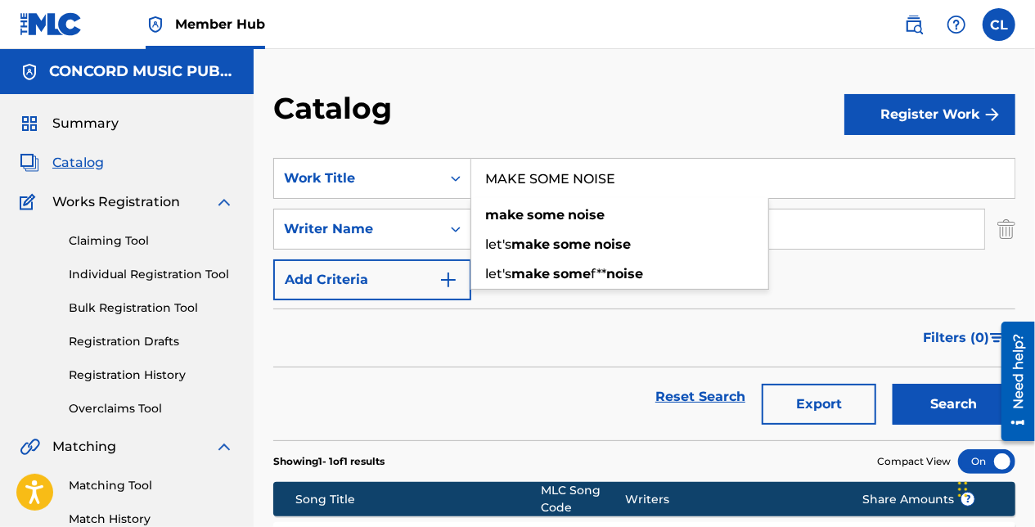
click at [551, 181] on input "MAKE SOME NOISE" at bounding box center [742, 178] width 543 height 39
paste input "A Mis Pequeños"
type input "A Mis Pequeños"
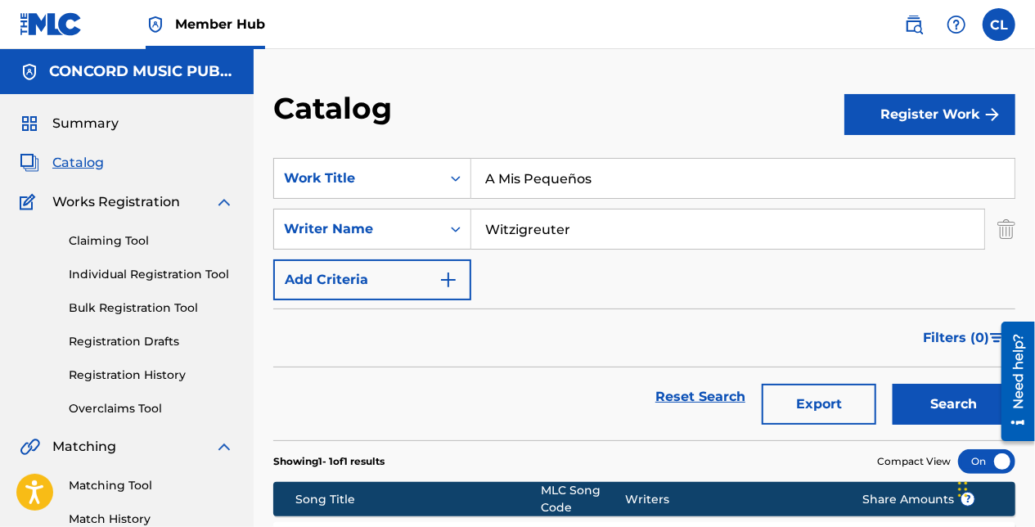
click at [535, 230] on input "Witzigreuter" at bounding box center [727, 229] width 513 height 39
click at [547, 232] on input "Witzigreuter" at bounding box center [727, 229] width 513 height 39
paste input "Barraza"
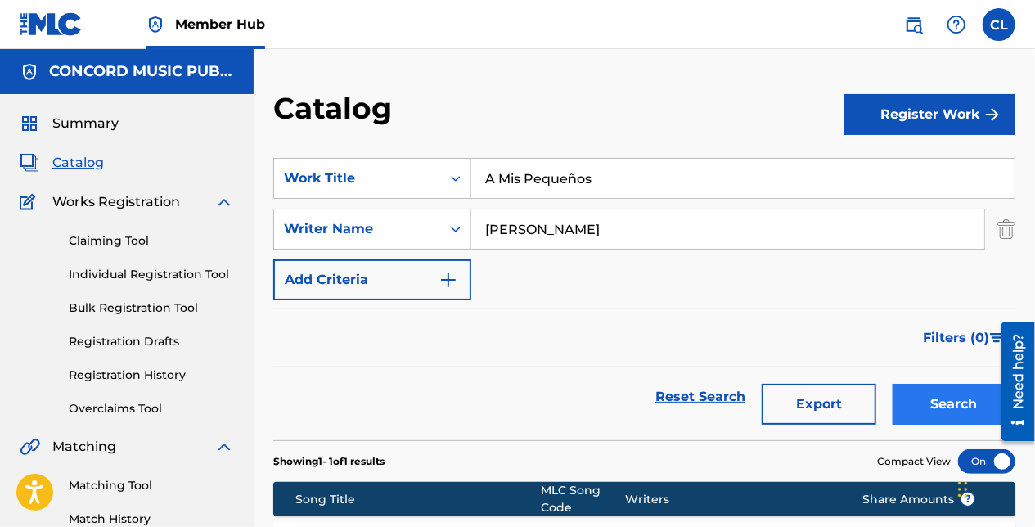
type input "Barraza"
click at [935, 416] on button "Search" at bounding box center [954, 404] width 123 height 41
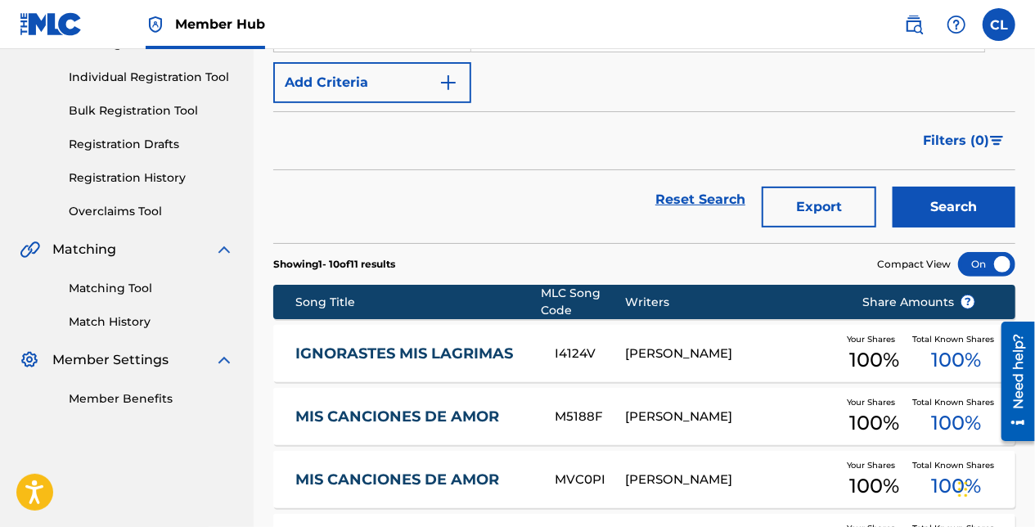
scroll to position [82, 0]
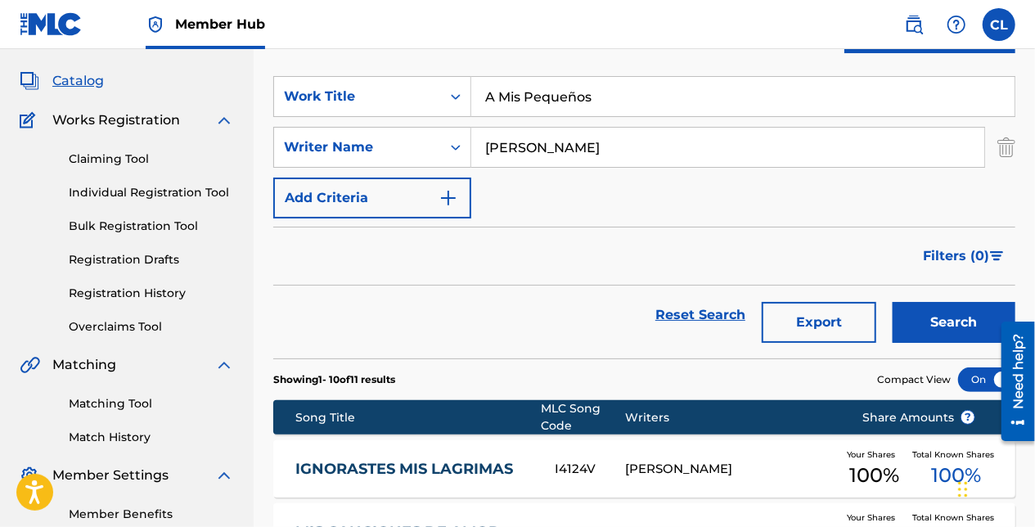
click at [552, 106] on input "A Mis Pequeños" at bounding box center [742, 96] width 543 height 39
paste input "SMOKE"
type input "SMOKE"
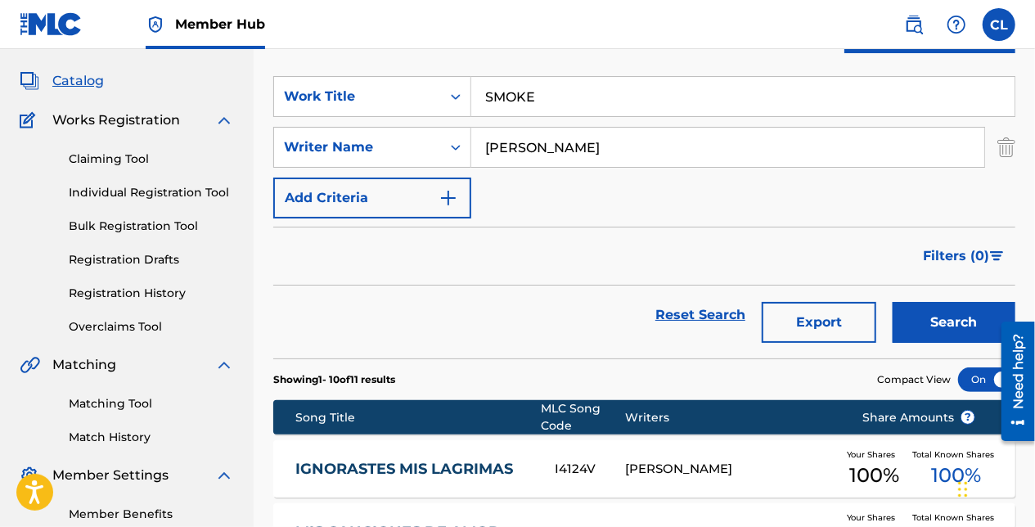
click at [438, 57] on section "SearchWithCriteriac348cad6-4e3a-48d6-86b2-d7bf7d4c780c Work Title SMOKE SearchW…" at bounding box center [644, 207] width 742 height 302
click at [543, 148] on input "Barraza" at bounding box center [727, 147] width 513 height 39
paste input "Mojahed"
type input "Mojahed"
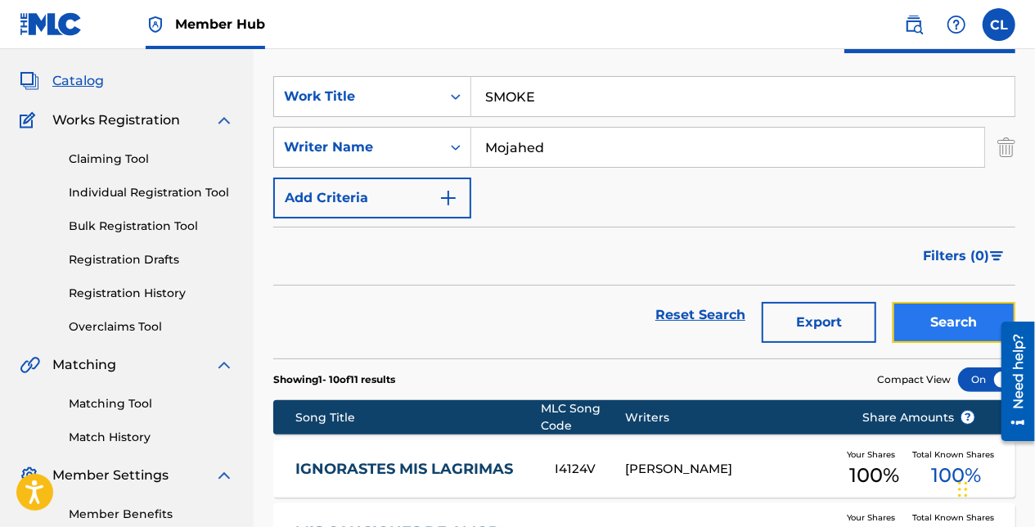
click at [946, 317] on button "Search" at bounding box center [954, 322] width 123 height 41
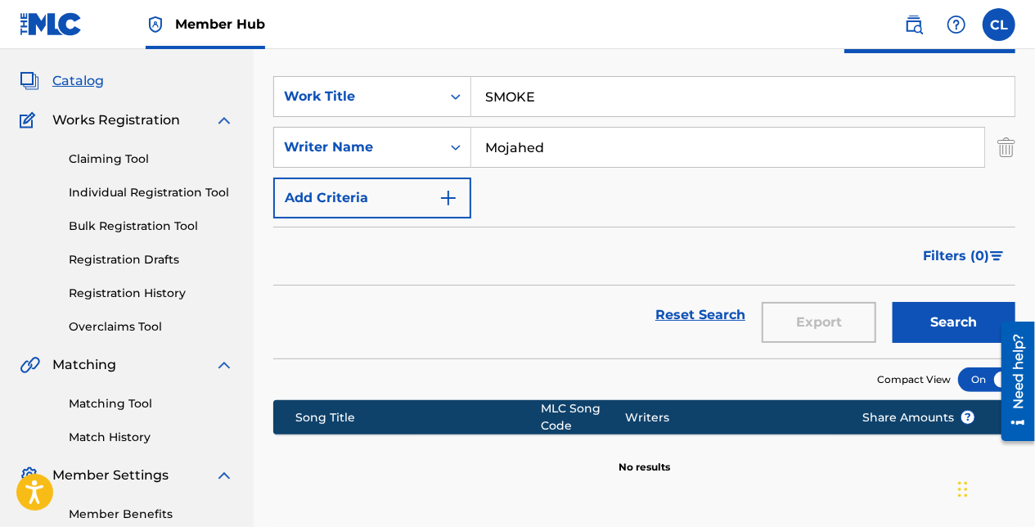
click at [527, 108] on input "SMOKE" at bounding box center [742, 96] width 543 height 39
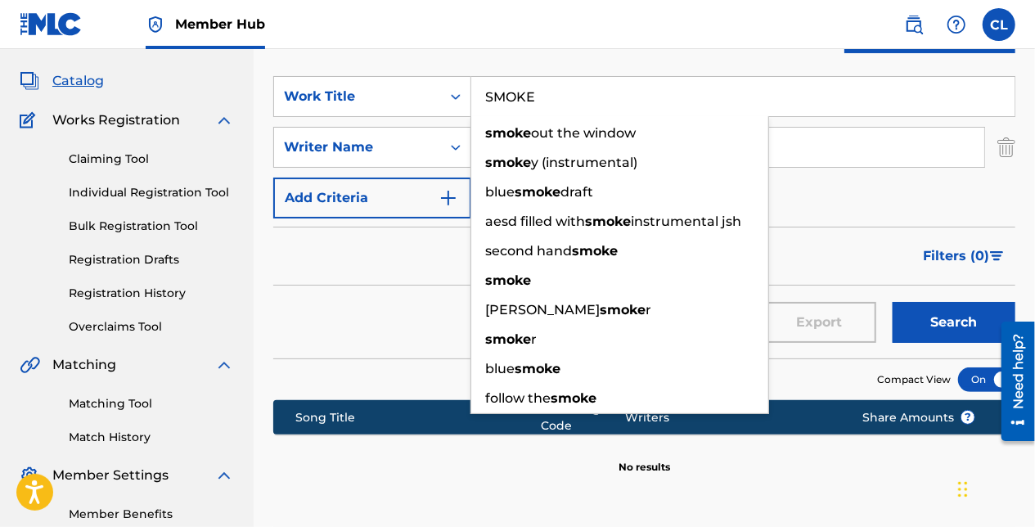
paste input "Take Me There"
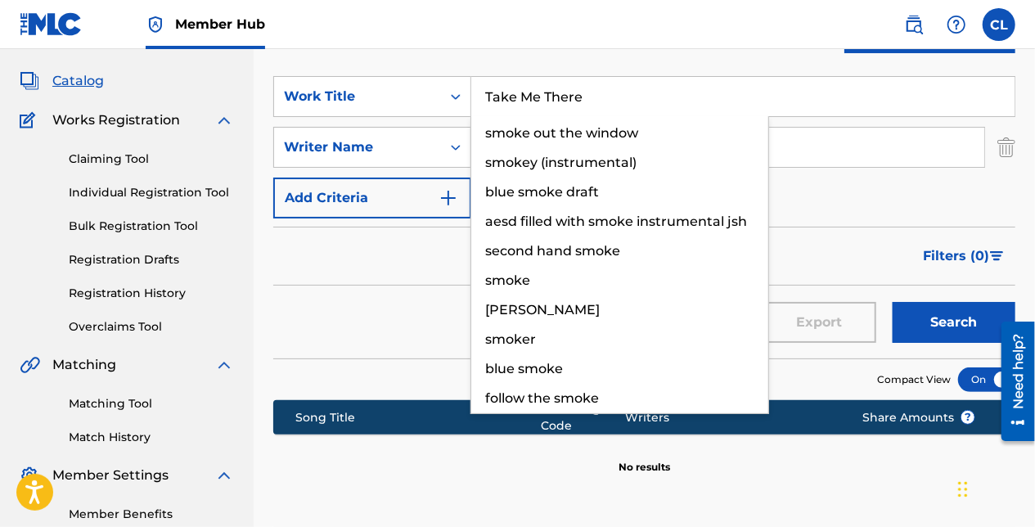
type input "Take Me There"
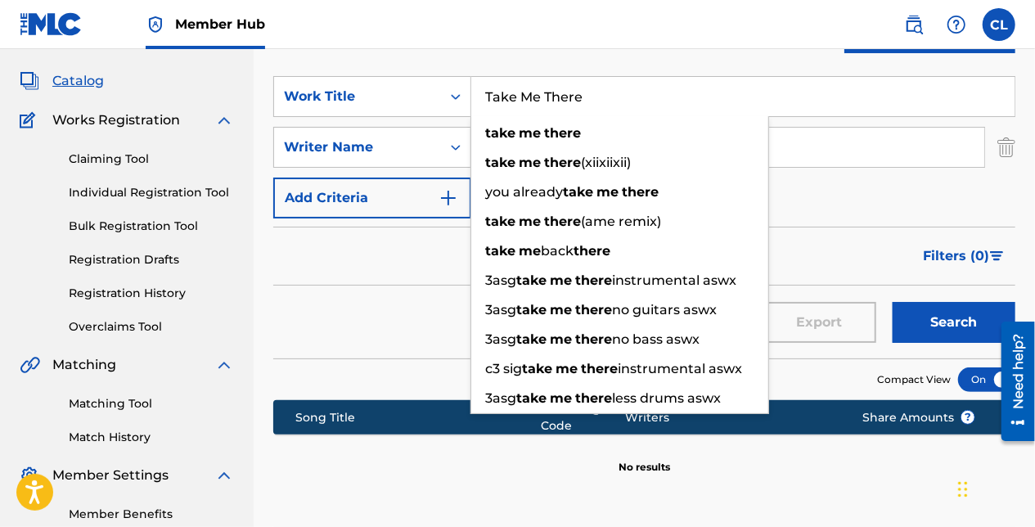
click at [491, 49] on div "Catalog" at bounding box center [558, 32] width 571 height 48
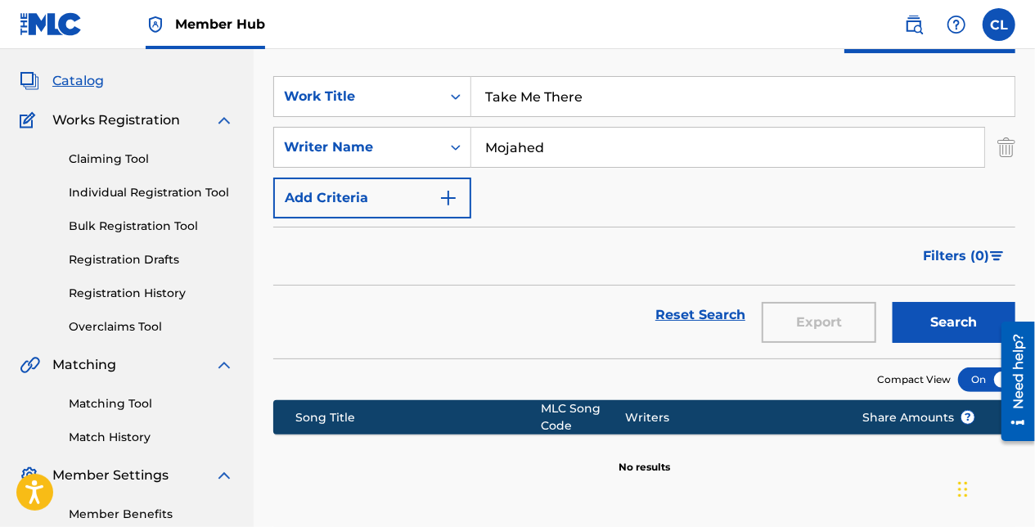
click at [545, 154] on input "Mojahed" at bounding box center [727, 147] width 513 height 39
paste input "Spadati"
type input "Spadati"
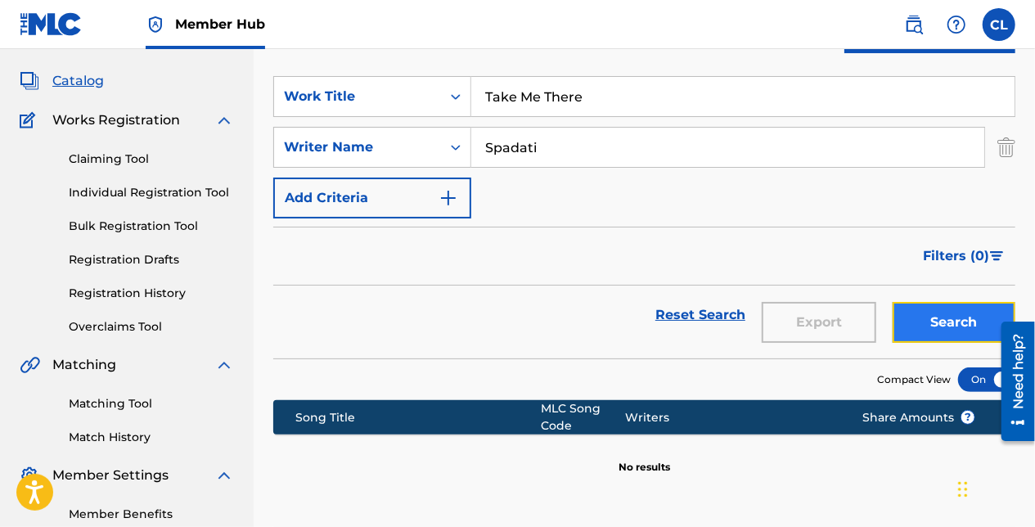
click at [913, 322] on button "Search" at bounding box center [954, 322] width 123 height 41
click at [556, 91] on input "Take Me There" at bounding box center [742, 96] width 543 height 39
paste input "VERSION"
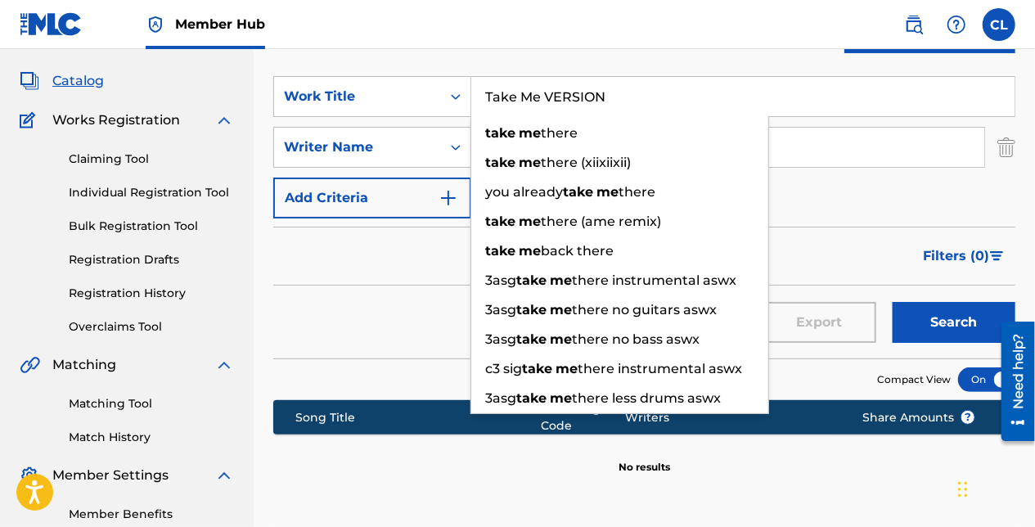
click at [556, 91] on input "Take Me VERSION" at bounding box center [742, 96] width 543 height 39
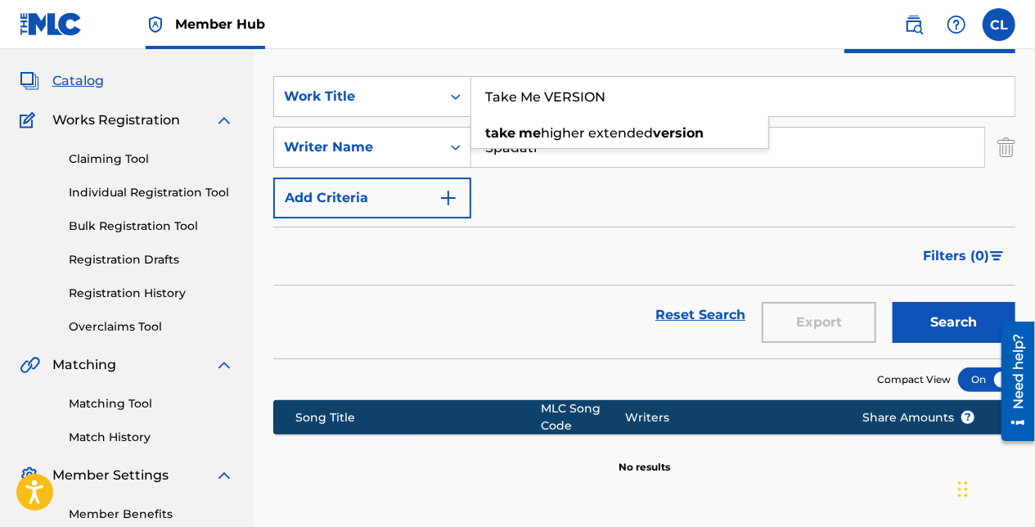
click at [556, 91] on input "Take Me VERSION" at bounding box center [742, 96] width 543 height 39
paste input "Search Form"
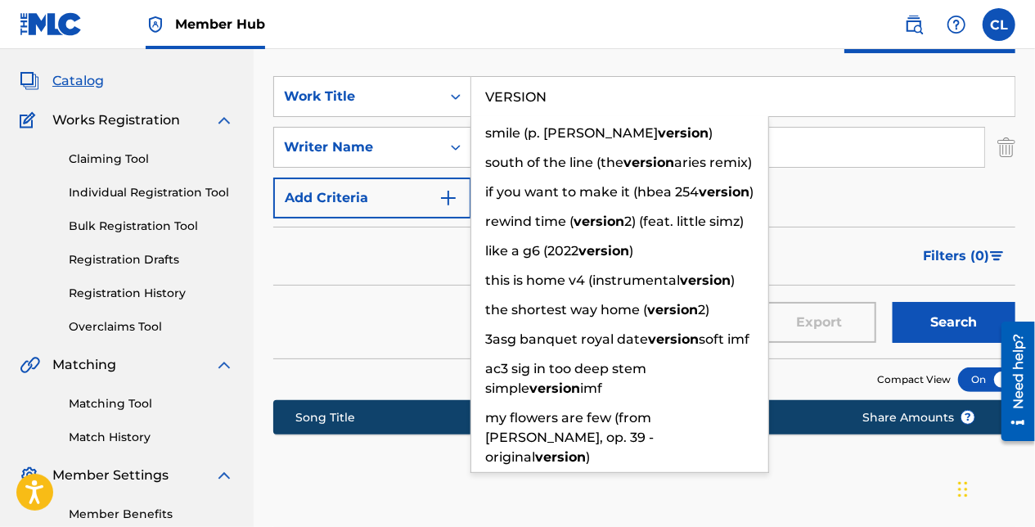
click at [534, 44] on nav "Member Hub CL CL Colin Langan colin.langan@on-music.tv Notification Preferences…" at bounding box center [517, 24] width 1035 height 49
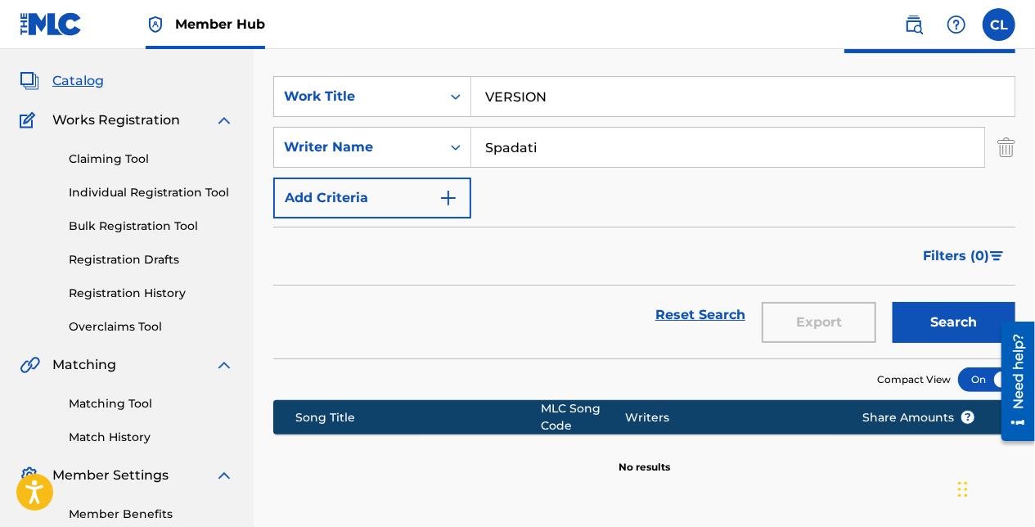
click at [493, 113] on input "VERSION" at bounding box center [742, 96] width 543 height 39
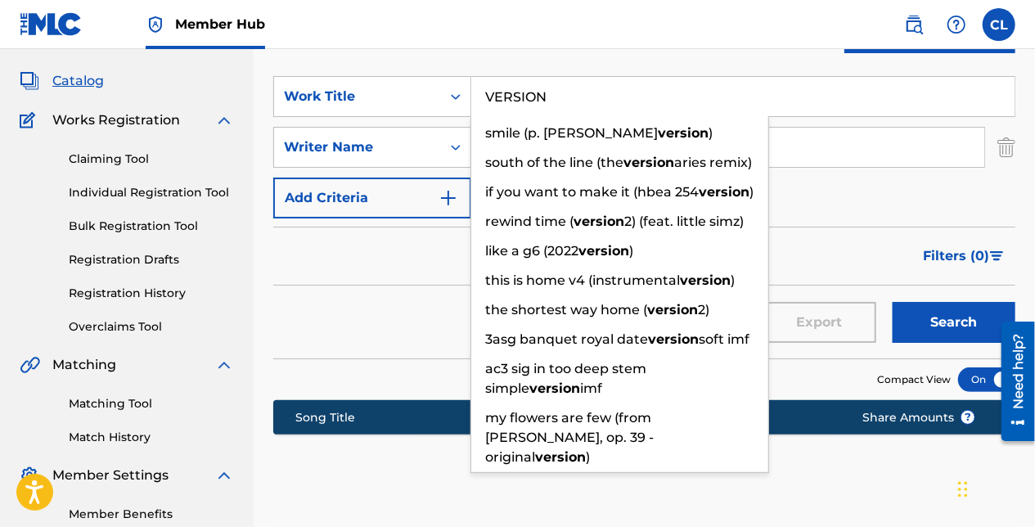
paste input "Ojitos mexicanos"
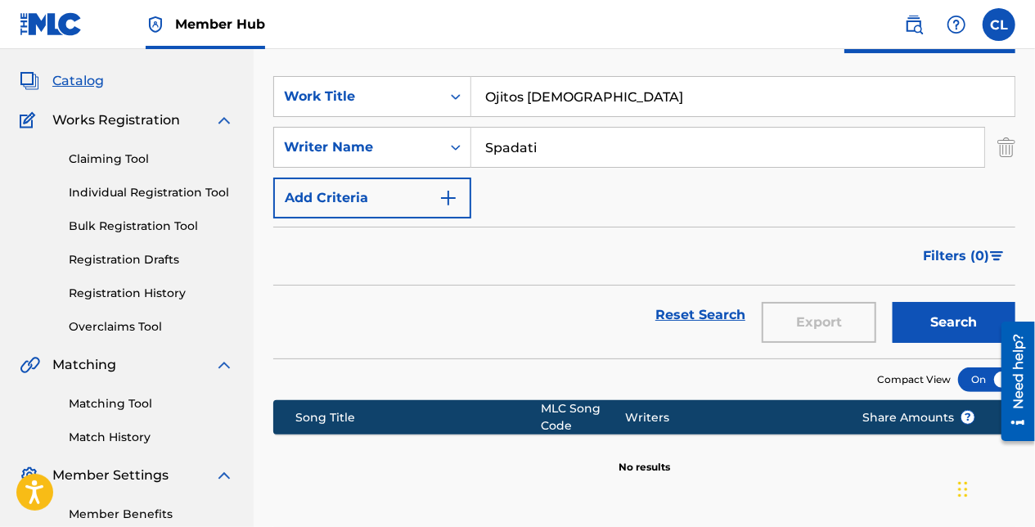
click at [995, 154] on div "SearchWithCriteria073e2f1c-8e87-406f-b935-0b0ba9bc574e Writer Name Spadati" at bounding box center [644, 147] width 742 height 41
click at [1005, 146] on img "Search Form" at bounding box center [1007, 147] width 18 height 41
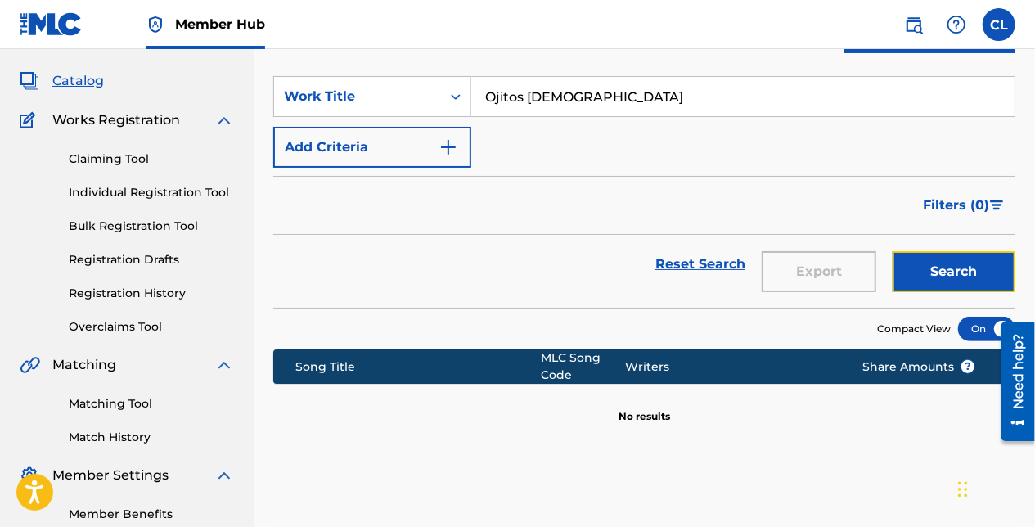
drag, startPoint x: 917, startPoint y: 273, endPoint x: 908, endPoint y: 271, distance: 8.3
click at [914, 273] on button "Search" at bounding box center [954, 271] width 123 height 41
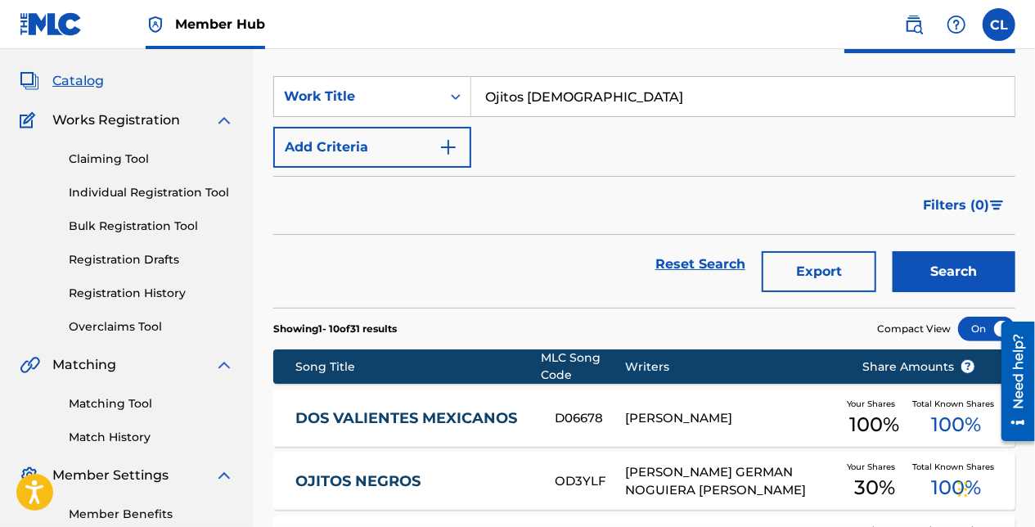
click at [576, 103] on input "Ojitos mexicanos" at bounding box center [742, 96] width 543 height 39
paste input "Sweet Mystery"
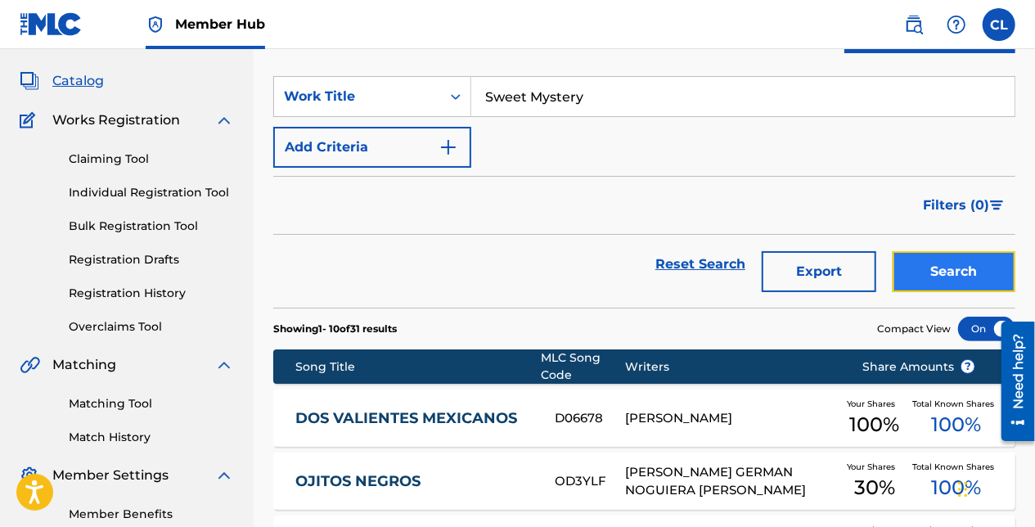
click at [935, 279] on button "Search" at bounding box center [954, 271] width 123 height 41
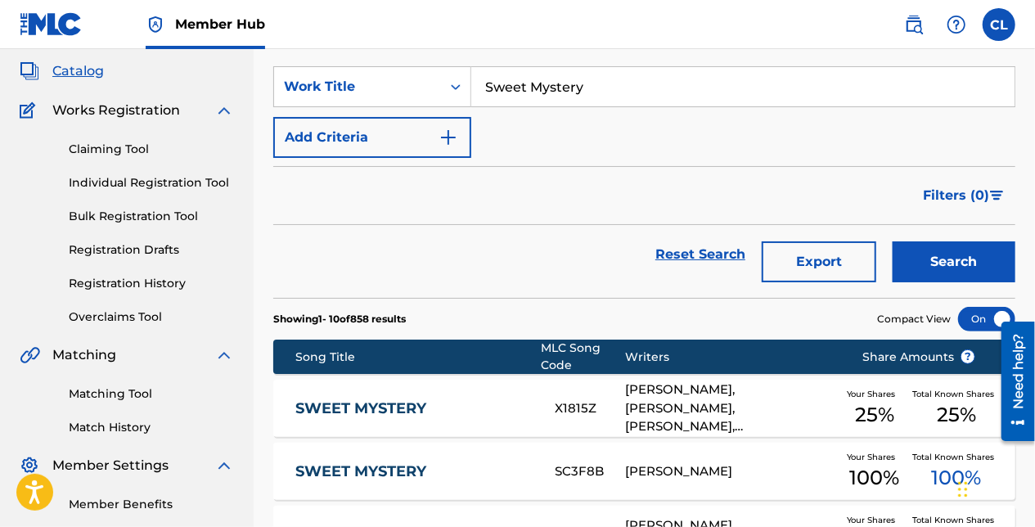
scroll to position [0, 0]
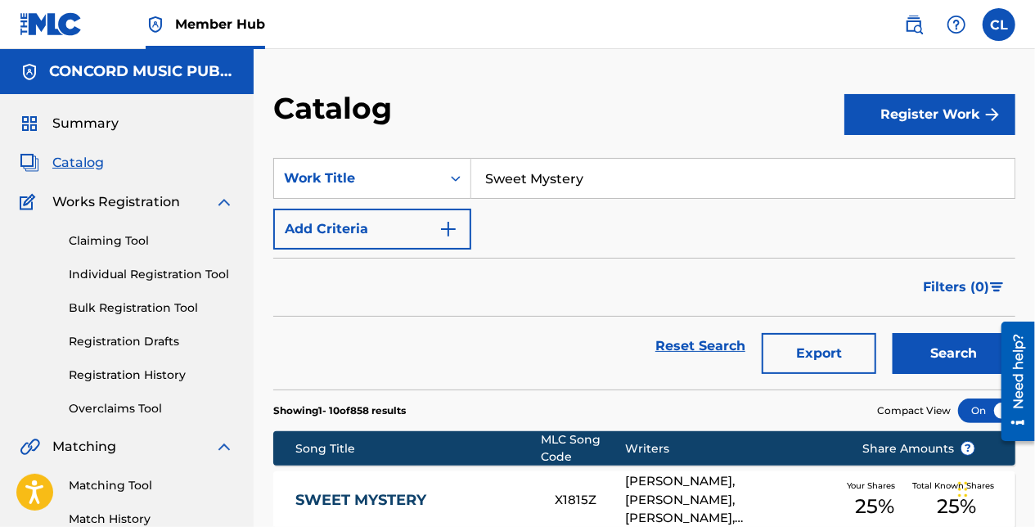
drag, startPoint x: 566, startPoint y: 214, endPoint x: 563, endPoint y: 190, distance: 24.8
click at [566, 214] on div "SearchWithCriteriac348cad6-4e3a-48d6-86b2-d7bf7d4c780c Work Title Sweet Mystery…" at bounding box center [644, 204] width 742 height 92
click at [561, 175] on input "Sweet Mystery" at bounding box center [742, 178] width 543 height 39
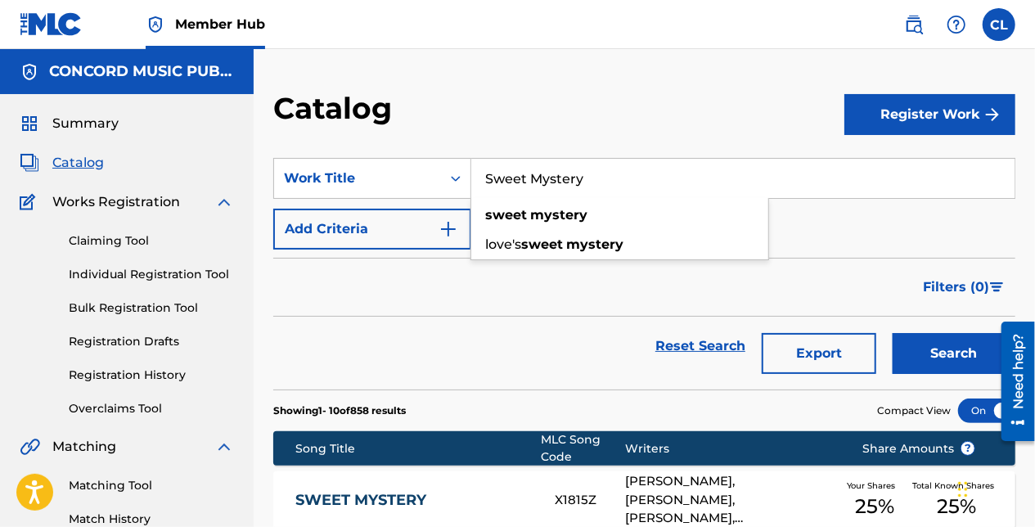
paste input "Love"
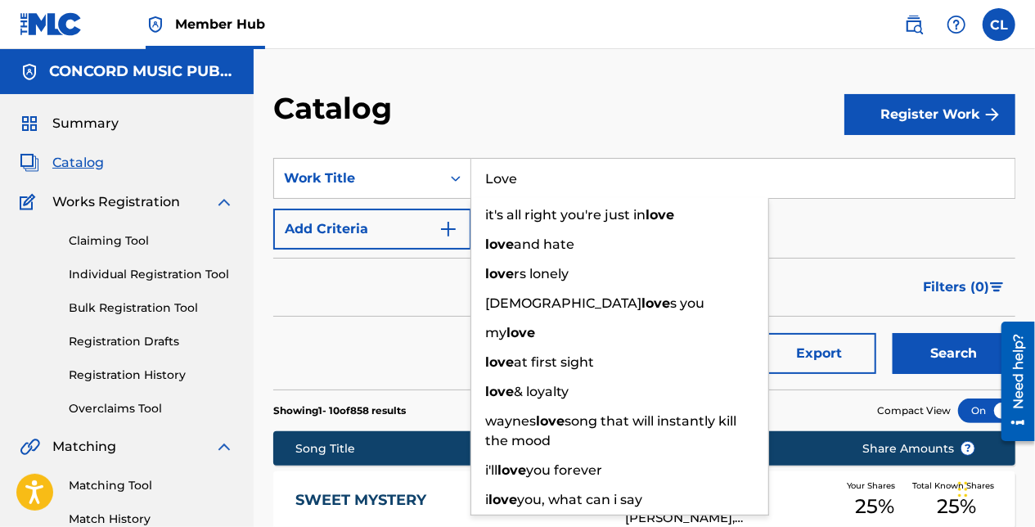
type input "Love"
click at [313, 311] on div "Filters ( 0 )" at bounding box center [644, 287] width 742 height 59
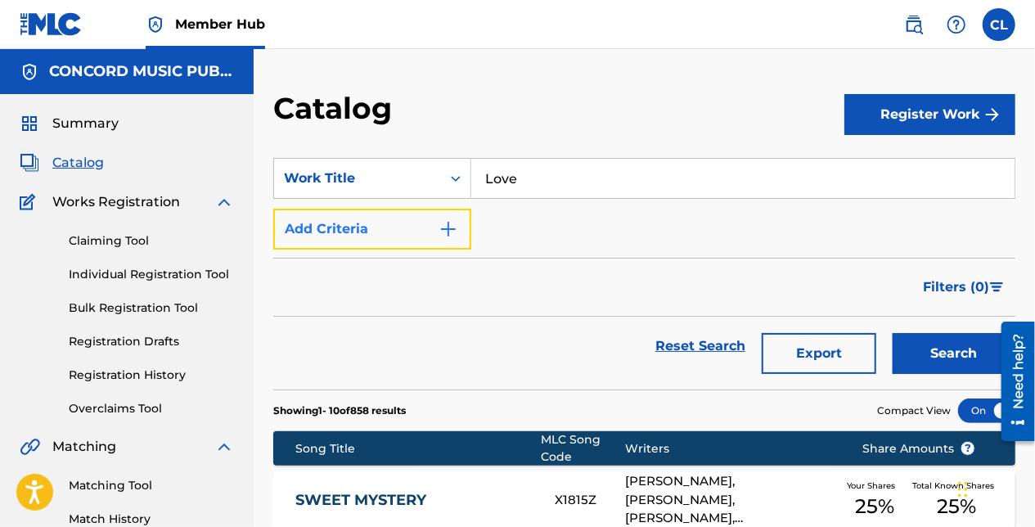
click at [388, 229] on button "Add Criteria" at bounding box center [372, 229] width 198 height 41
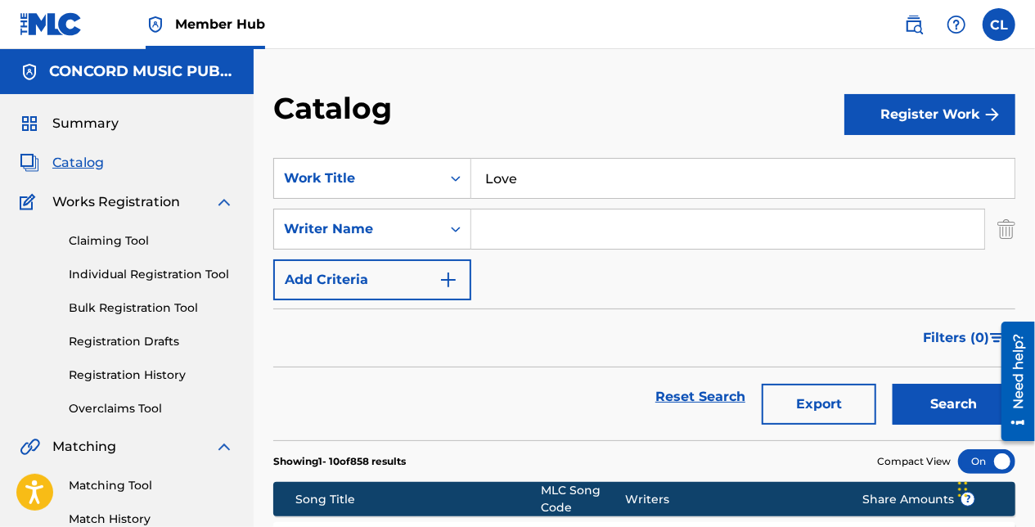
click at [561, 227] on input "Search Form" at bounding box center [727, 229] width 513 height 39
paste input "Raz"
type input "Raz"
drag, startPoint x: 918, startPoint y: 408, endPoint x: 381, endPoint y: 345, distance: 540.5
click at [917, 408] on button "Search" at bounding box center [954, 404] width 123 height 41
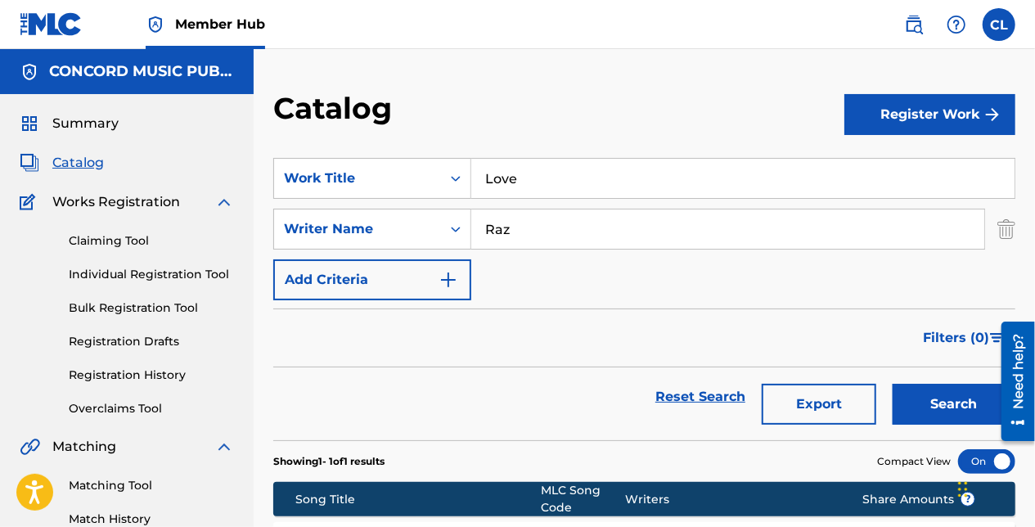
click at [524, 175] on input "Love" at bounding box center [742, 178] width 543 height 39
paste input "Hymn"
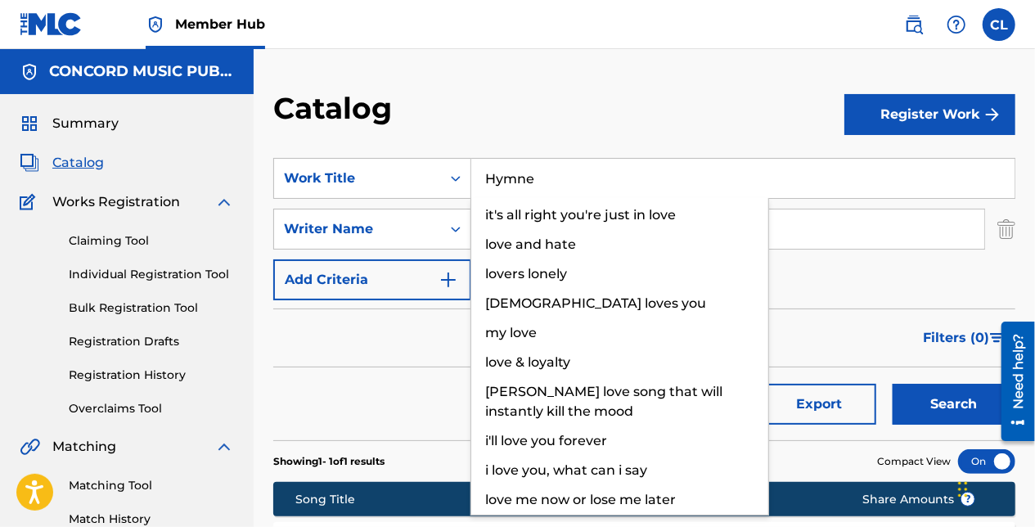
type input "Hymne"
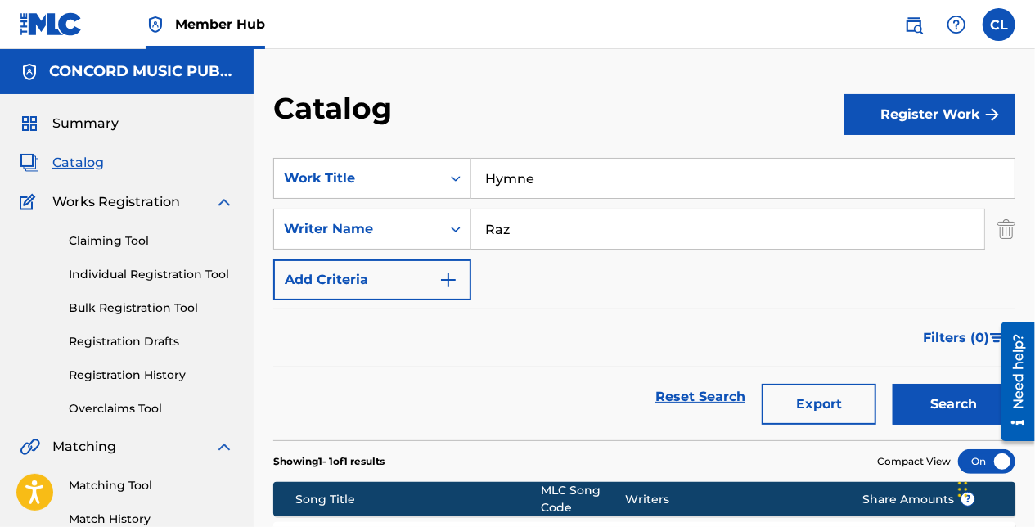
click at [512, 51] on div "Catalog Register Work SearchWithCriteriac348cad6-4e3a-48d6-86b2-d7bf7d4c780c Wo…" at bounding box center [645, 352] width 782 height 607
click at [534, 207] on div "SearchWithCriteriac348cad6-4e3a-48d6-86b2-d7bf7d4c780c Work Title Hymne SearchW…" at bounding box center [644, 229] width 742 height 142
click at [535, 216] on input "Raz" at bounding box center [727, 229] width 513 height 39
paste input "O'Neill"
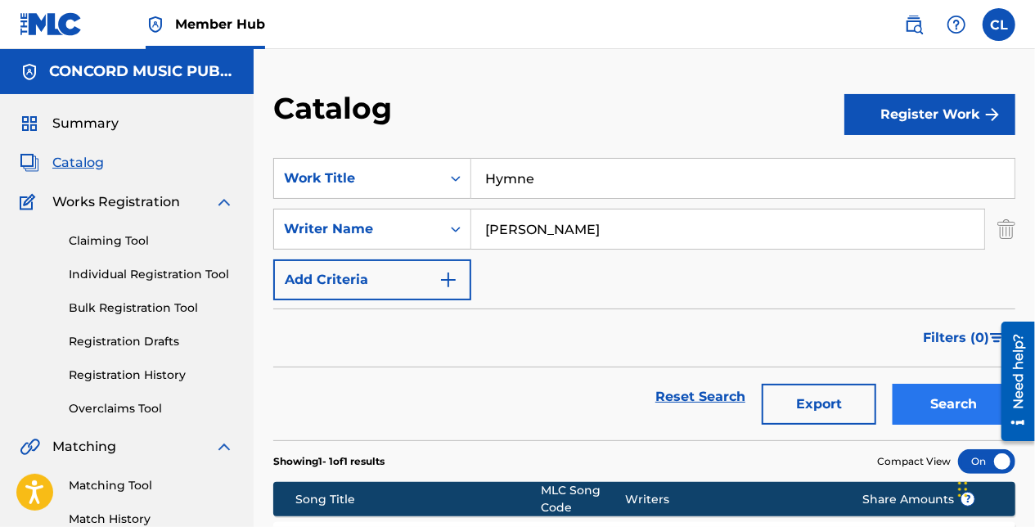
type input "O'Neill"
click at [922, 412] on button "Search" at bounding box center [954, 404] width 123 height 41
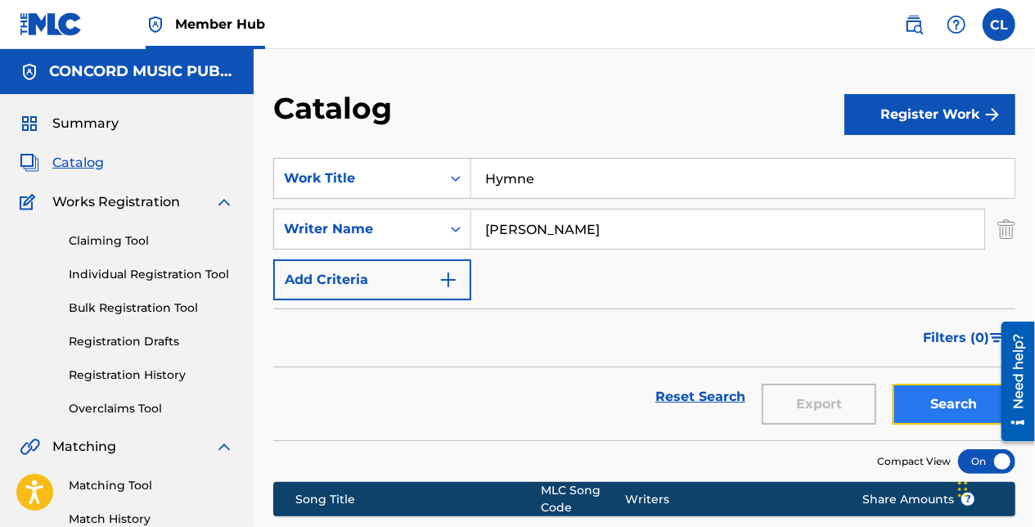
click at [951, 400] on button "Search" at bounding box center [954, 404] width 123 height 41
click at [540, 173] on input "Hymne" at bounding box center [742, 178] width 543 height 39
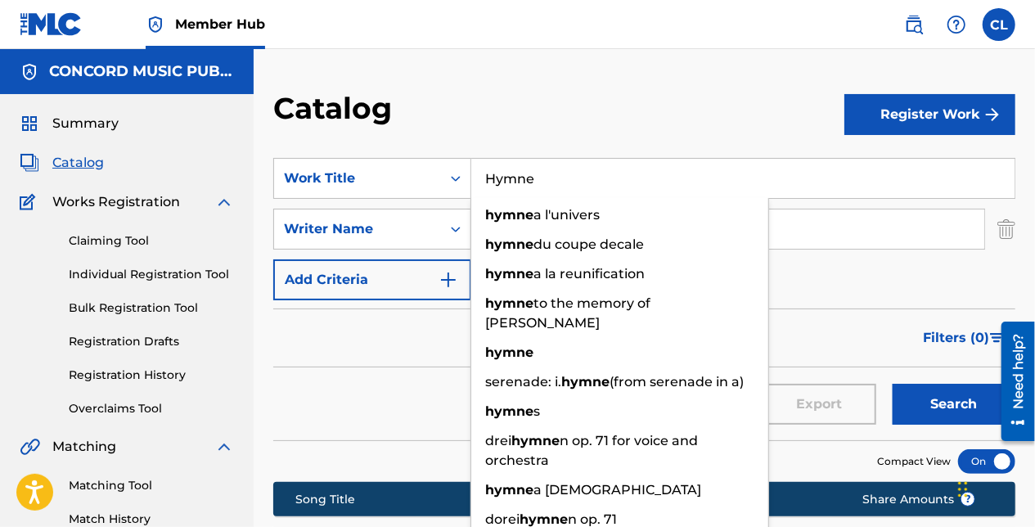
paste input "Il Mio Nome è Nessuno"
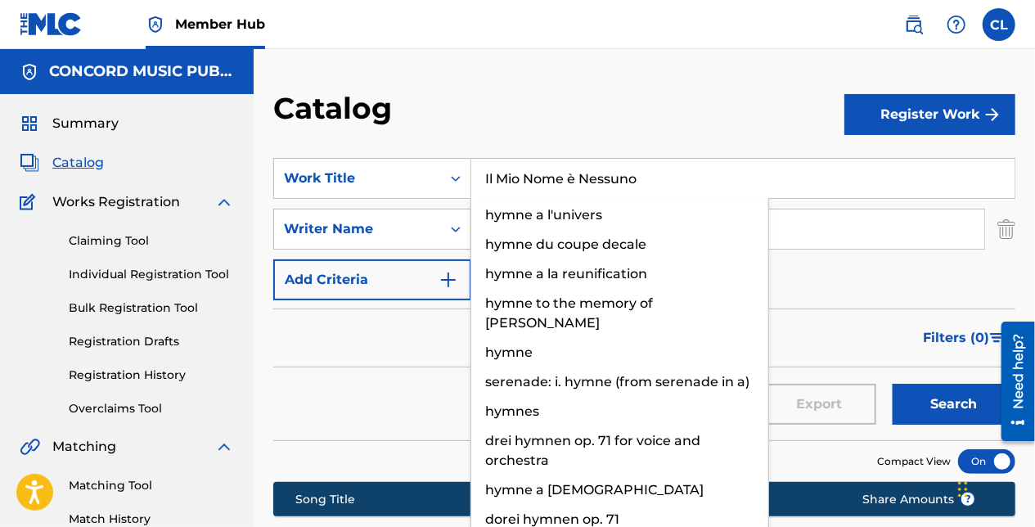
type input "Il Mio Nome è Nessuno"
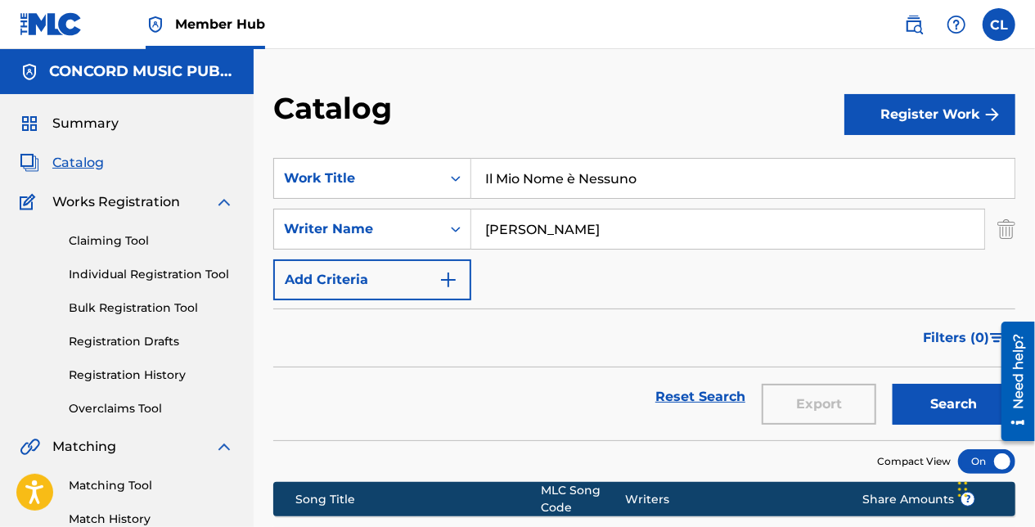
click at [521, 225] on input "O'Neill" at bounding box center [727, 229] width 513 height 39
paste input "Morricone"
type input "Morricone"
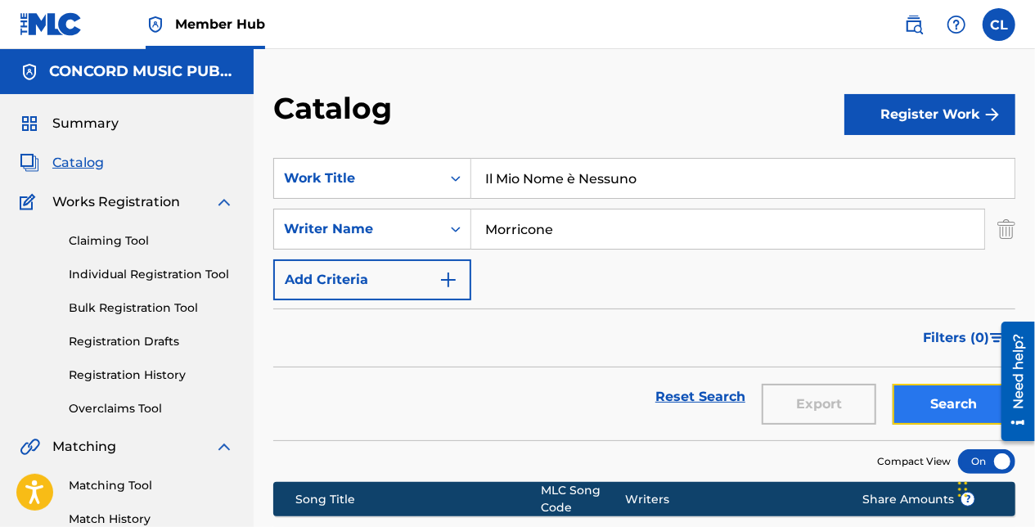
click at [956, 411] on button "Search" at bounding box center [954, 404] width 123 height 41
click at [518, 172] on input "Il Mio Nome è Nessuno" at bounding box center [742, 178] width 543 height 39
paste input "This World"
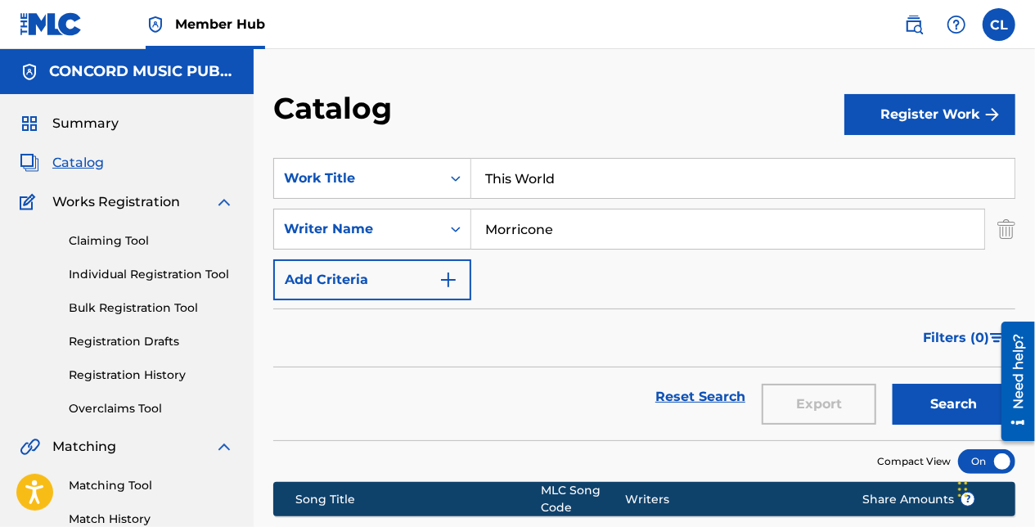
type input "This World"
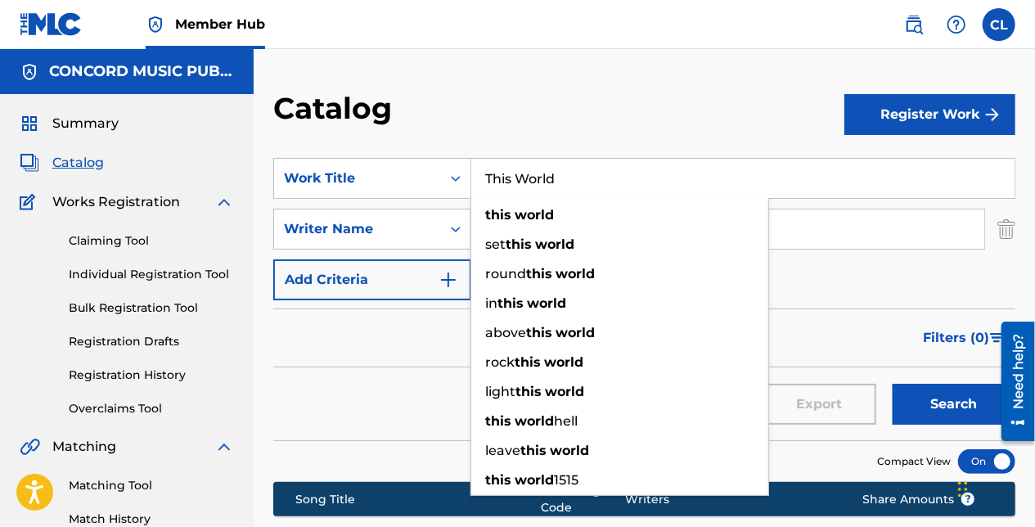
drag, startPoint x: 474, startPoint y: 100, endPoint x: 473, endPoint y: 119, distance: 19.7
click at [474, 100] on div "Catalog" at bounding box center [558, 114] width 571 height 48
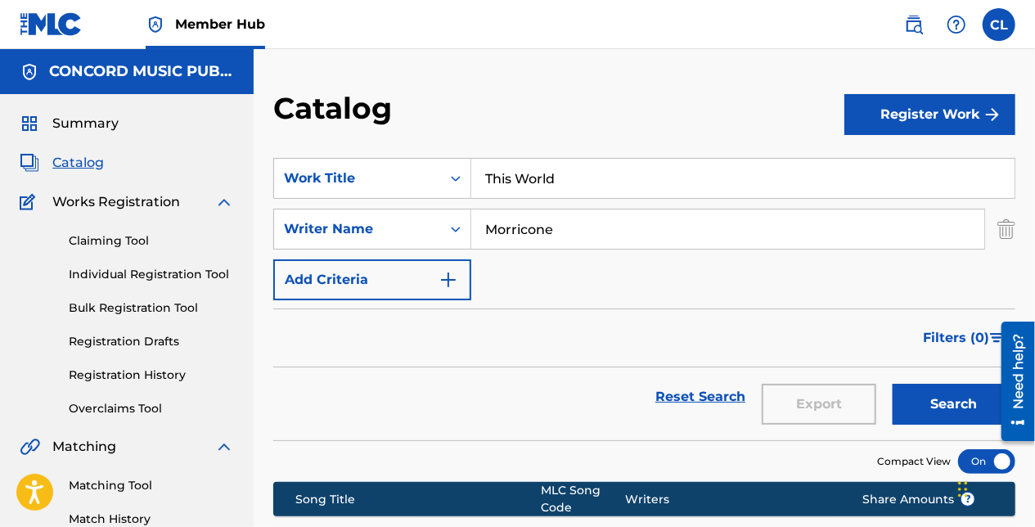
click at [492, 222] on input "Morricone" at bounding box center [727, 229] width 513 height 39
paste input "Bäumel"
type input "Bäumel"
click at [907, 403] on button "Search" at bounding box center [954, 404] width 123 height 41
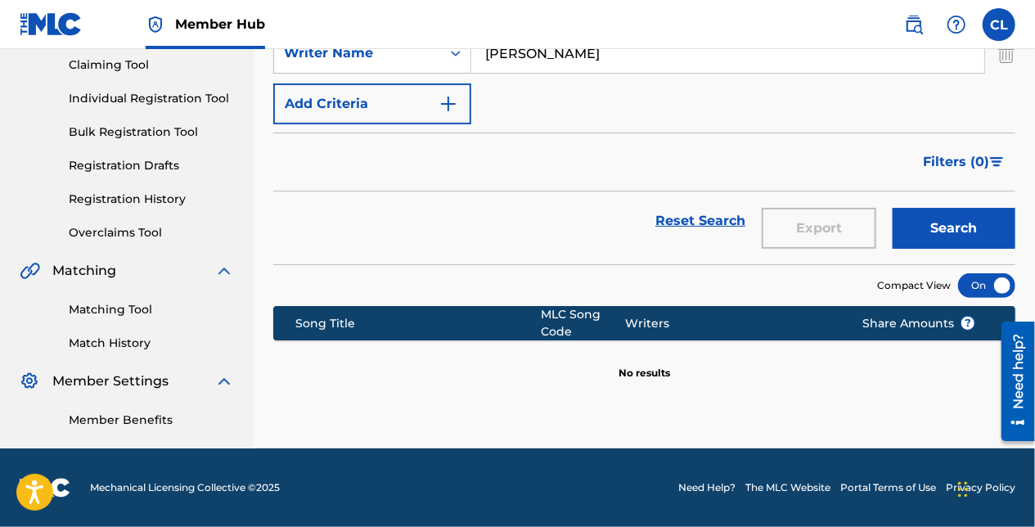
scroll to position [12, 0]
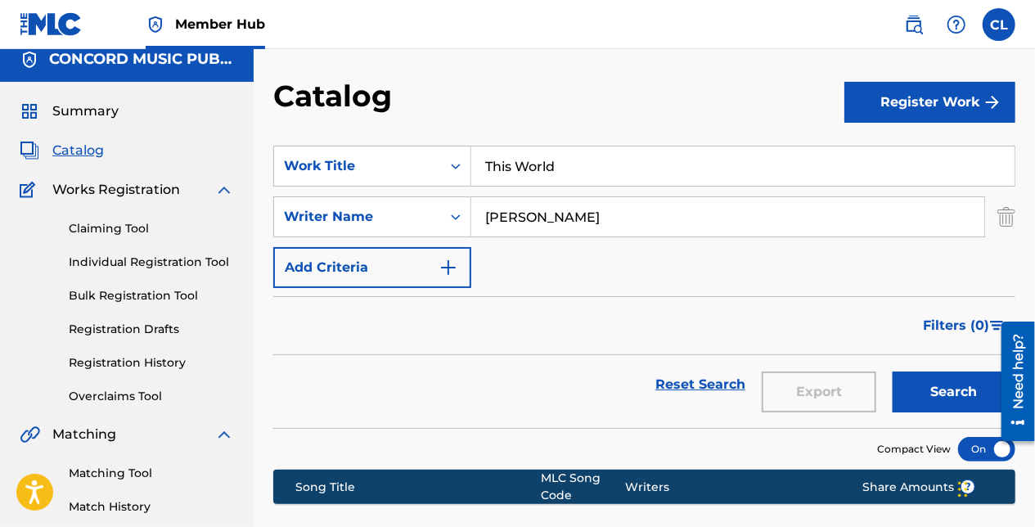
click at [538, 155] on input "This World" at bounding box center [742, 165] width 543 height 39
paste input "Wake Up Call"
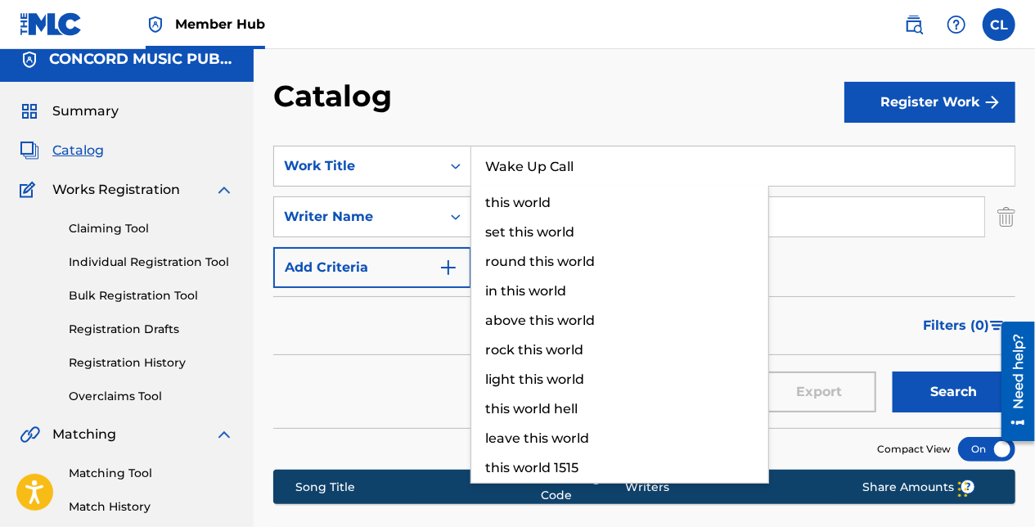
type input "Wake Up Call"
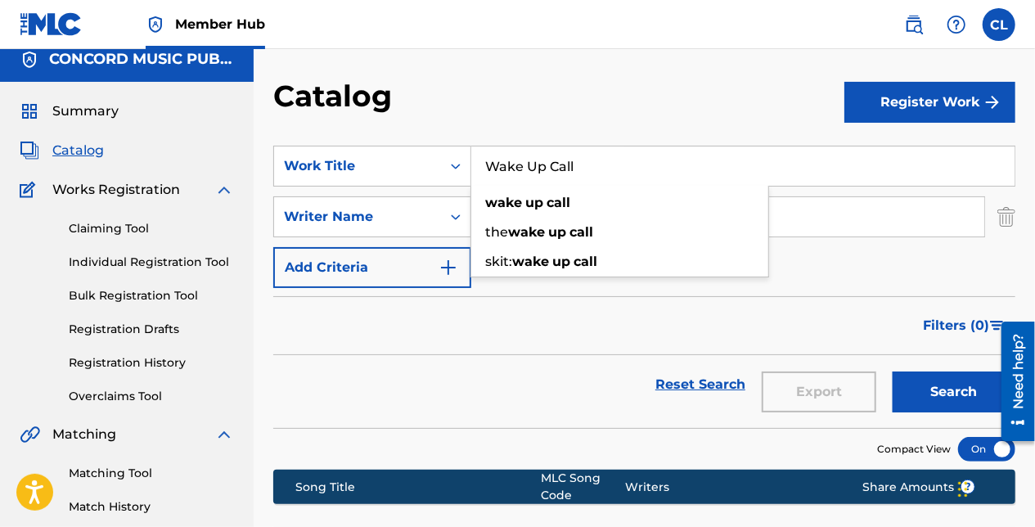
click at [619, 110] on div "Catalog" at bounding box center [558, 102] width 571 height 48
click at [531, 232] on input "Bäumel" at bounding box center [727, 216] width 513 height 39
paste input "Wilcox"
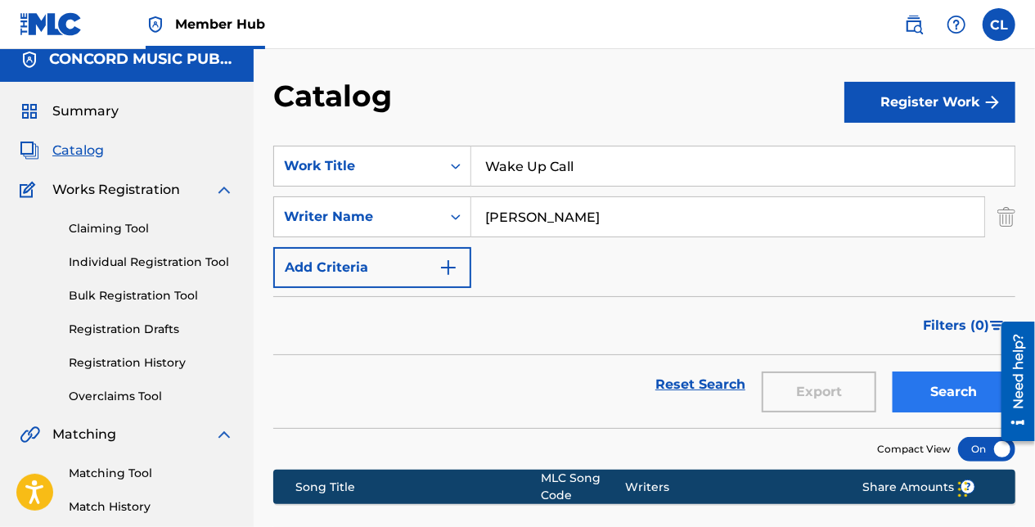
type input "Wilcox"
click at [939, 394] on button "Search" at bounding box center [954, 392] width 123 height 41
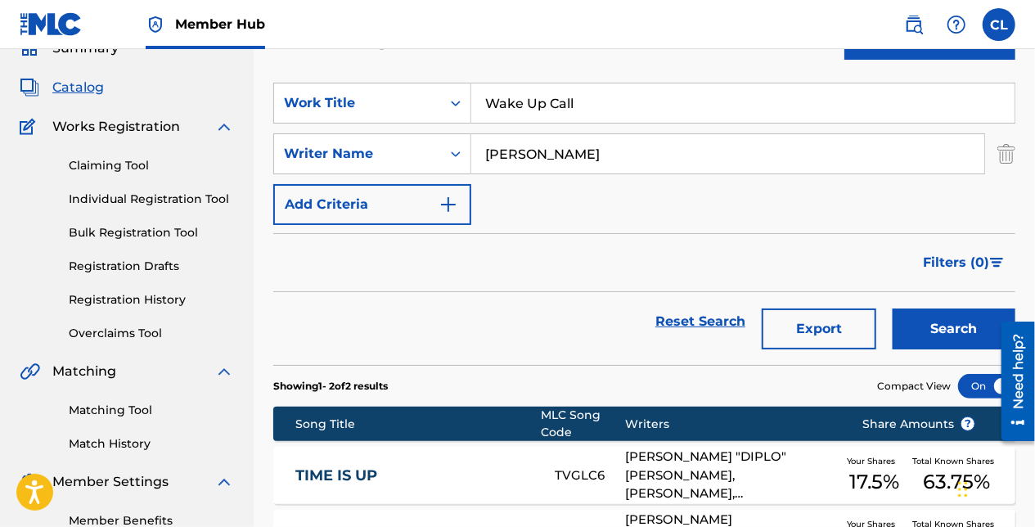
scroll to position [0, 0]
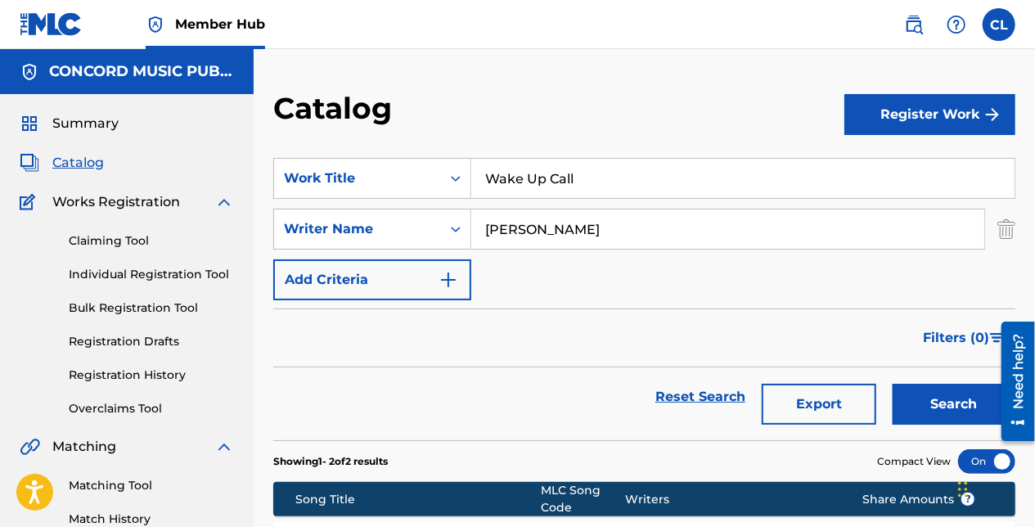
click at [529, 185] on input "Wake Up Call" at bounding box center [742, 178] width 543 height 39
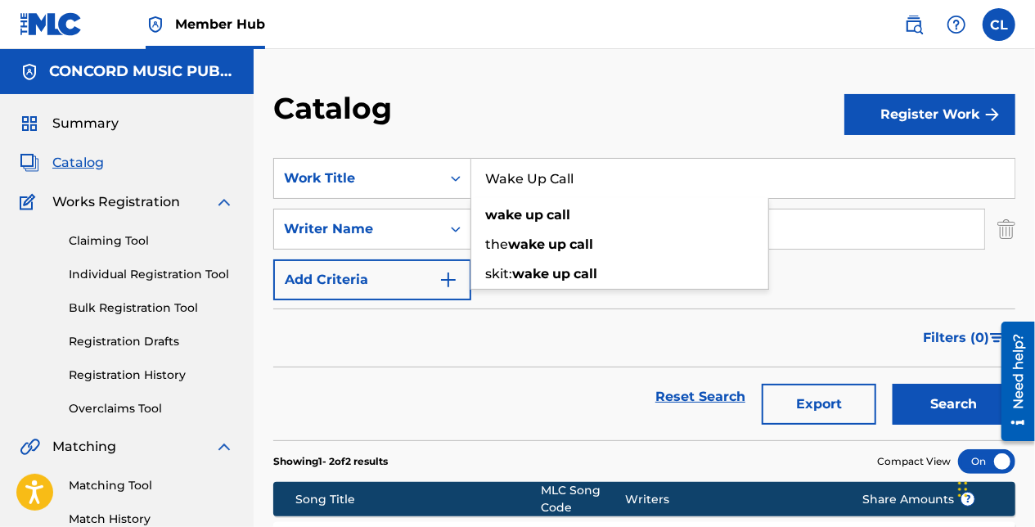
click at [529, 185] on input "Wake Up Call" at bounding box center [742, 178] width 543 height 39
paste input "Lie"
type input "Lie"
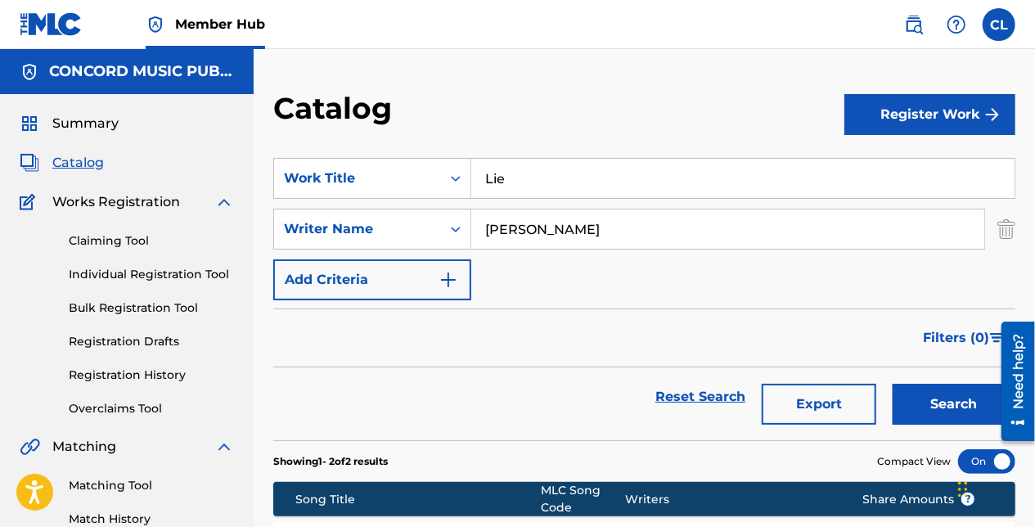
click at [531, 103] on div "Catalog" at bounding box center [558, 114] width 571 height 48
drag, startPoint x: 530, startPoint y: 177, endPoint x: 364, endPoint y: 169, distance: 166.3
click at [364, 169] on div "SearchWithCriteriac348cad6-4e3a-48d6-86b2-d7bf7d4c780c Work Title Lie" at bounding box center [644, 178] width 742 height 41
drag, startPoint x: 550, startPoint y: 232, endPoint x: 309, endPoint y: 210, distance: 242.4
click at [309, 210] on div "SearchWithCriteria073e2f1c-8e87-406f-b935-0b0ba9bc574e Writer Name Wilcox" at bounding box center [644, 229] width 742 height 41
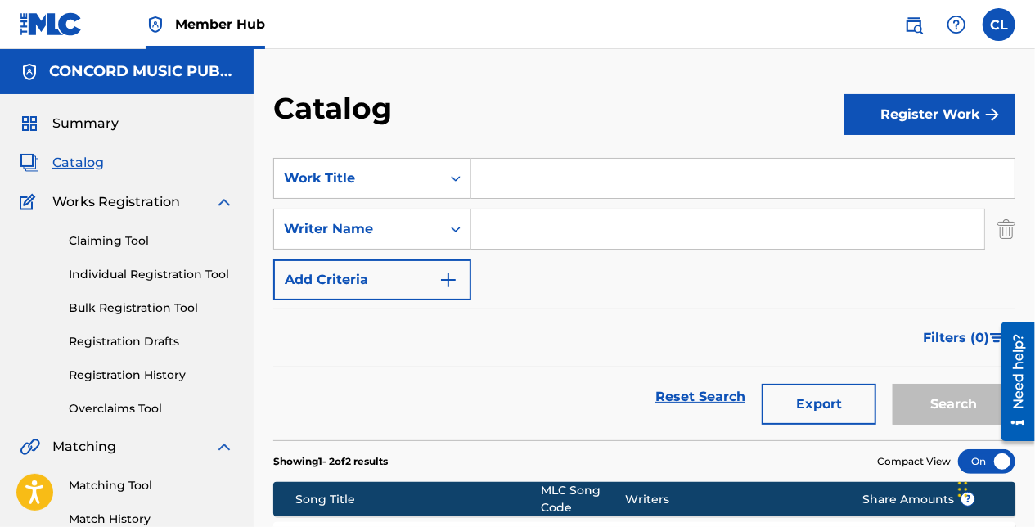
click at [548, 187] on input "Search Form" at bounding box center [742, 178] width 543 height 39
paste input "Slow Train"
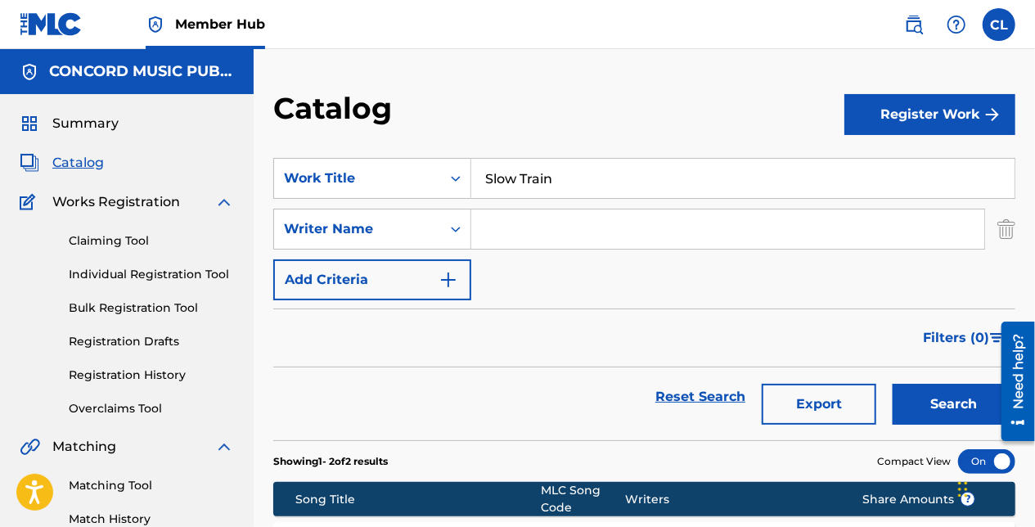
type input "Slow Train"
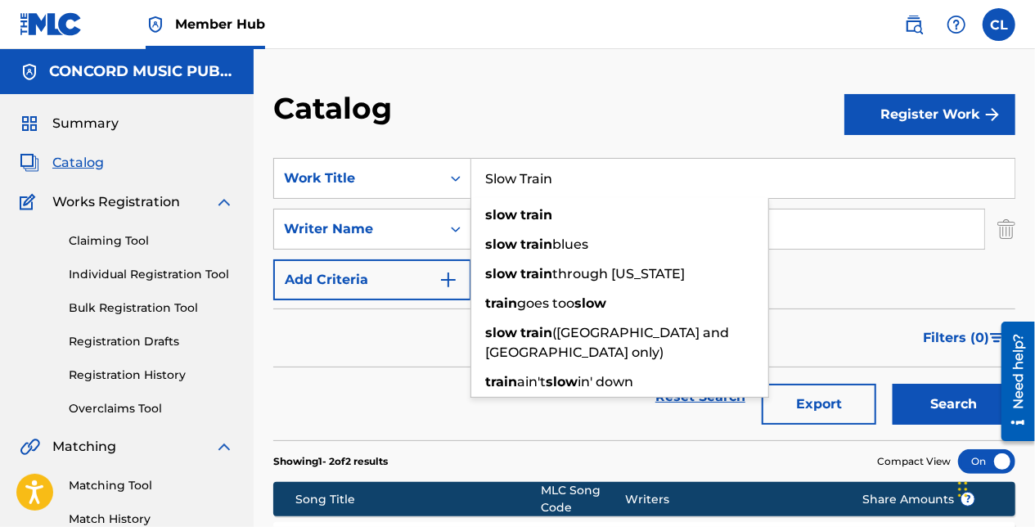
click at [558, 54] on div "Catalog Register Work SearchWithCriteriac348cad6-4e3a-48d6-86b2-d7bf7d4c780c Wo…" at bounding box center [645, 384] width 782 height 670
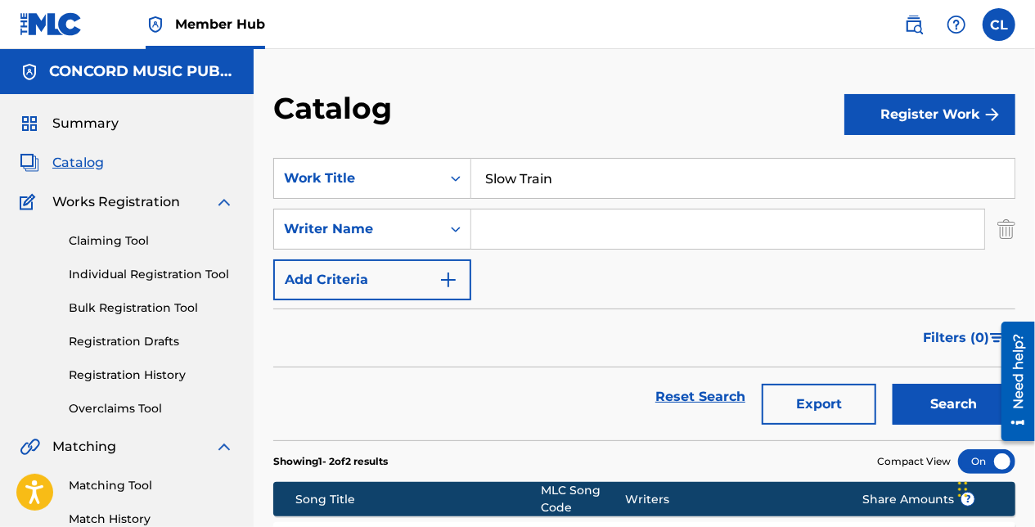
click at [530, 236] on input "Search Form" at bounding box center [727, 229] width 513 height 39
paste input "Gibson"
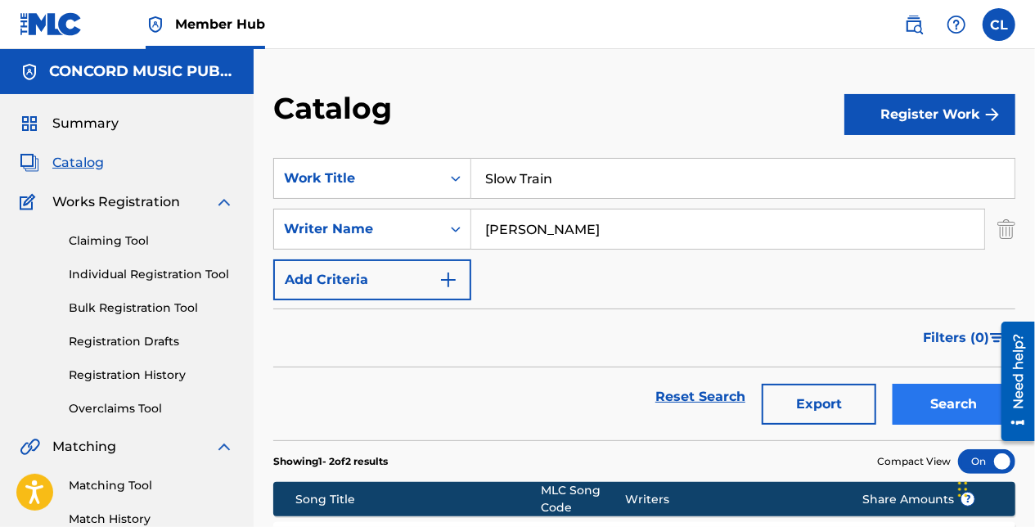
type input "Gibson"
click at [917, 402] on button "Search" at bounding box center [954, 404] width 123 height 41
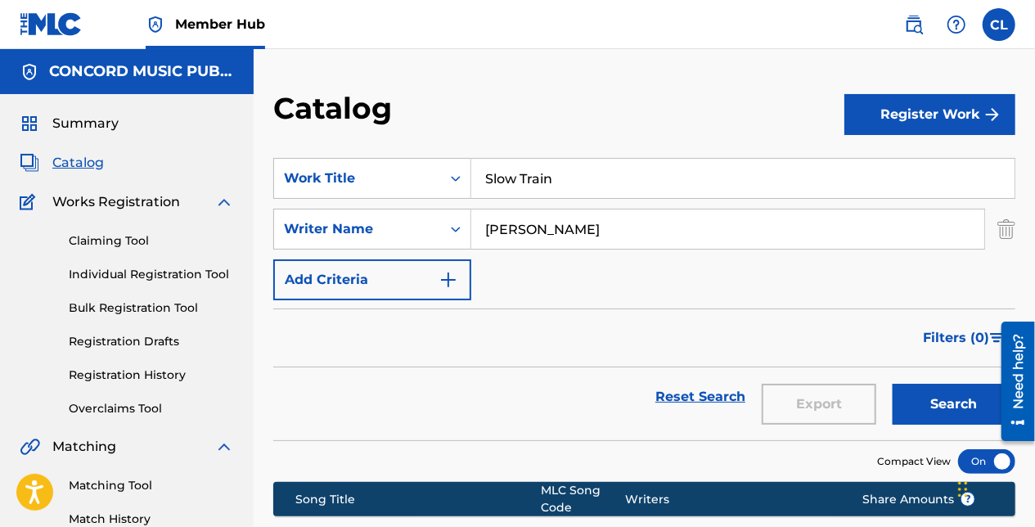
click at [515, 198] on input "Slow Train" at bounding box center [742, 178] width 543 height 39
click at [515, 198] on div "Slow Train" at bounding box center [742, 178] width 543 height 39
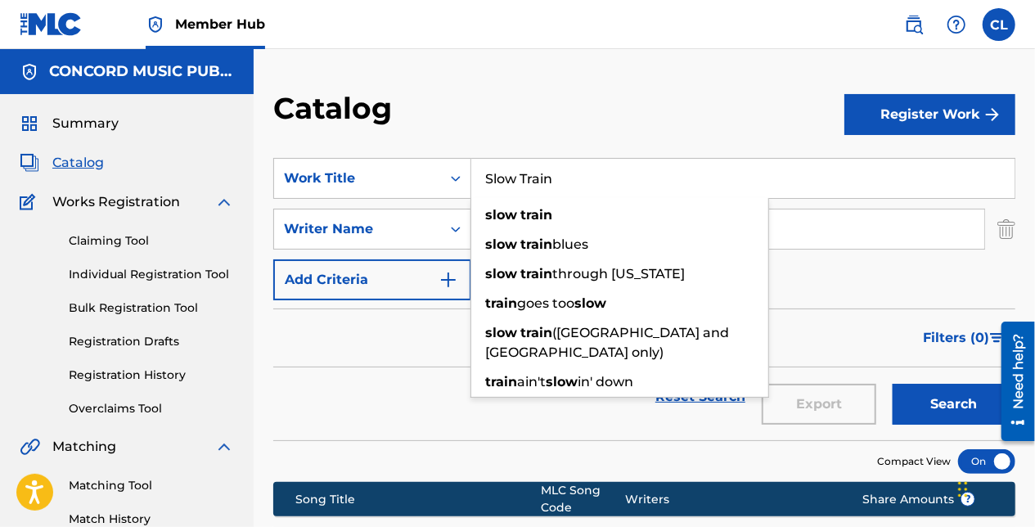
click at [515, 198] on div "slow train slow train blues slow train through georgia train goes too slow slow…" at bounding box center [620, 298] width 299 height 200
click at [502, 173] on input "Slow Train" at bounding box center [742, 178] width 543 height 39
paste input "El Toro Meco"
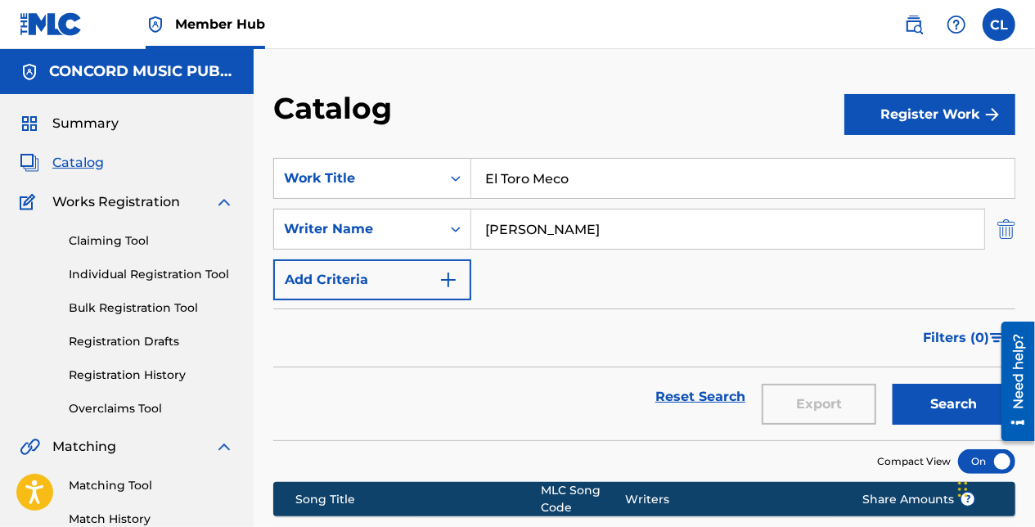
click at [1013, 238] on img "Search Form" at bounding box center [1007, 229] width 18 height 41
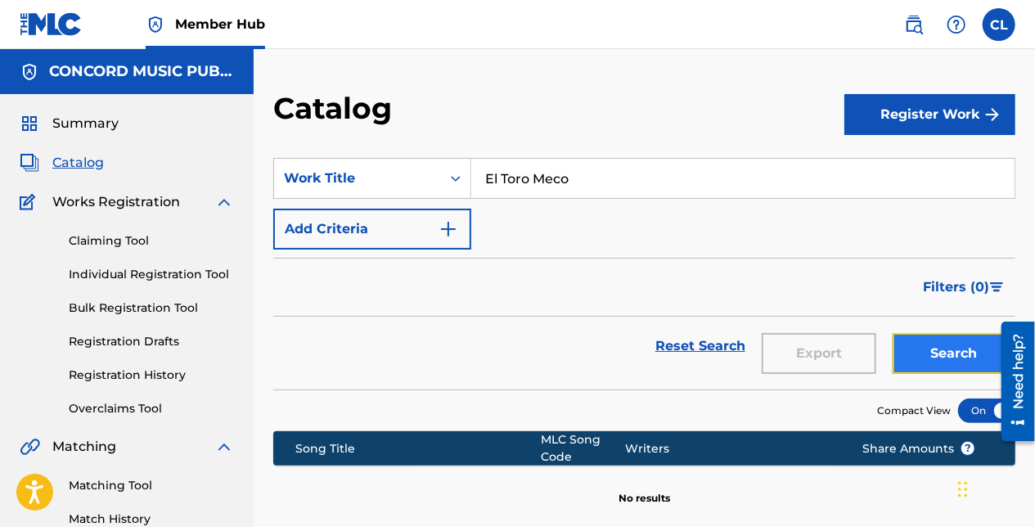
click at [946, 355] on button "Search" at bounding box center [954, 353] width 123 height 41
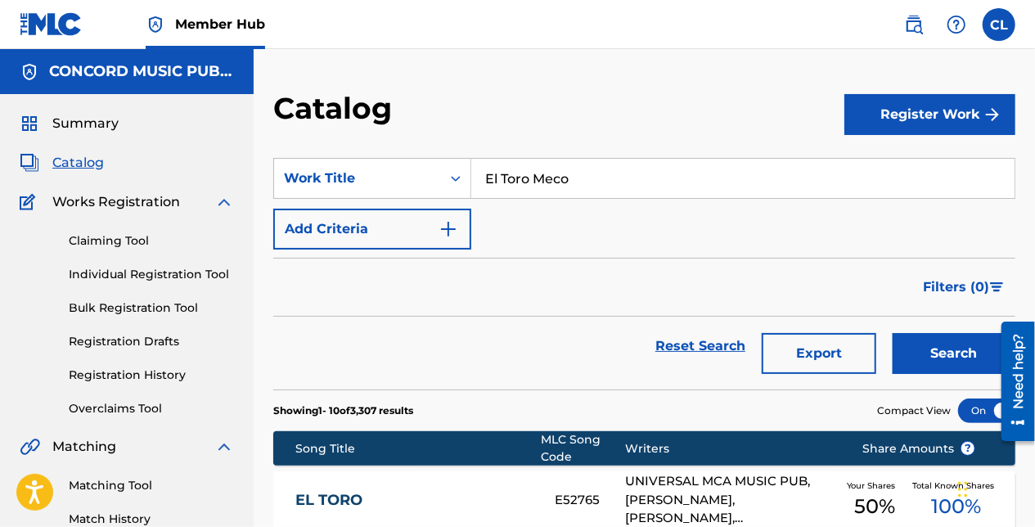
click at [540, 189] on input "El Toro Meco" at bounding box center [742, 178] width 543 height 39
paste input "Hey"
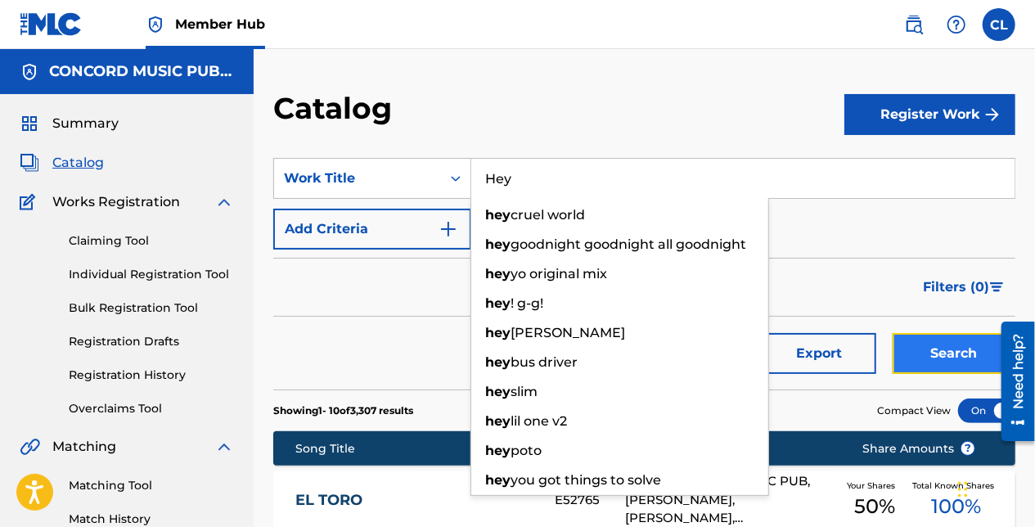
click at [928, 350] on button "Search" at bounding box center [954, 353] width 123 height 41
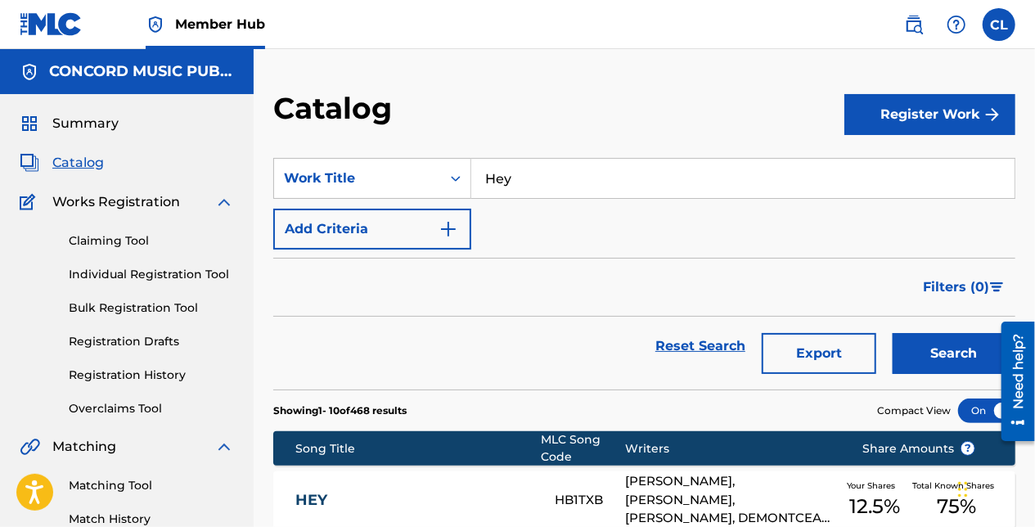
click at [520, 177] on input "Hey" at bounding box center [742, 178] width 543 height 39
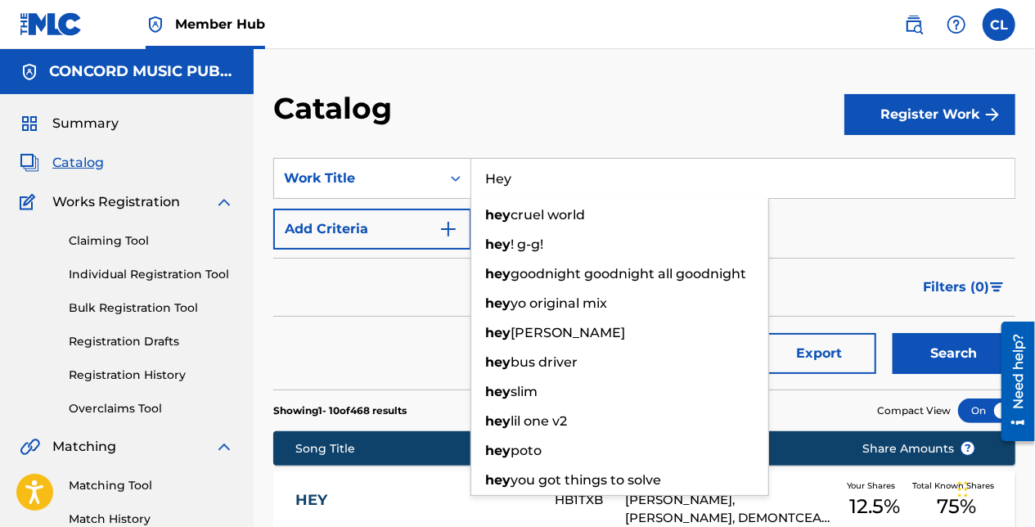
paste input "BURNT OUT"
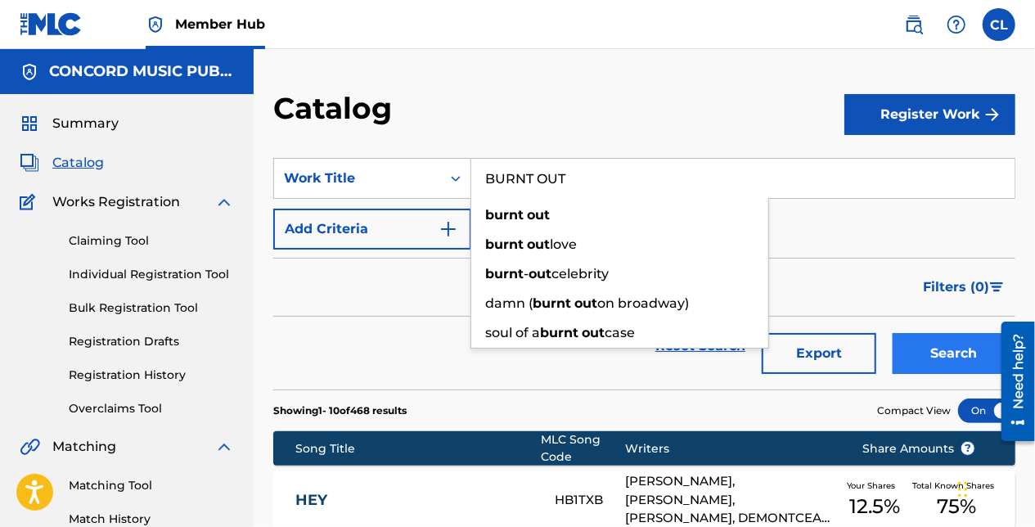
type input "BURNT OUT"
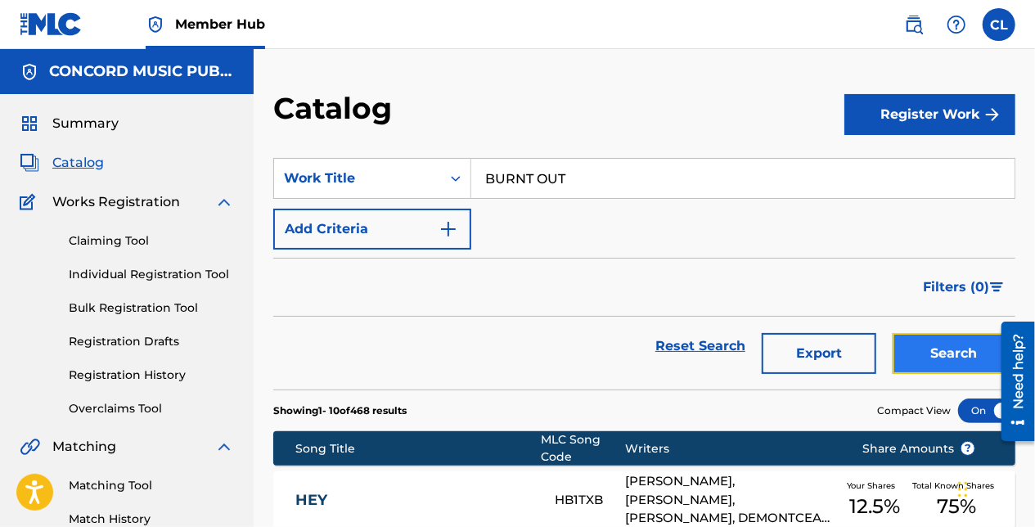
click at [915, 350] on button "Search" at bounding box center [954, 353] width 123 height 41
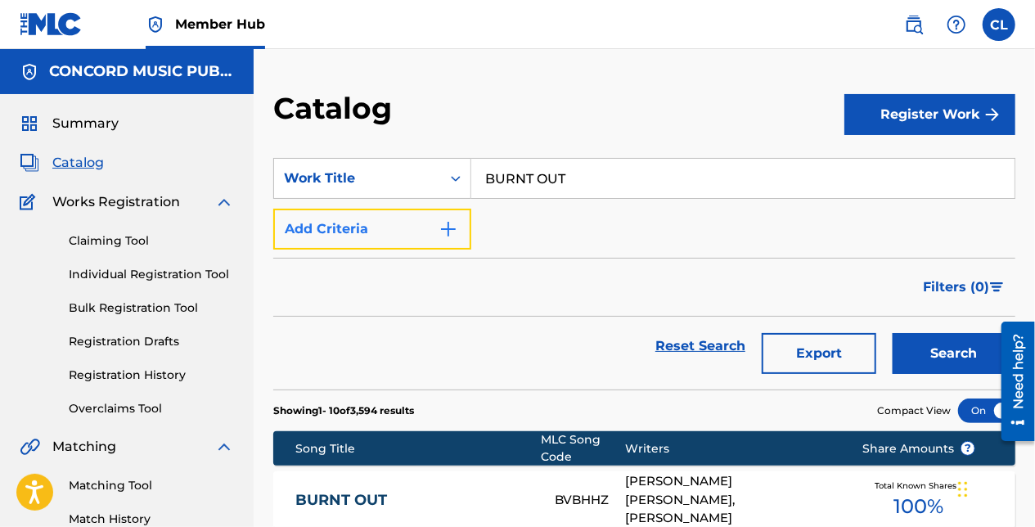
click at [389, 233] on button "Add Criteria" at bounding box center [372, 229] width 198 height 41
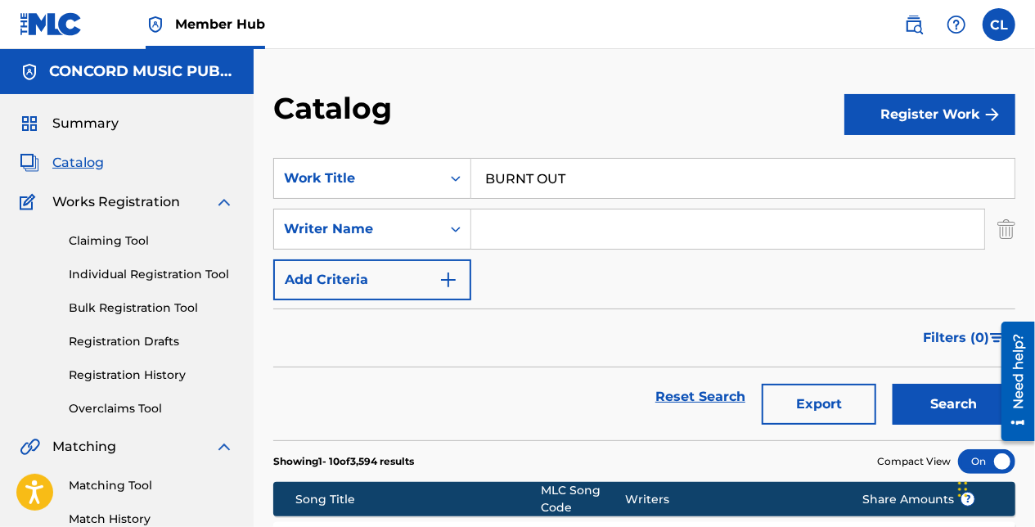
click at [475, 230] on input "Search Form" at bounding box center [727, 229] width 513 height 39
paste input "Osborn"
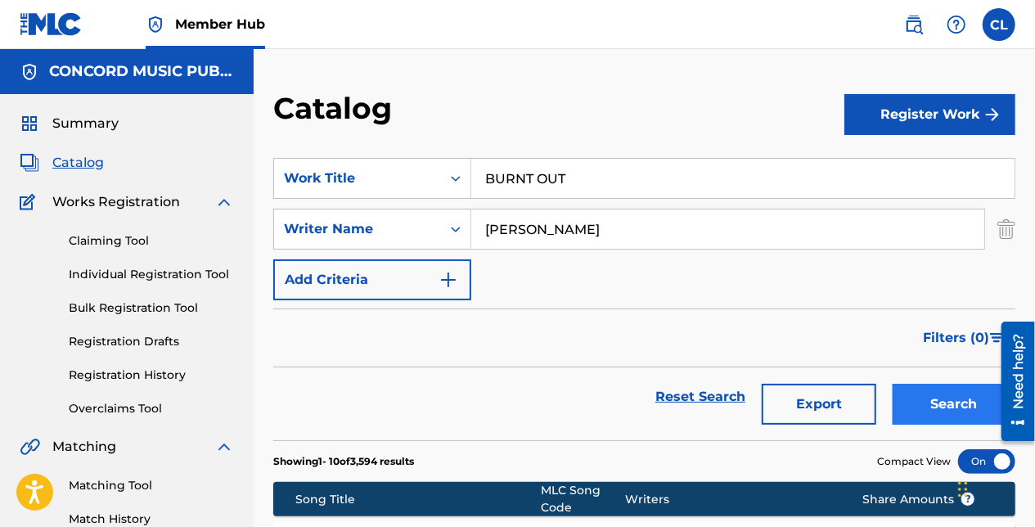
type input "Osborn"
click at [935, 401] on button "Search" at bounding box center [954, 404] width 123 height 41
click at [530, 178] on input "BURNT OUT" at bounding box center [742, 178] width 543 height 39
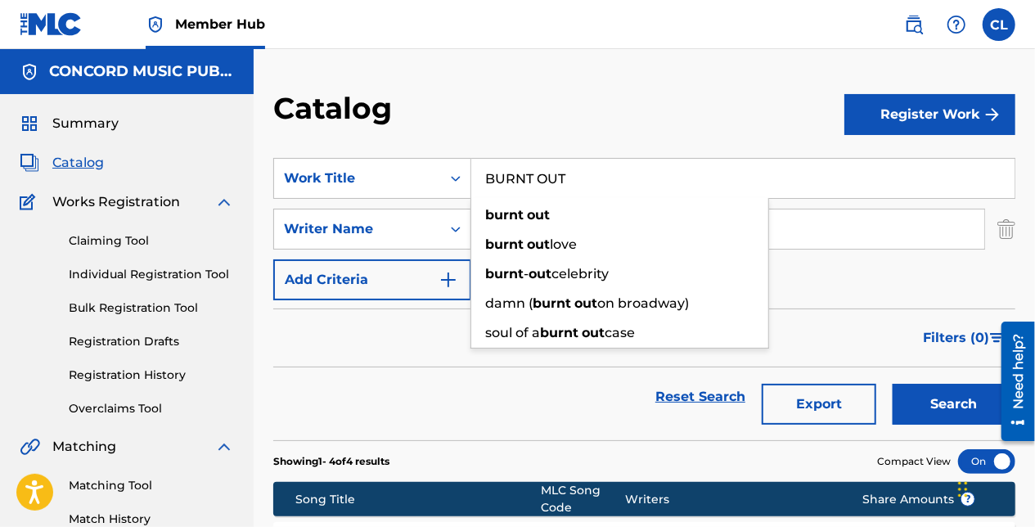
paste input "Sunburn"
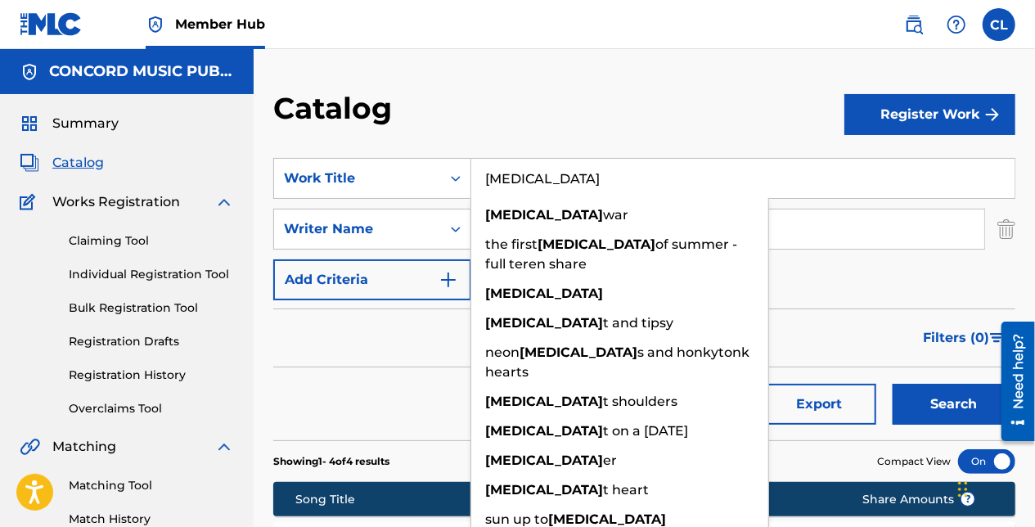
click at [586, 181] on input "Sunburn" at bounding box center [742, 178] width 543 height 39
type input "Sunburn"
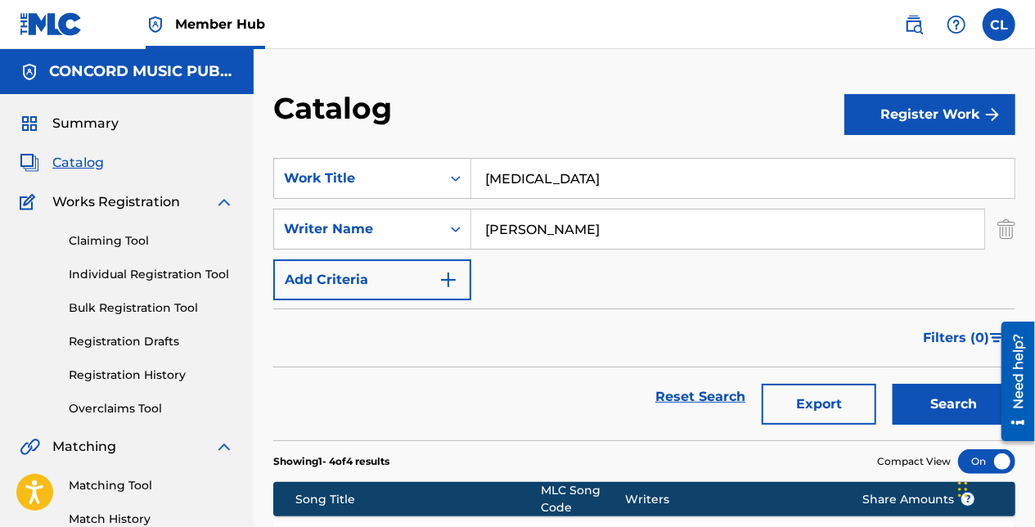
click at [583, 67] on div "Catalog Register Work SearchWithCriteriac348cad6-4e3a-48d6-86b2-d7bf7d4c780c Wo…" at bounding box center [645, 447] width 782 height 796
click at [535, 228] on input "Osborn" at bounding box center [727, 229] width 513 height 39
click at [893, 384] on button "Search" at bounding box center [954, 404] width 123 height 41
click at [569, 192] on input "Sunburn" at bounding box center [742, 178] width 543 height 39
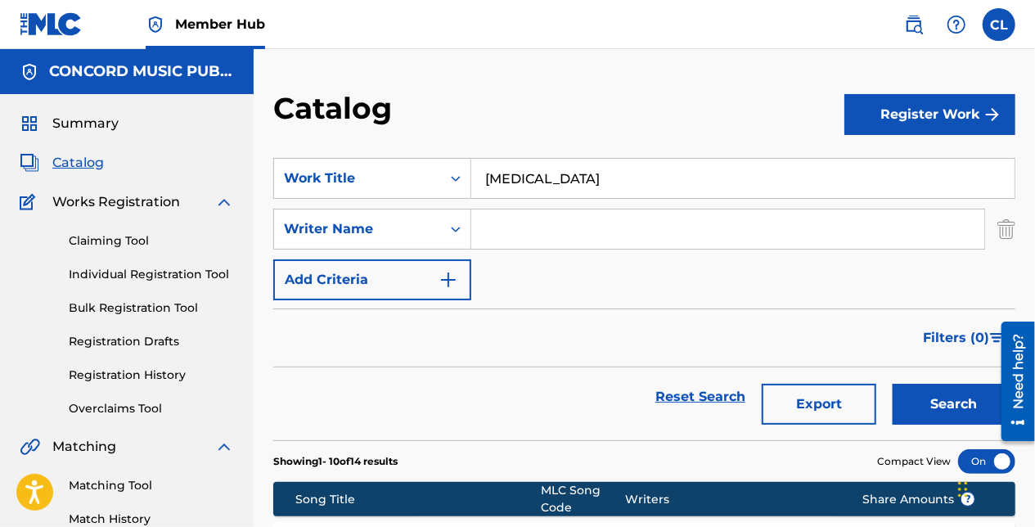
click at [569, 192] on input "Sunburn" at bounding box center [742, 178] width 543 height 39
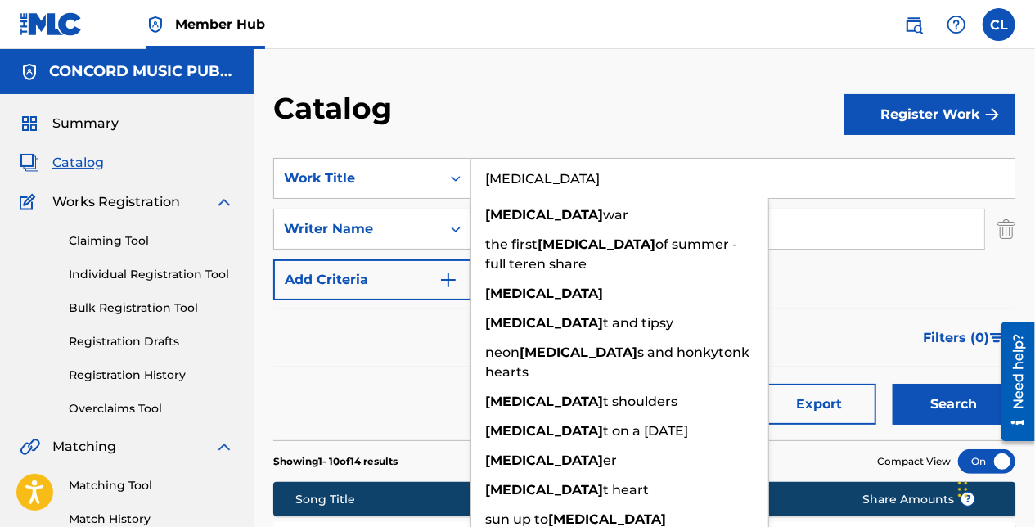
click at [569, 192] on input "Sunburn" at bounding box center [742, 178] width 543 height 39
paste input "FREE.K"
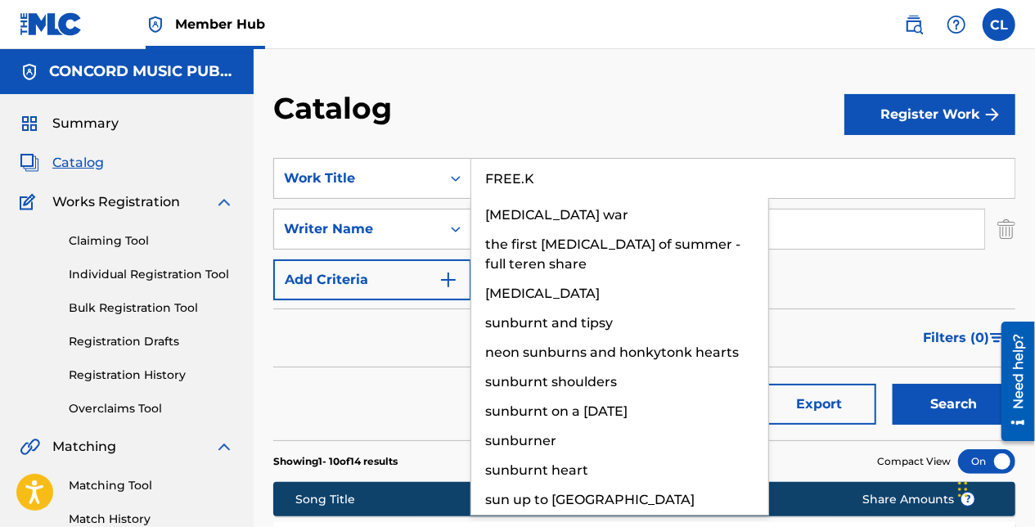
type input "FREE.K"
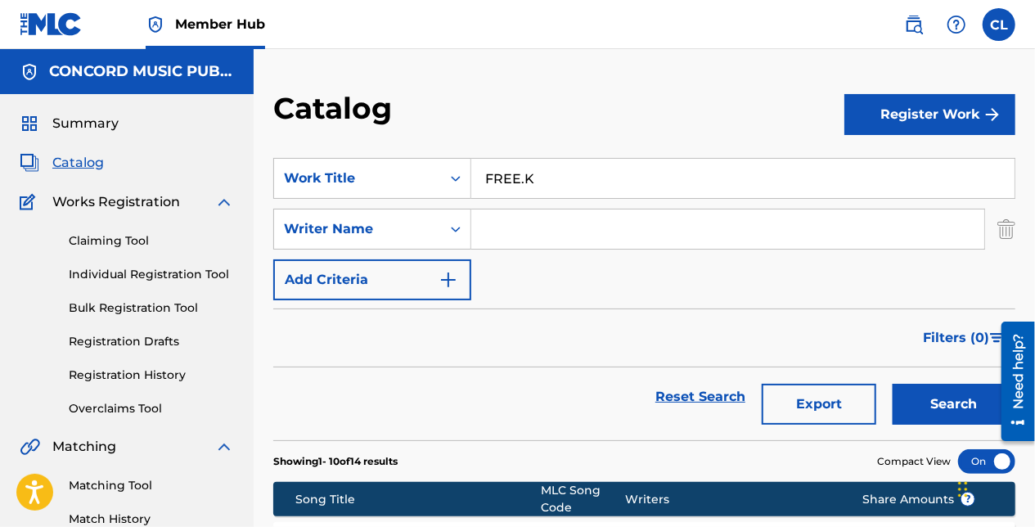
click at [546, 214] on input "Search Form" at bounding box center [727, 229] width 513 height 39
paste input "Hanes"
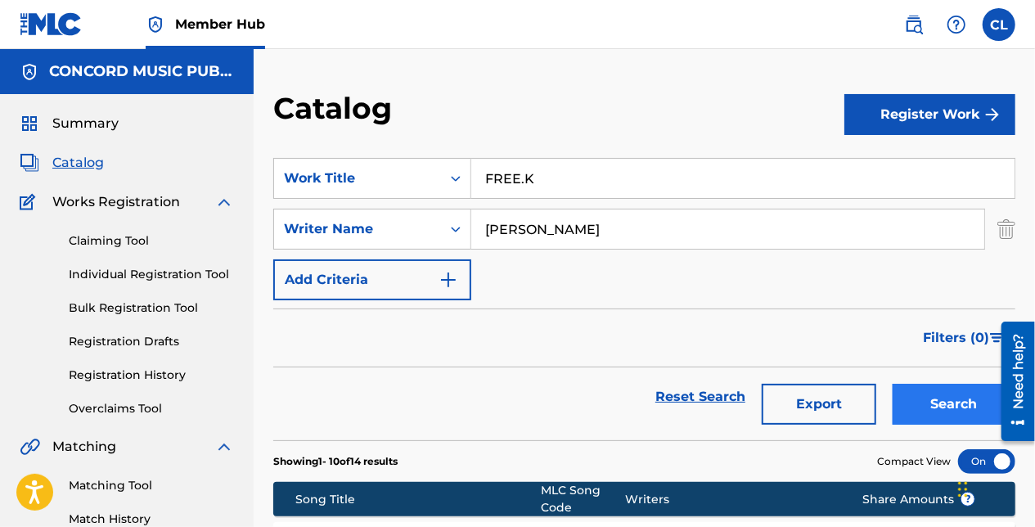
type input "Hanes"
click at [915, 404] on button "Search" at bounding box center [954, 404] width 123 height 41
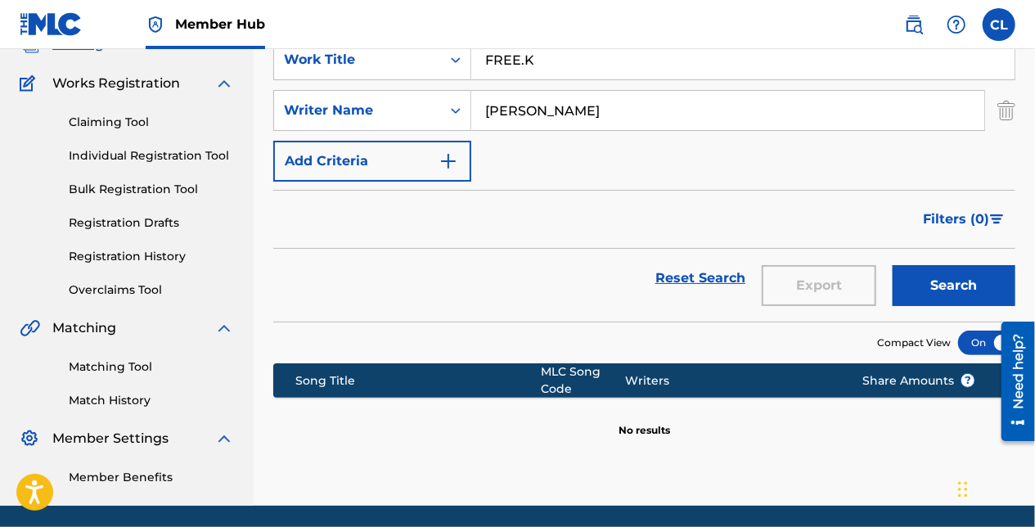
scroll to position [94, 0]
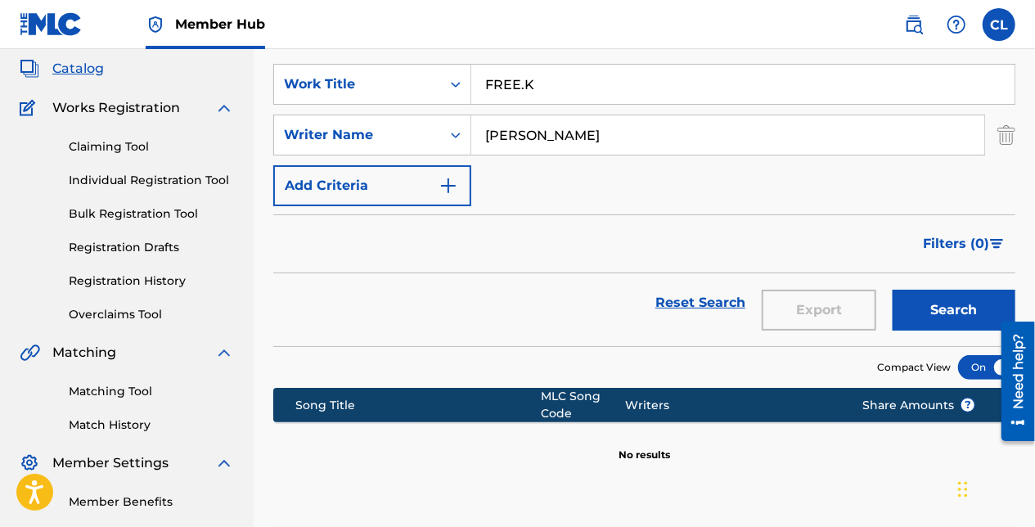
click at [579, 90] on input "FREE.K" at bounding box center [742, 84] width 543 height 39
paste input "Year Of The Child"
click at [1003, 136] on img "Search Form" at bounding box center [1007, 135] width 18 height 41
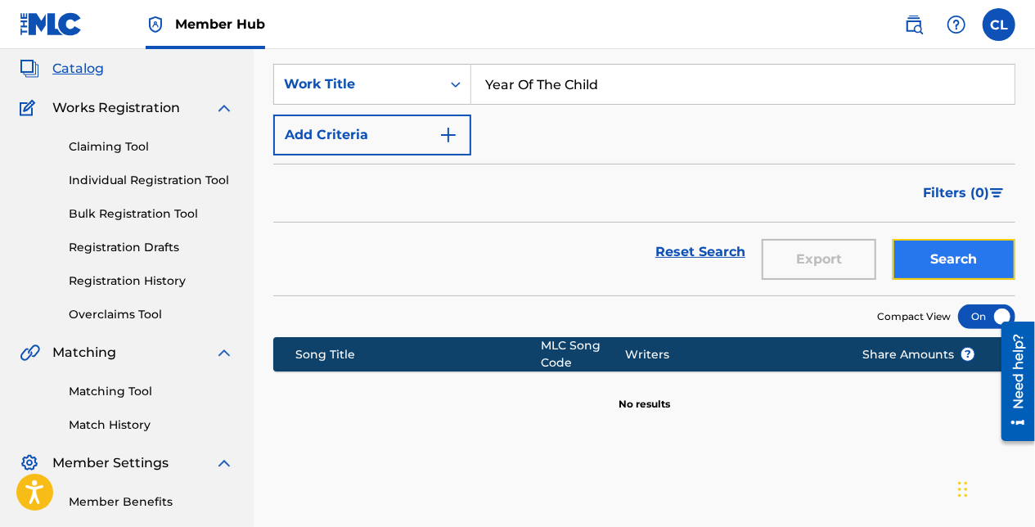
click at [955, 264] on button "Search" at bounding box center [954, 259] width 123 height 41
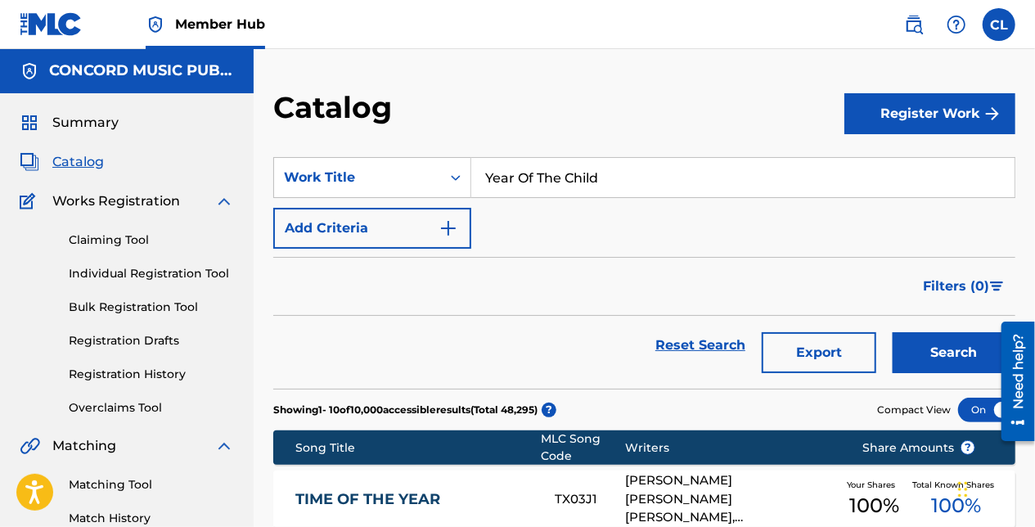
scroll to position [0, 0]
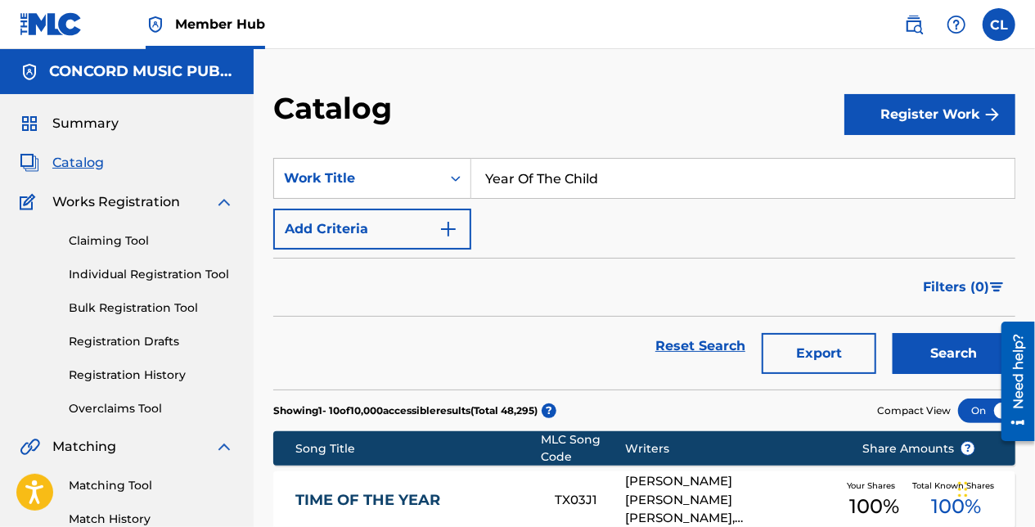
click at [549, 183] on input "Year Of The Child" at bounding box center [742, 178] width 543 height 39
paste input "Abre El Corazon"
click at [974, 355] on button "Search" at bounding box center [954, 353] width 123 height 41
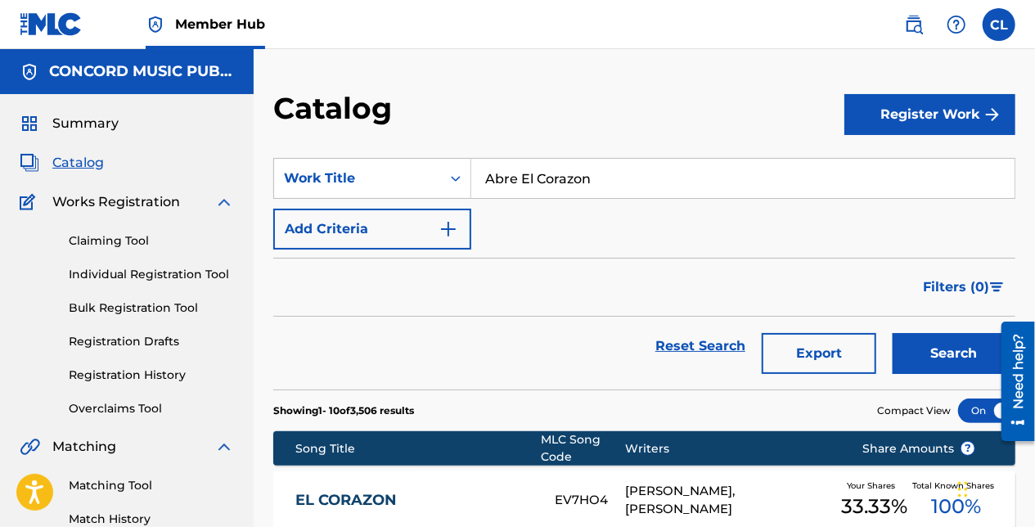
click at [544, 169] on input "Abre El Corazon" at bounding box center [742, 178] width 543 height 39
click at [545, 169] on input "Abre El Corazon" at bounding box center [742, 178] width 543 height 39
paste input "Survive"
type input "Survive"
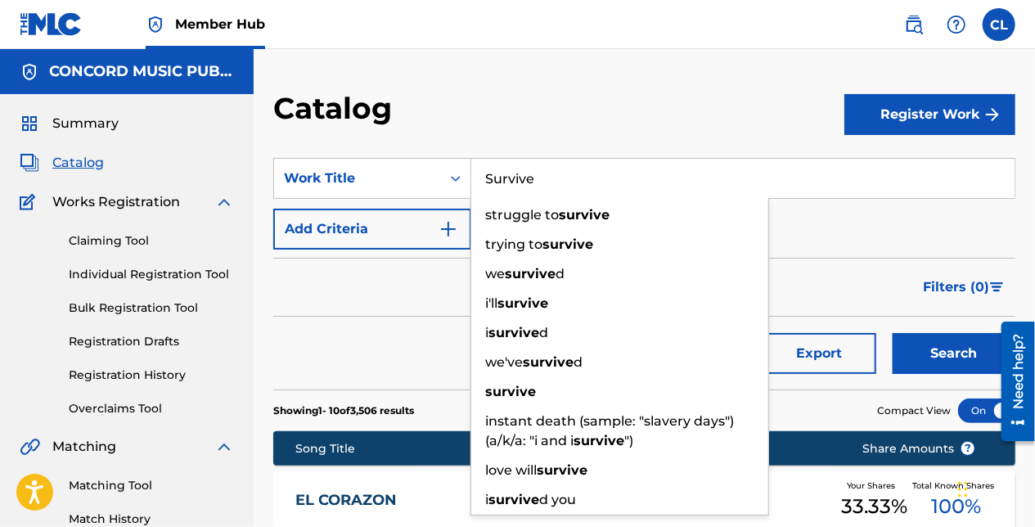
click at [491, 106] on div "Catalog" at bounding box center [558, 114] width 571 height 48
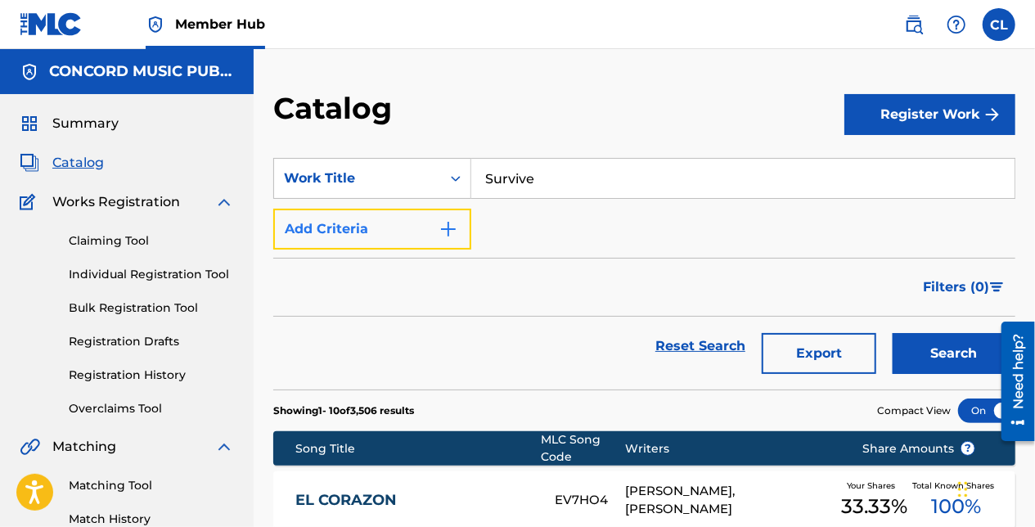
click at [453, 236] on img "Search Form" at bounding box center [449, 229] width 20 height 20
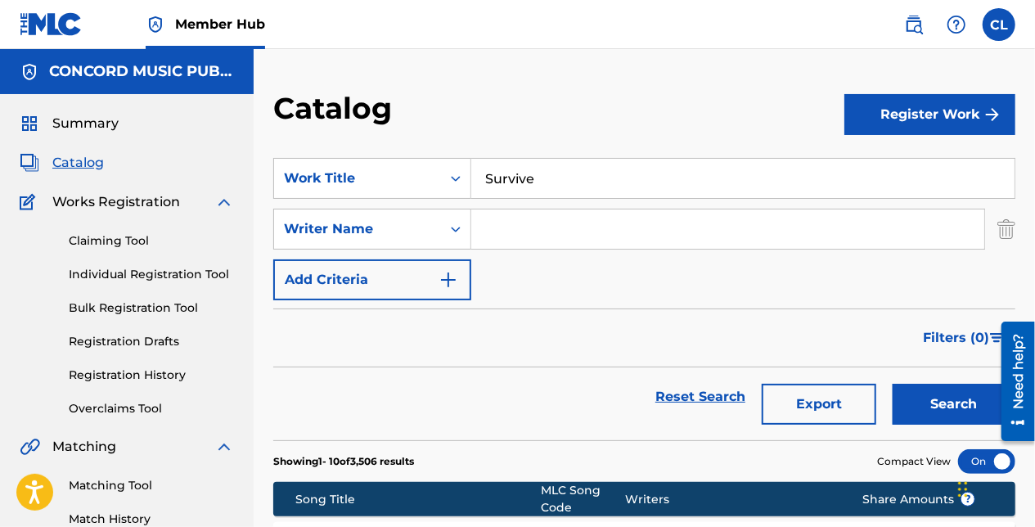
click at [512, 215] on input "Search Form" at bounding box center [727, 229] width 513 height 39
paste input "Youngsta"
type input "Youngsta"
click at [961, 399] on button "Search" at bounding box center [954, 404] width 123 height 41
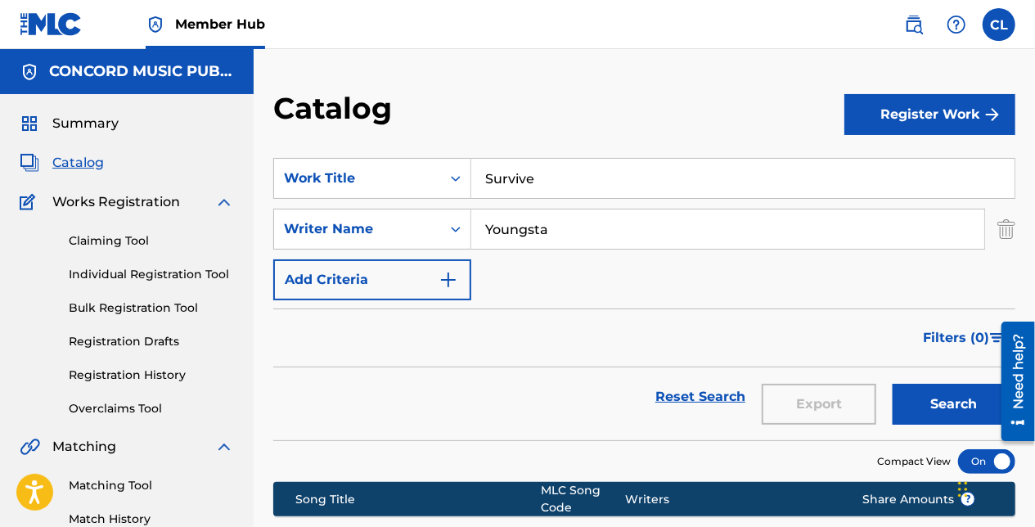
click at [543, 179] on input "Survive" at bounding box center [742, 178] width 543 height 39
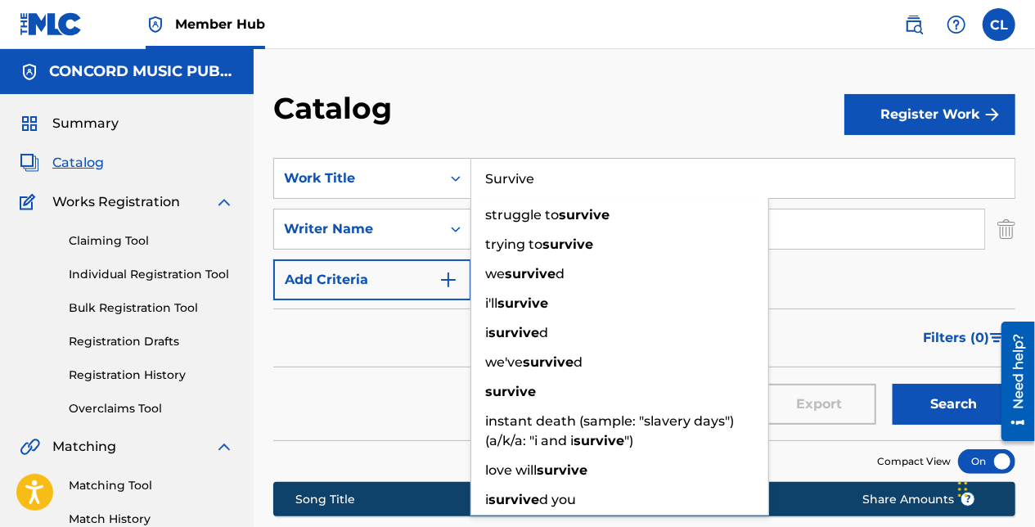
paste input "ilent Night"
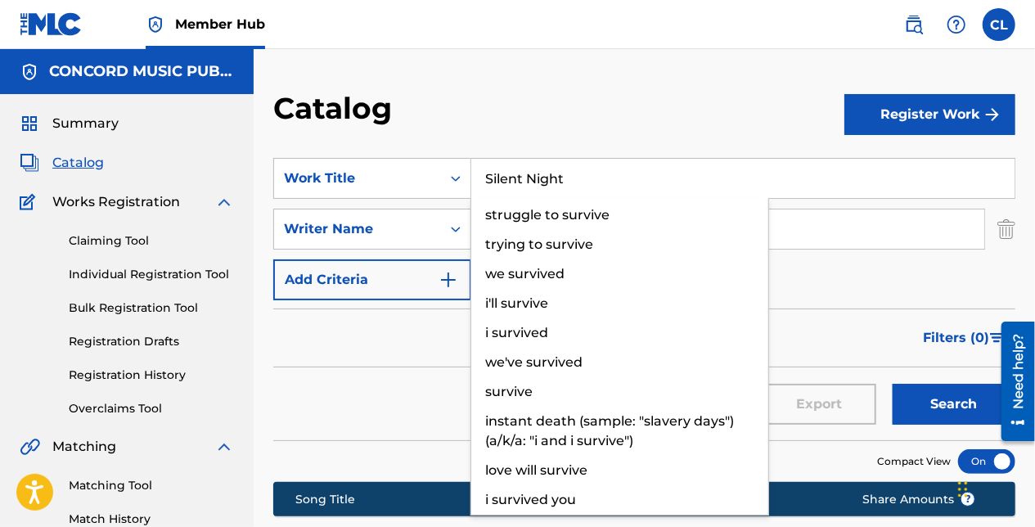
type input "Silent Night"
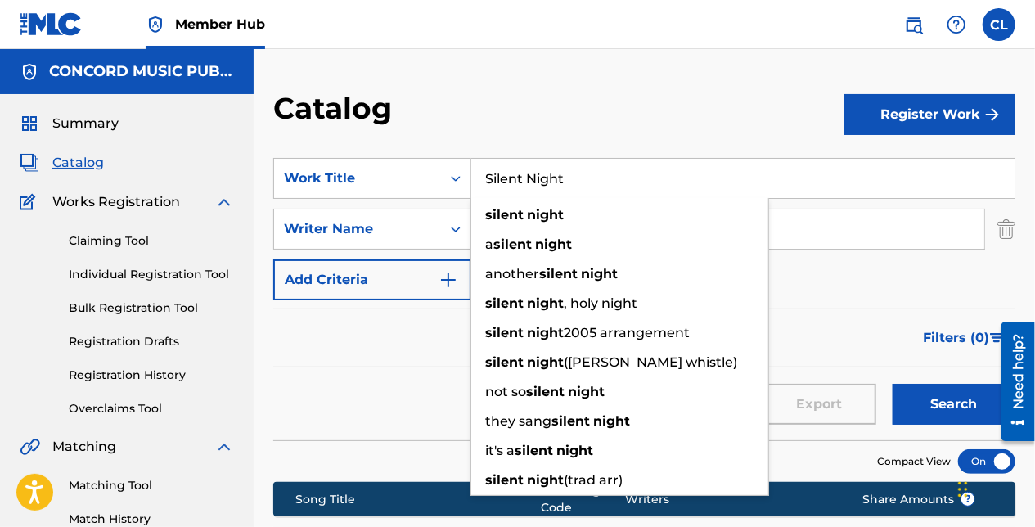
click at [837, 220] on input "Youngsta" at bounding box center [727, 229] width 513 height 39
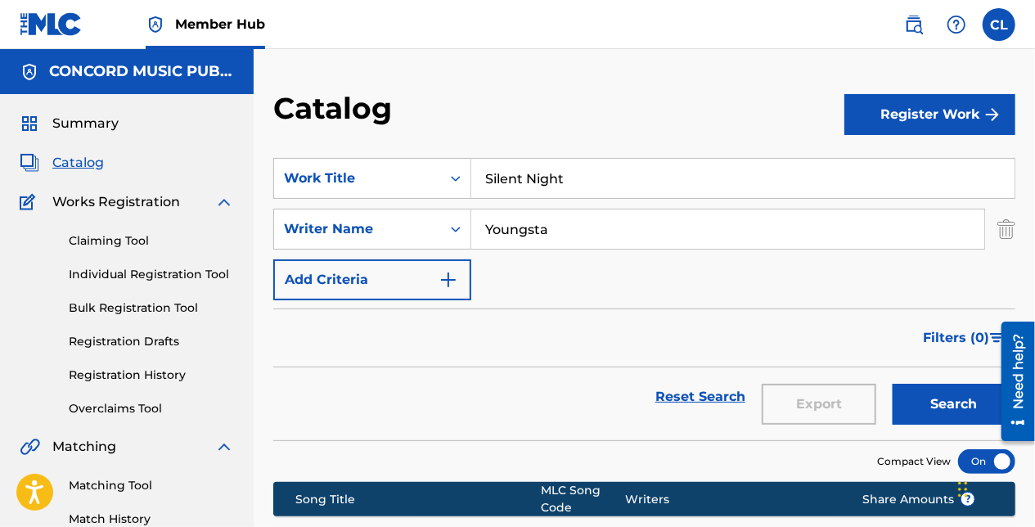
click at [837, 220] on input "Youngsta" at bounding box center [727, 229] width 513 height 39
paste input "McGlynn"
type input "McGlynn"
click at [926, 403] on button "Search" at bounding box center [954, 404] width 123 height 41
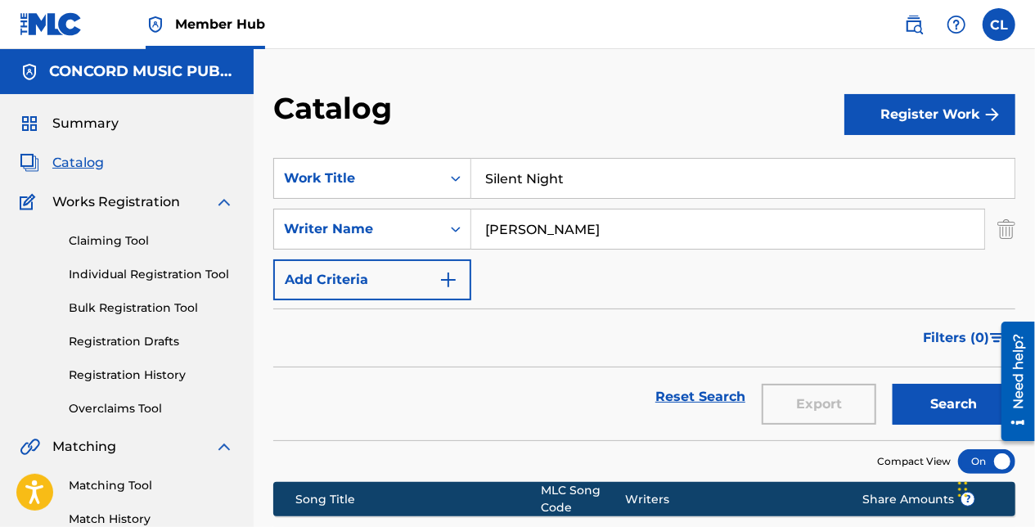
click at [586, 190] on input "Silent Night" at bounding box center [742, 178] width 543 height 39
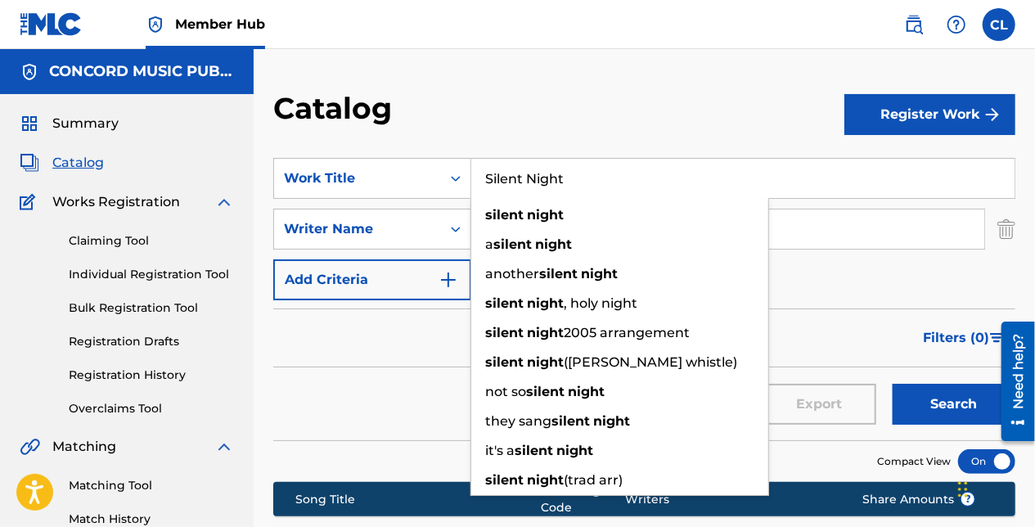
click at [586, 190] on input "Silent Night" at bounding box center [742, 178] width 543 height 39
paste input "CRUDE"
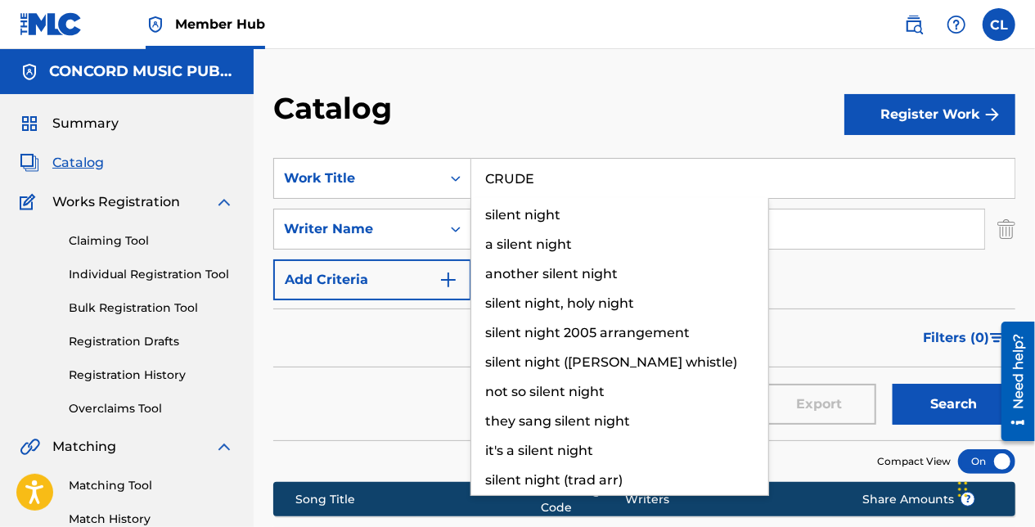
type input "CRUDE"
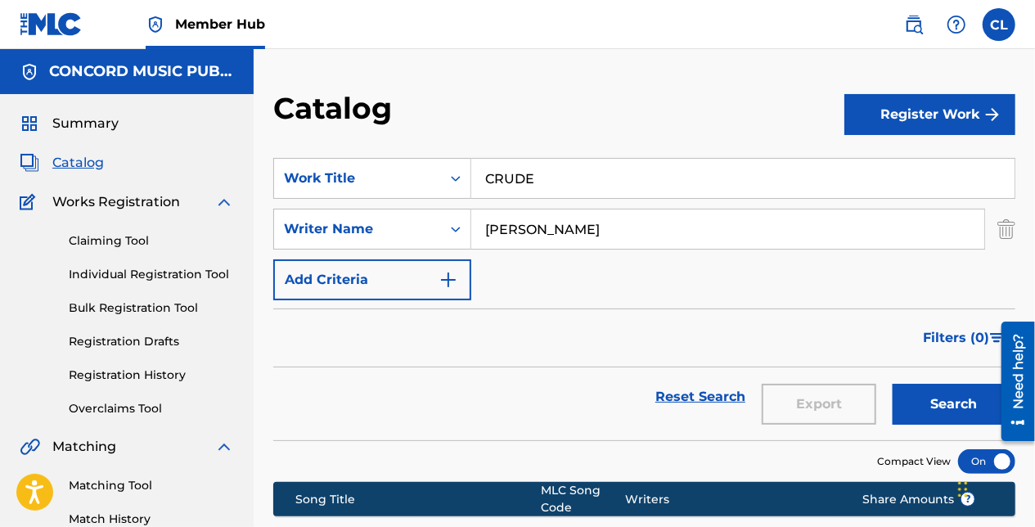
click at [591, 97] on div "Catalog" at bounding box center [558, 114] width 571 height 48
click at [526, 222] on input "McGlynn" at bounding box center [727, 229] width 513 height 39
paste input "Hobbs"
type input "Hobbs"
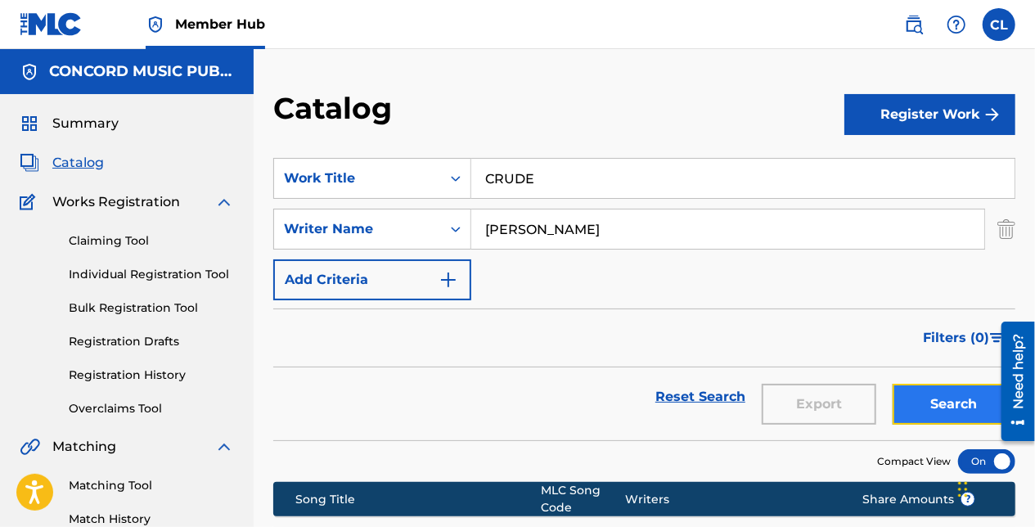
click at [942, 394] on button "Search" at bounding box center [954, 404] width 123 height 41
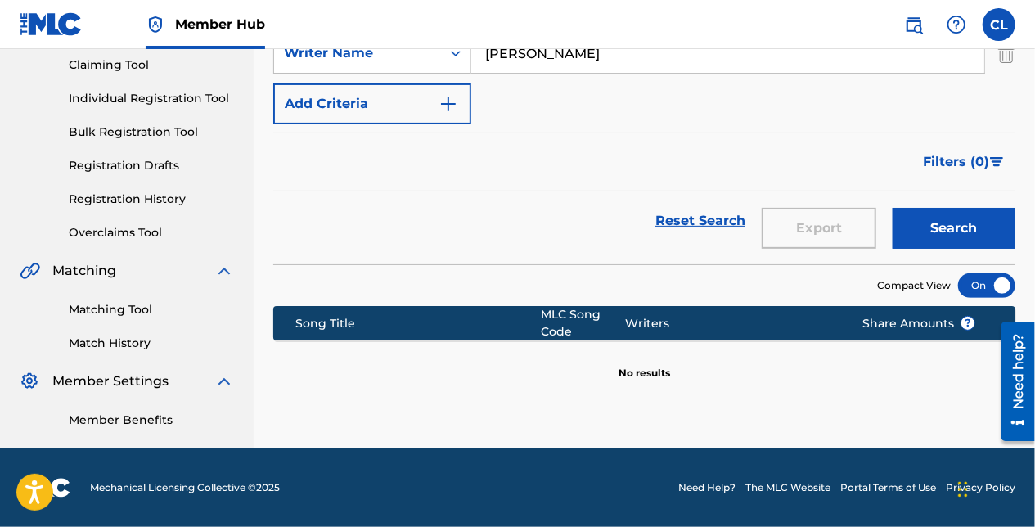
scroll to position [94, 0]
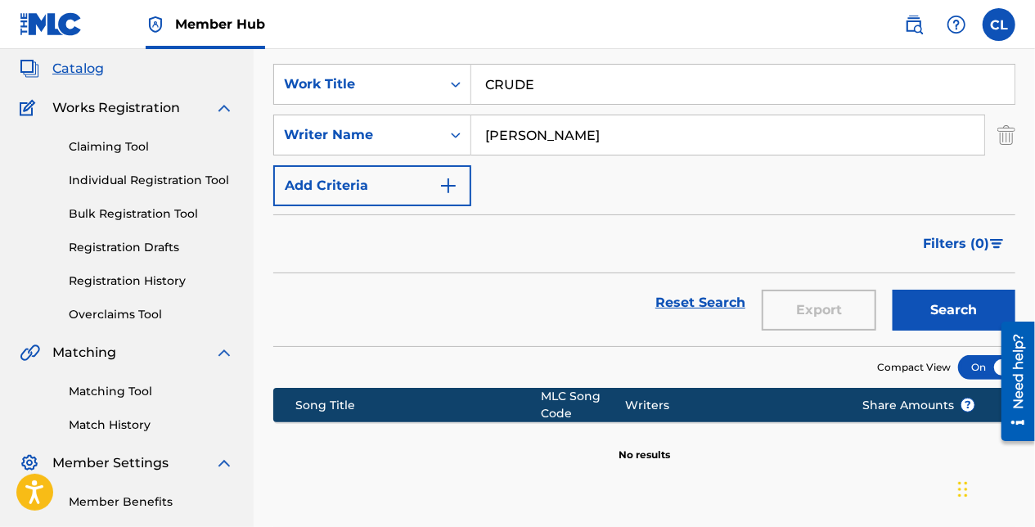
click at [511, 74] on input "CRUDE" at bounding box center [742, 84] width 543 height 39
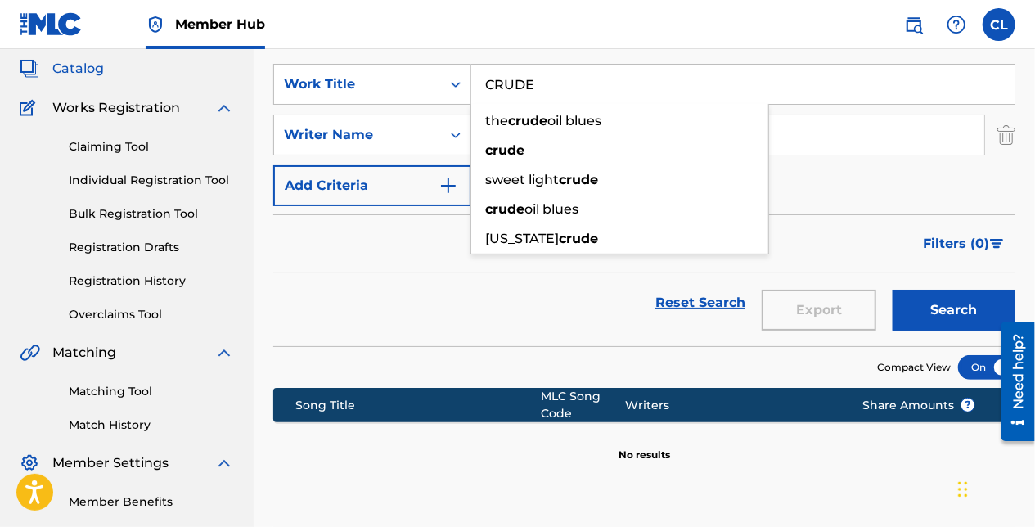
paste input "Sentimento Latino"
type input "Sentimento Latino"
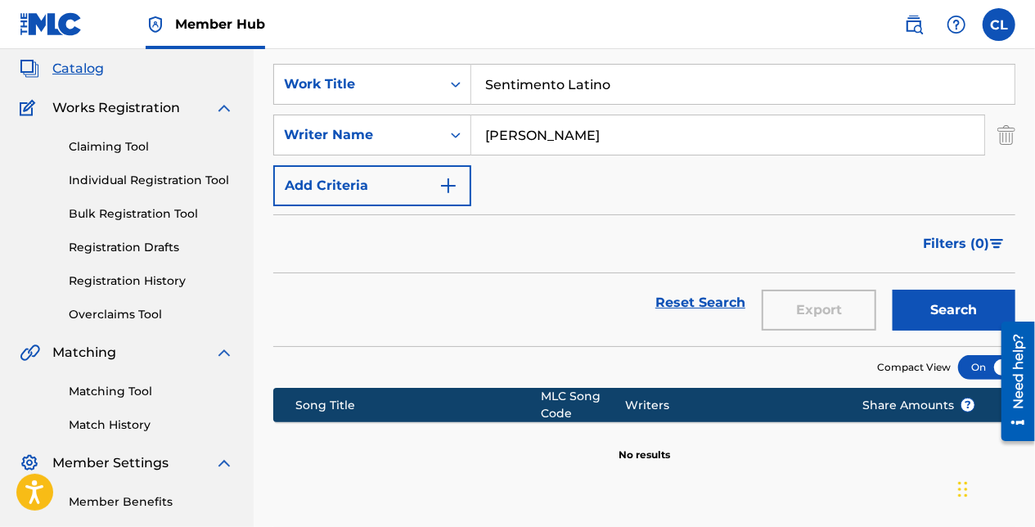
drag, startPoint x: 1010, startPoint y: 133, endPoint x: 1010, endPoint y: 146, distance: 13.1
click at [1010, 133] on img "Search Form" at bounding box center [1007, 135] width 18 height 41
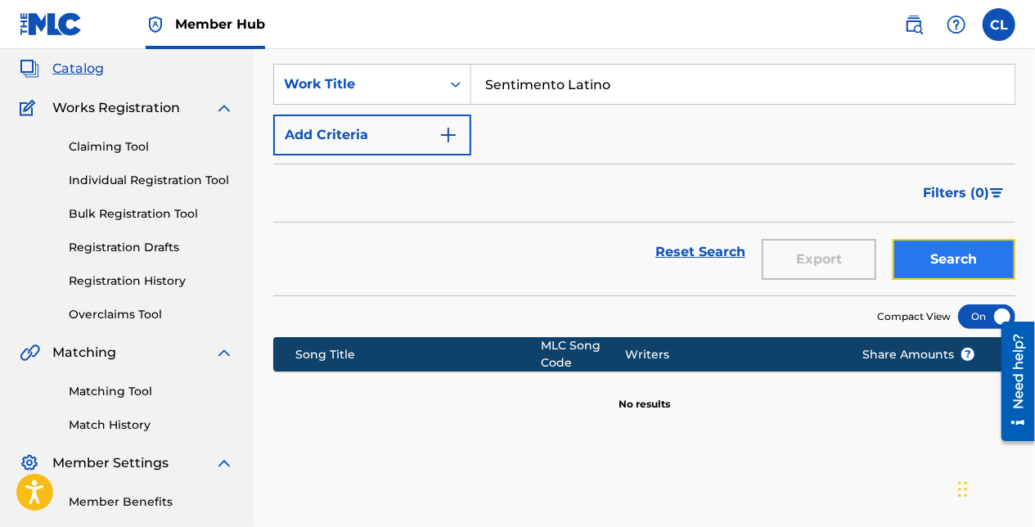
click at [961, 257] on button "Search" at bounding box center [954, 259] width 123 height 41
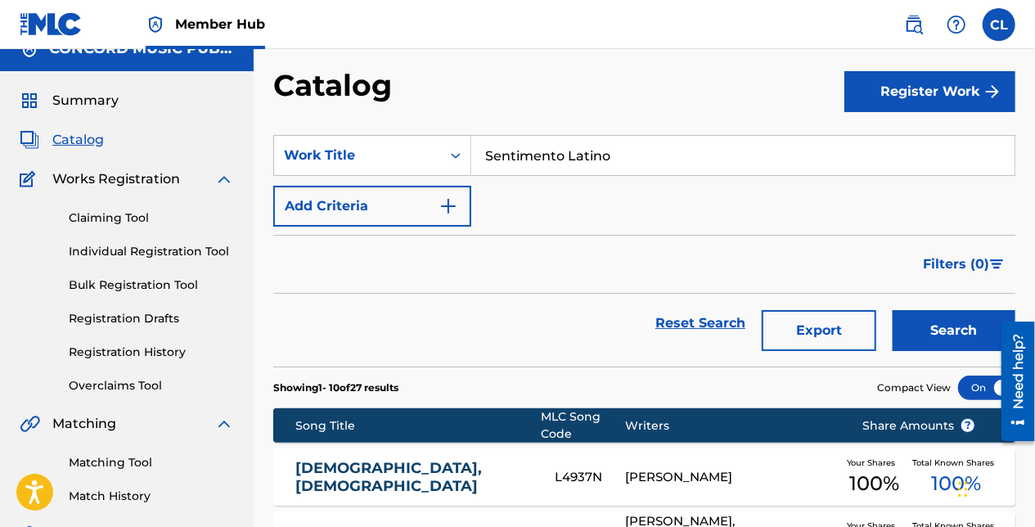
scroll to position [0, 0]
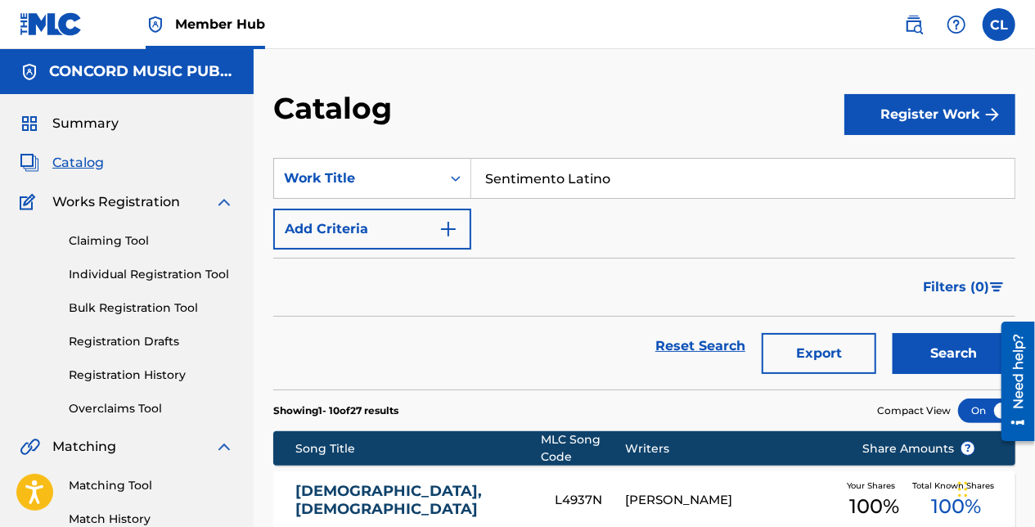
click at [615, 182] on input "Sentimento Latino" at bounding box center [742, 178] width 543 height 39
click at [642, 188] on input "Sentimento Latino" at bounding box center [742, 178] width 543 height 39
drag, startPoint x: 636, startPoint y: 182, endPoint x: 270, endPoint y: 160, distance: 366.5
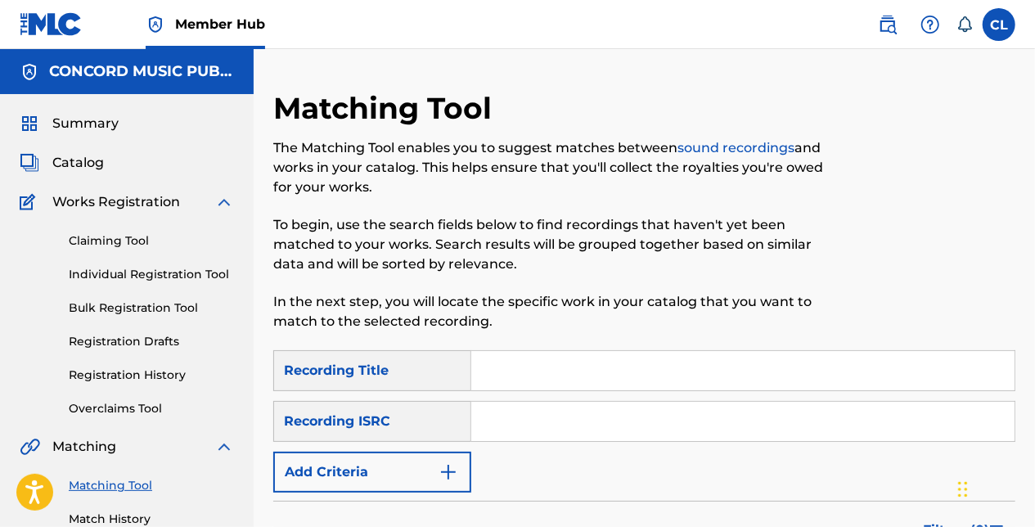
click at [496, 414] on input "Search Form" at bounding box center [742, 421] width 543 height 39
paste input "USSM14900148"
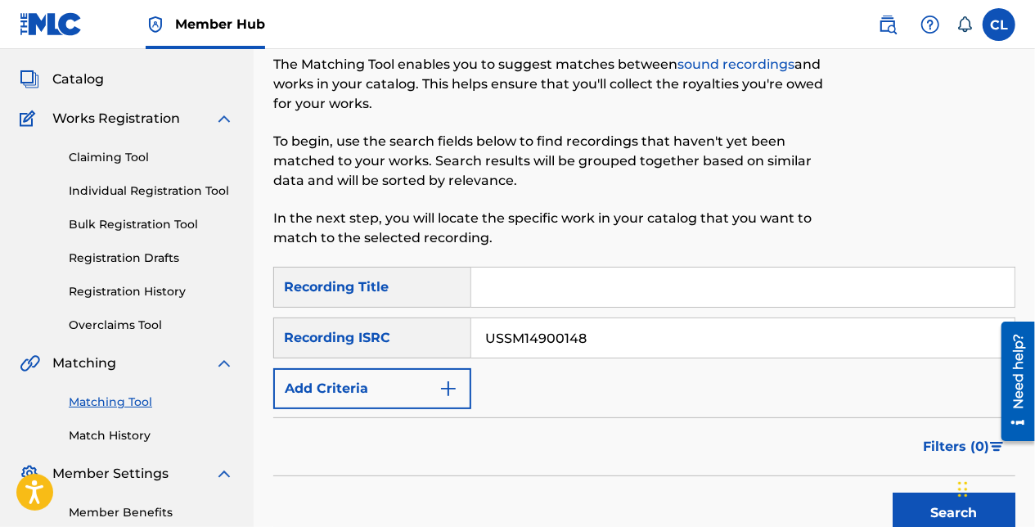
scroll to position [164, 0]
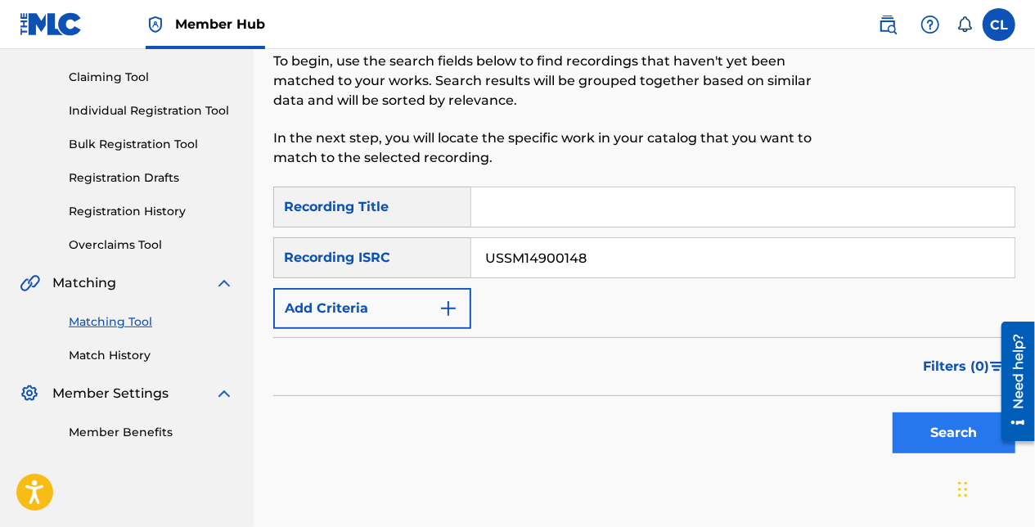
type input "USSM14900148"
click at [917, 436] on button "Search" at bounding box center [954, 432] width 123 height 41
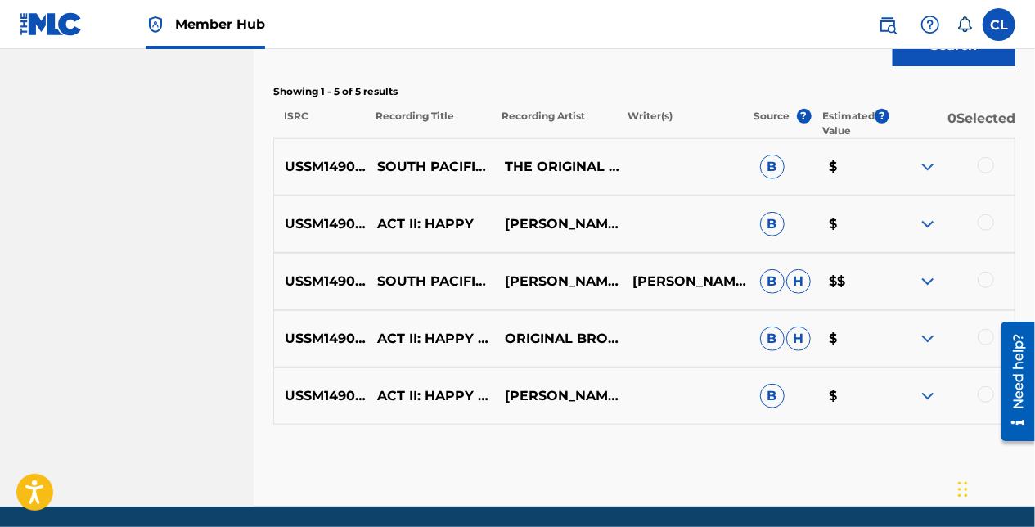
scroll to position [573, 0]
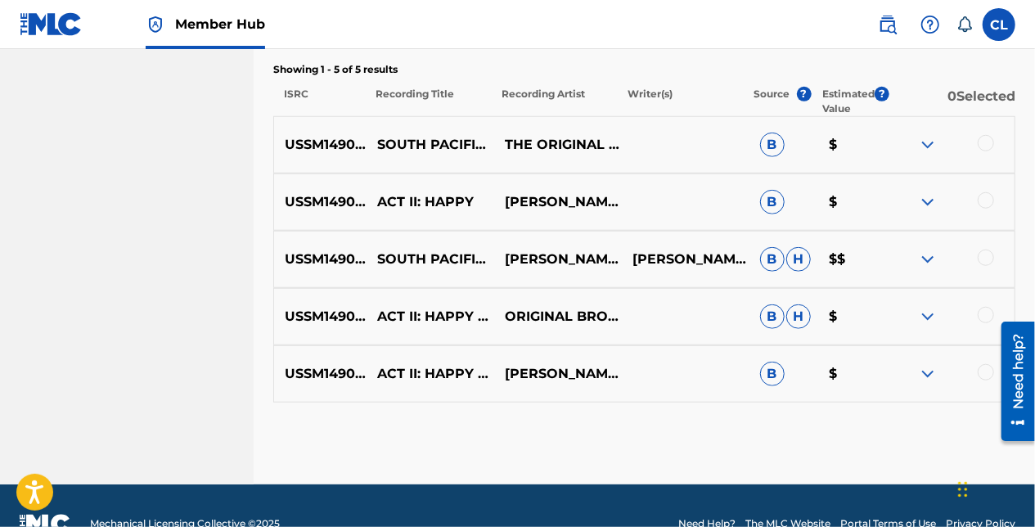
click at [983, 142] on div at bounding box center [986, 143] width 16 height 16
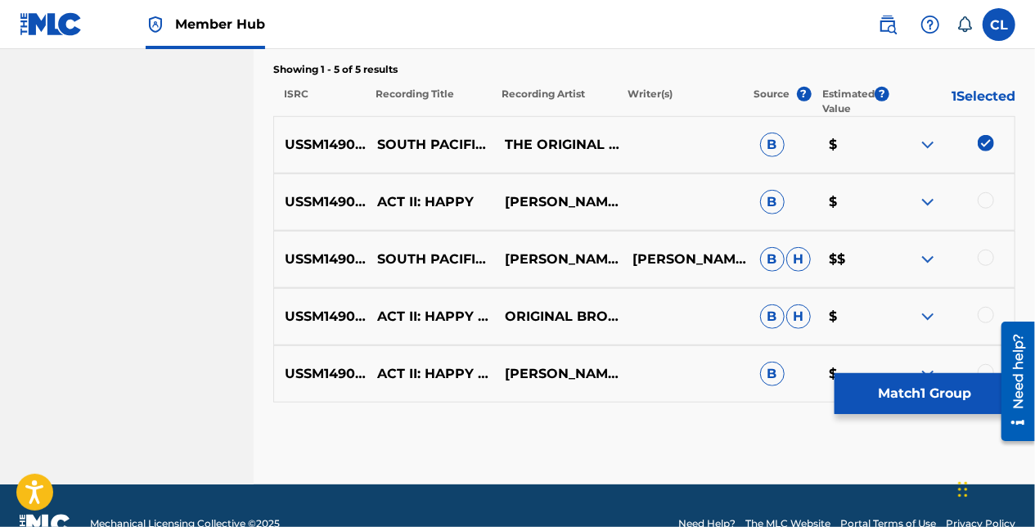
click at [986, 196] on div at bounding box center [986, 200] width 16 height 16
click at [989, 259] on div at bounding box center [986, 258] width 16 height 16
click at [981, 321] on div at bounding box center [951, 317] width 128 height 20
click at [984, 319] on div at bounding box center [986, 315] width 16 height 16
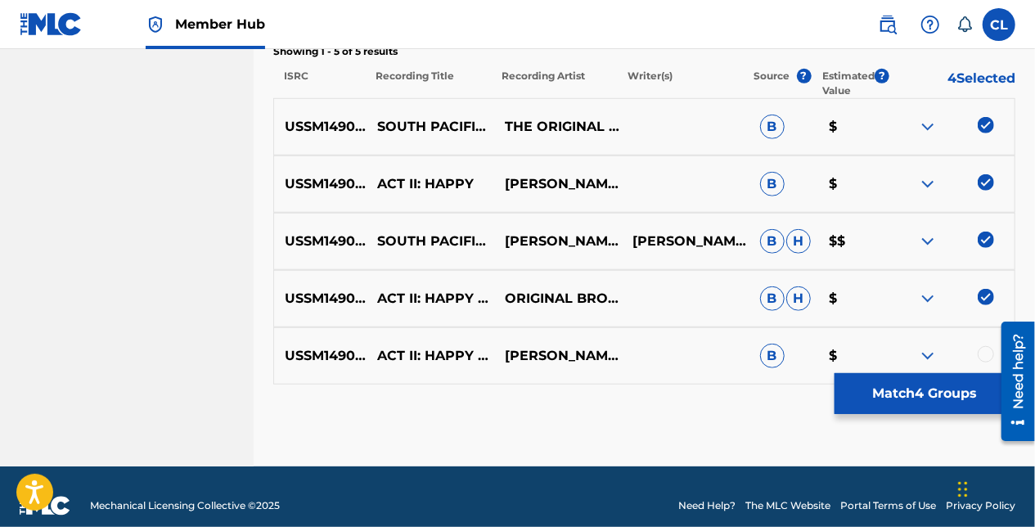
scroll to position [608, 0]
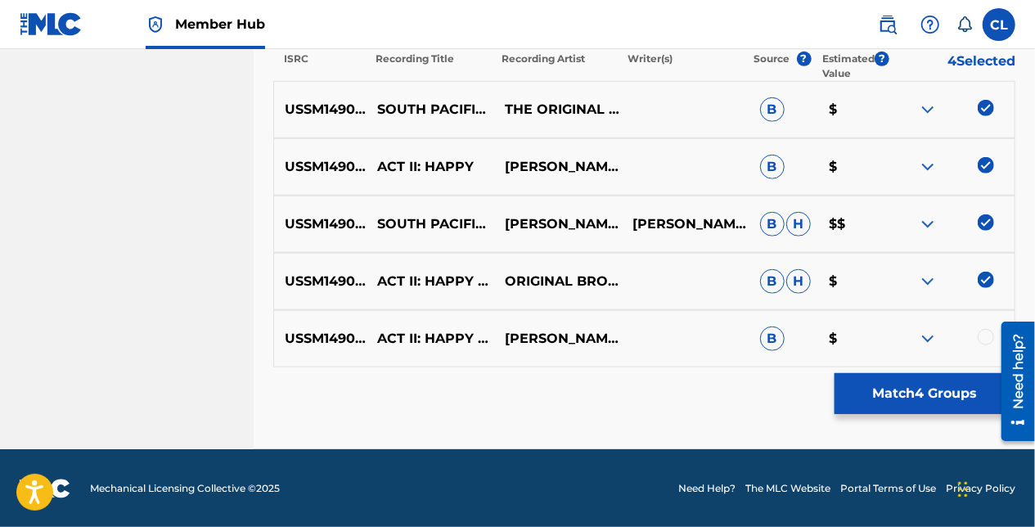
click at [983, 334] on div at bounding box center [986, 337] width 16 height 16
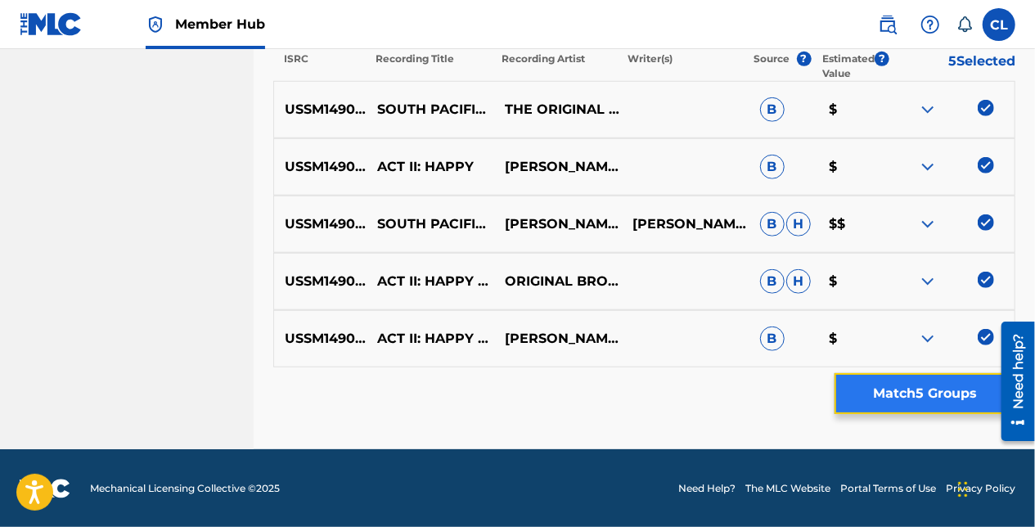
click at [871, 390] on button "Match 5 Groups" at bounding box center [925, 393] width 181 height 41
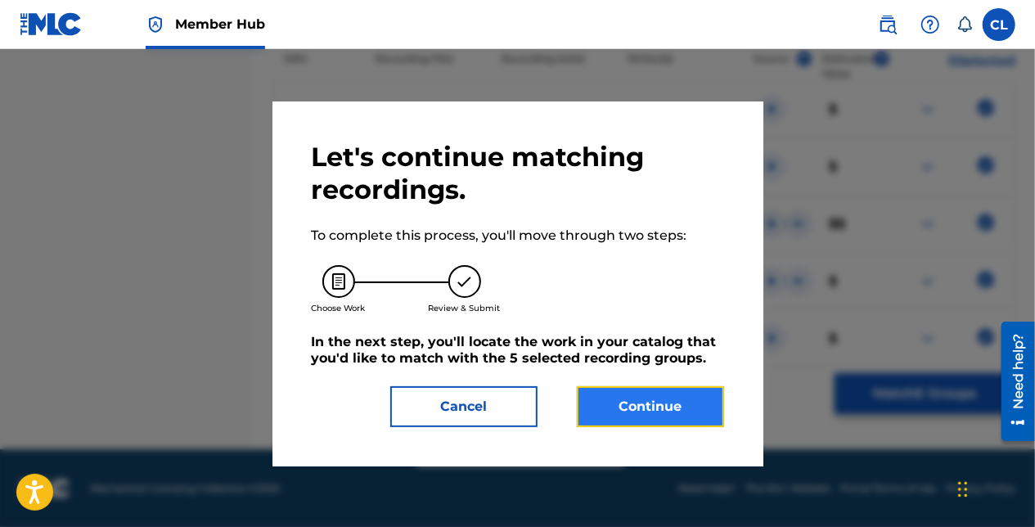
click at [645, 398] on button "Continue" at bounding box center [650, 406] width 147 height 41
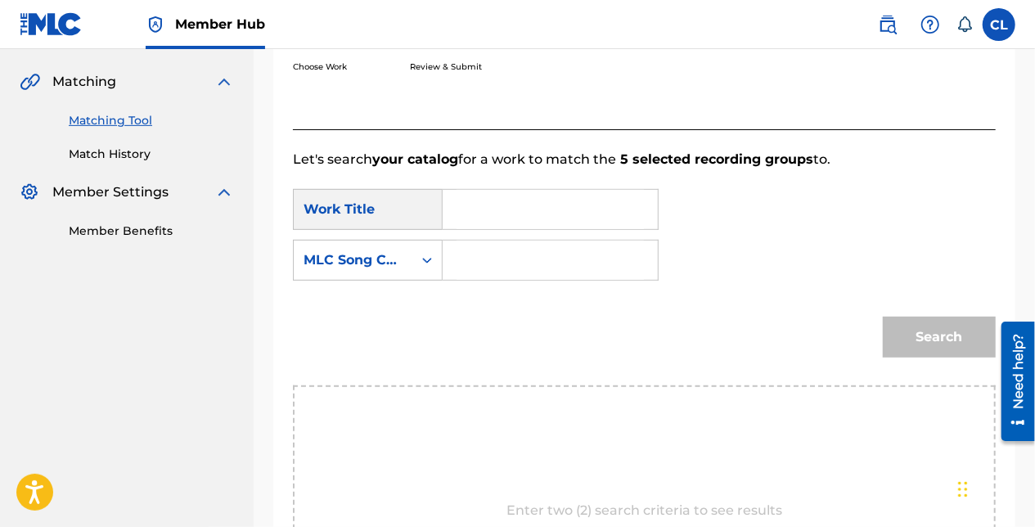
scroll to position [363, 0]
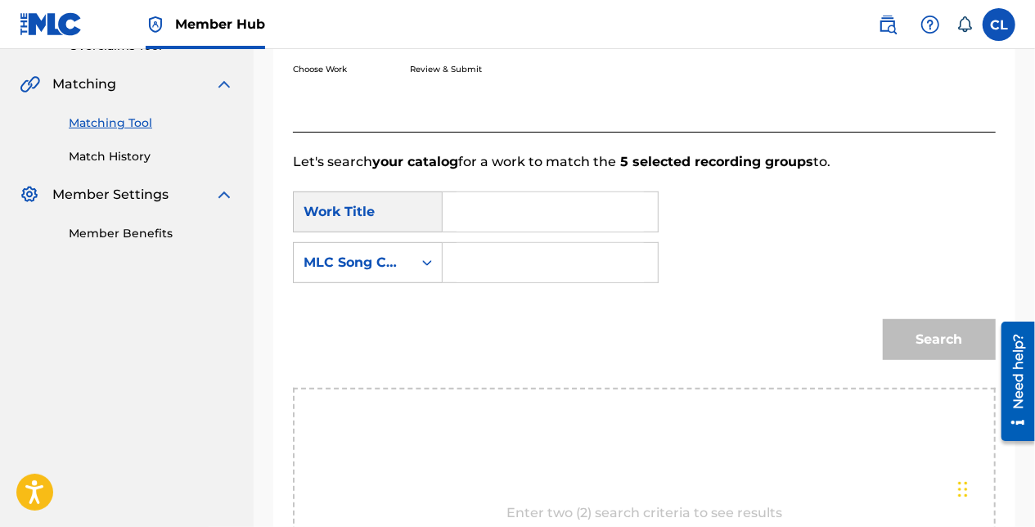
click at [483, 250] on input "Search Form" at bounding box center [550, 262] width 187 height 39
click at [463, 208] on input "Search Form" at bounding box center [550, 211] width 187 height 39
click at [481, 223] on input "Search Form" at bounding box center [550, 211] width 187 height 39
paste input "HAPPY TALK"
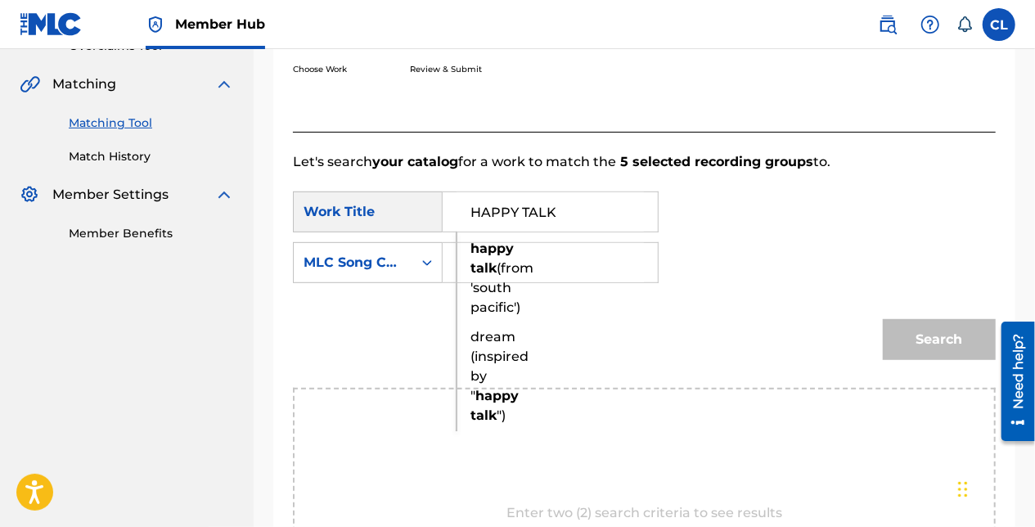
type input "HAPPY TALK"
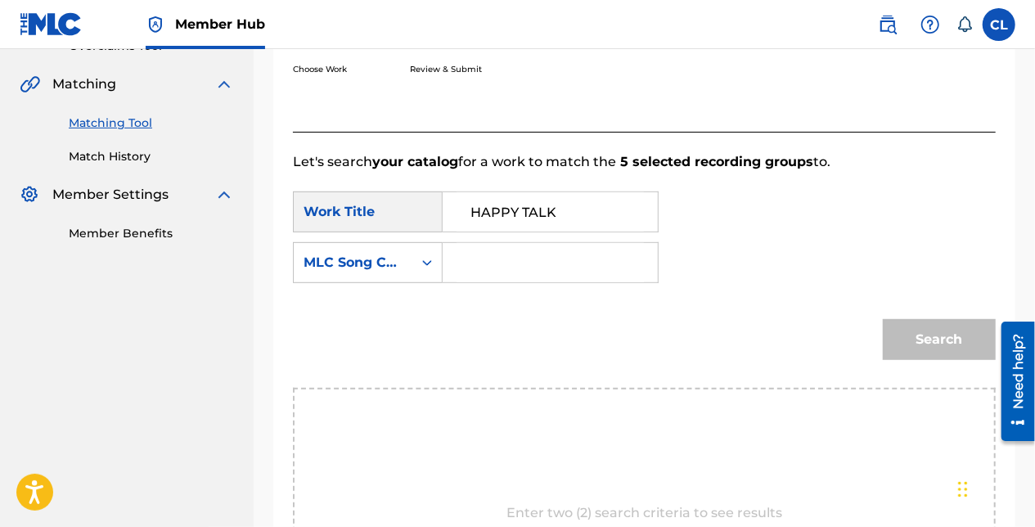
click at [477, 257] on input "Search Form" at bounding box center [550, 262] width 187 height 39
paste input "H10200"
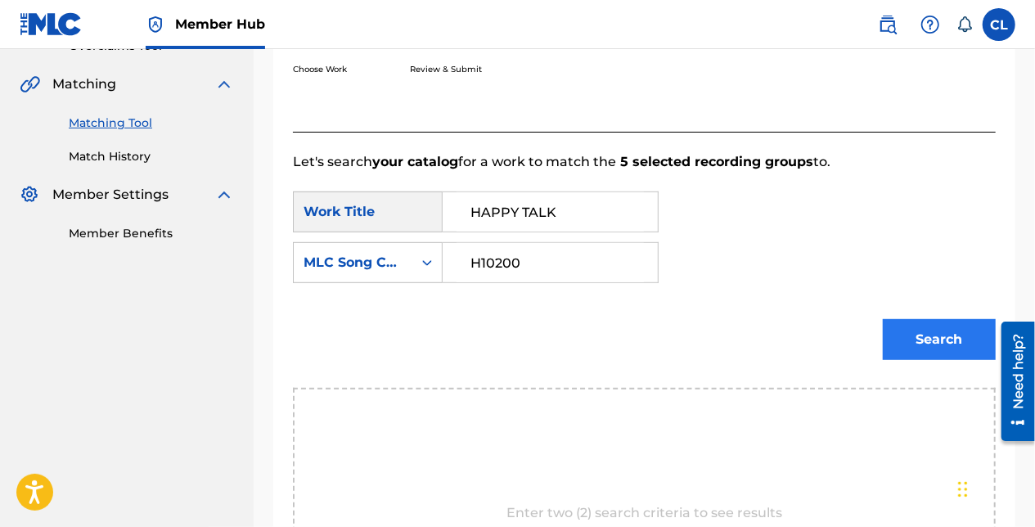
type input "H10200"
click at [913, 331] on button "Search" at bounding box center [939, 339] width 113 height 41
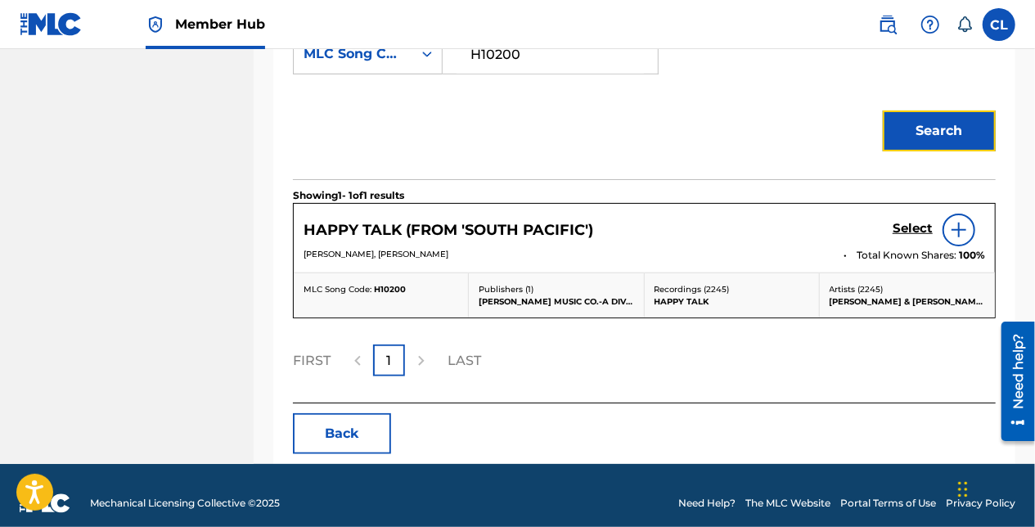
scroll to position [585, 0]
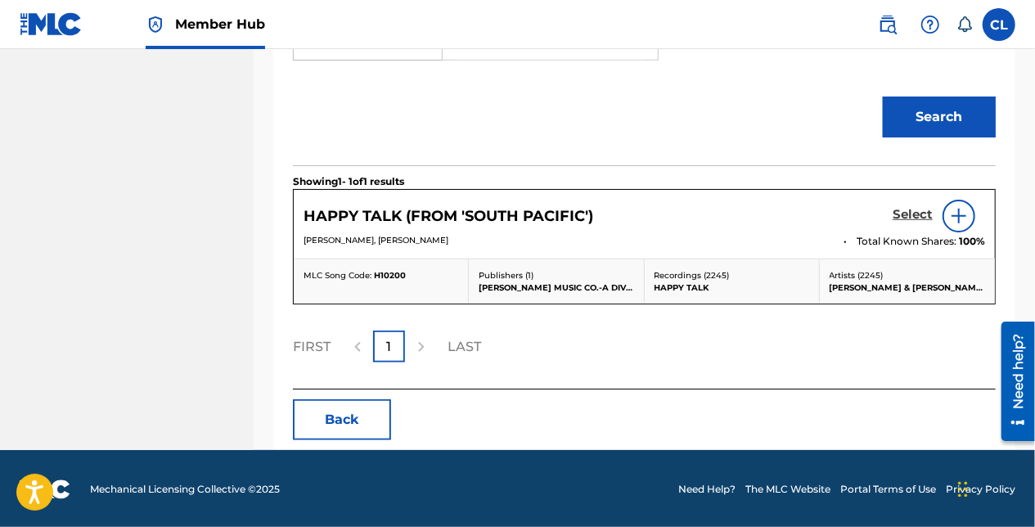
click at [895, 214] on h5 "Select" at bounding box center [913, 215] width 40 height 16
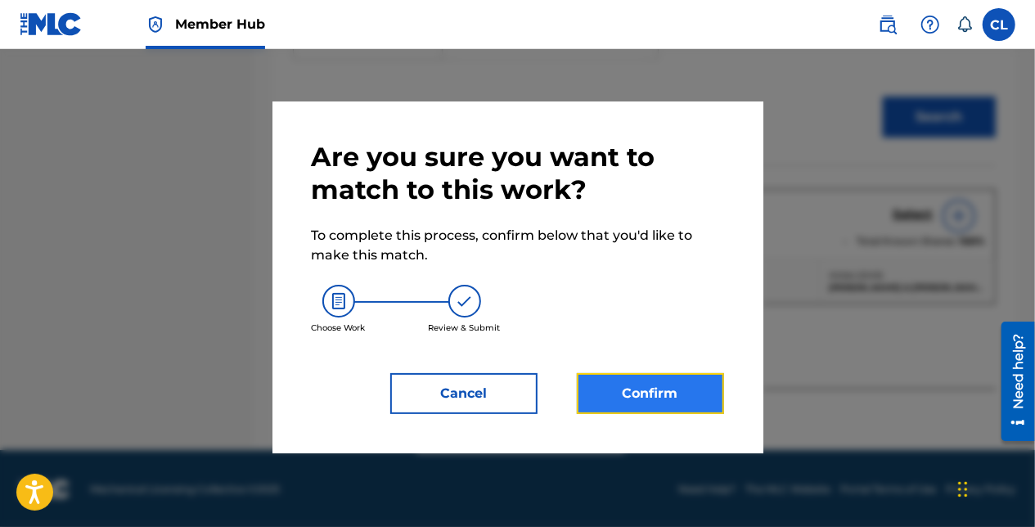
click at [632, 396] on button "Confirm" at bounding box center [650, 393] width 147 height 41
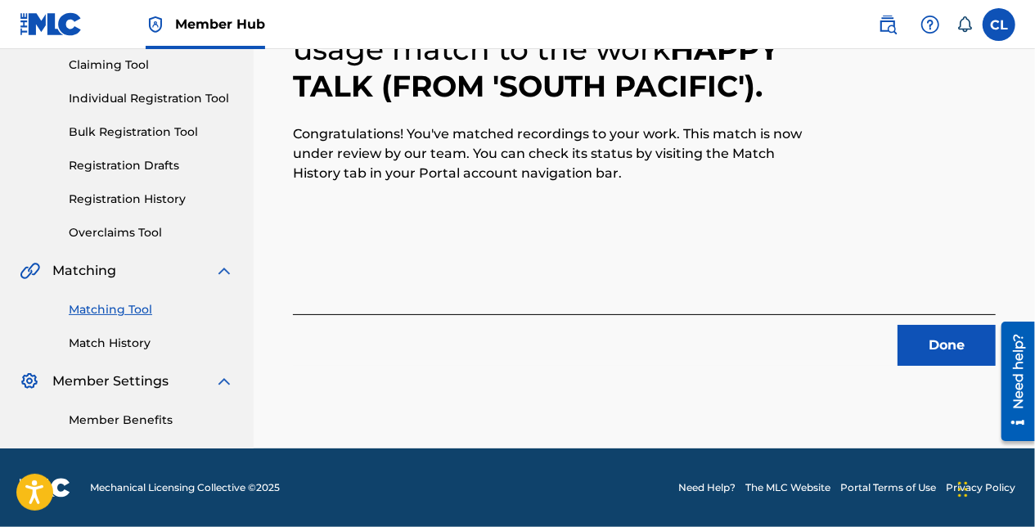
scroll to position [176, 0]
click at [946, 344] on button "Done" at bounding box center [947, 345] width 98 height 41
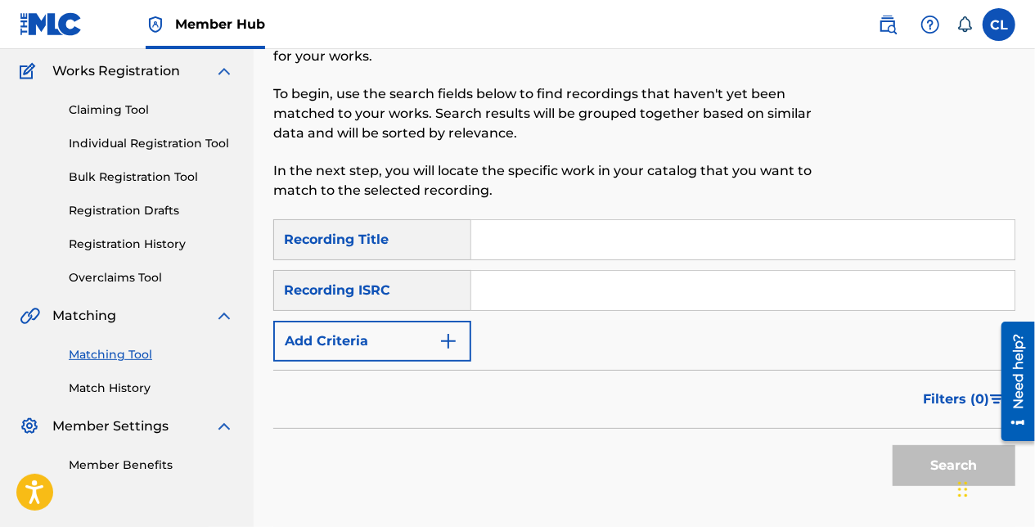
scroll to position [164, 0]
